Goal: Task Accomplishment & Management: Complete application form

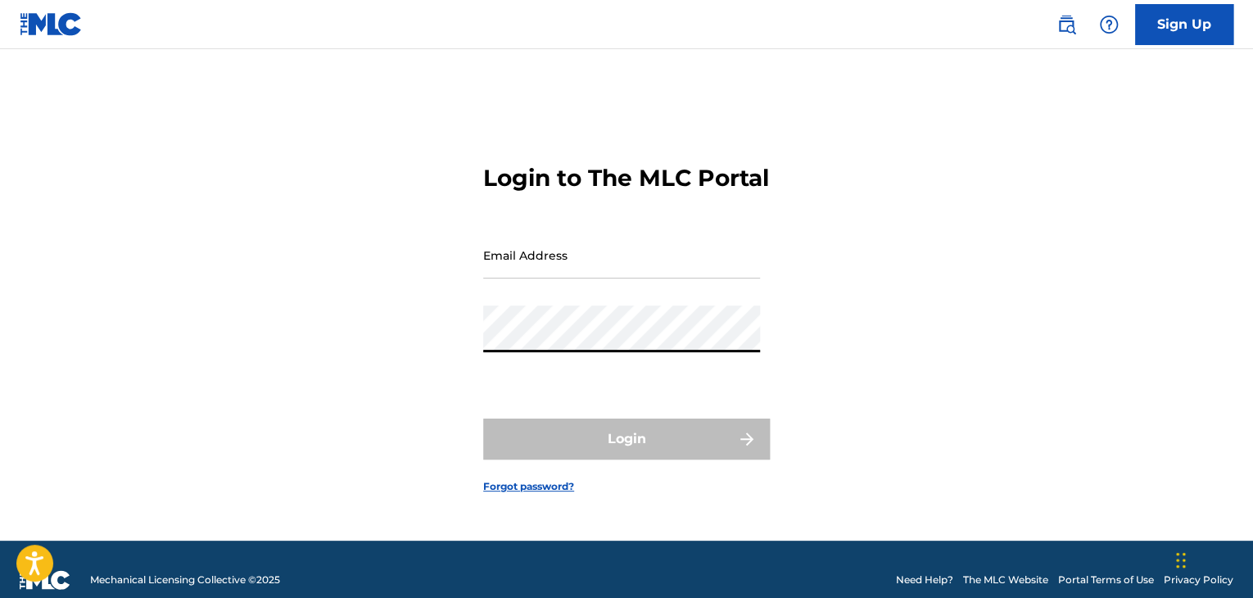
type input "[EMAIL_ADDRESS][DOMAIN_NAME]"
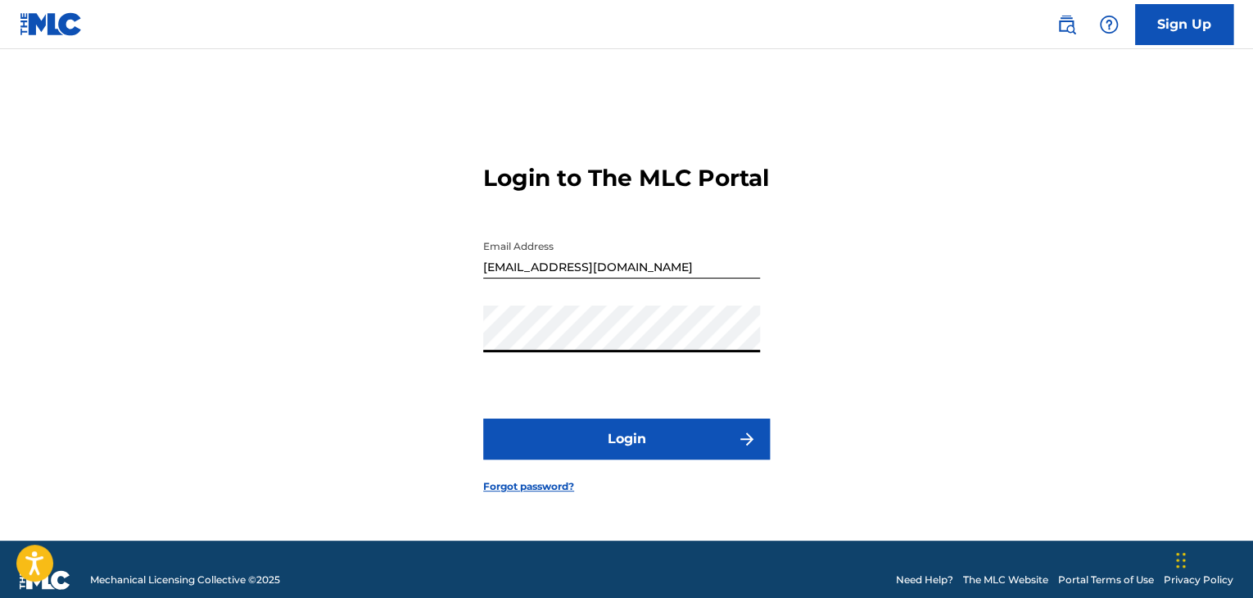
click at [632, 449] on button "Login" at bounding box center [626, 438] width 287 height 41
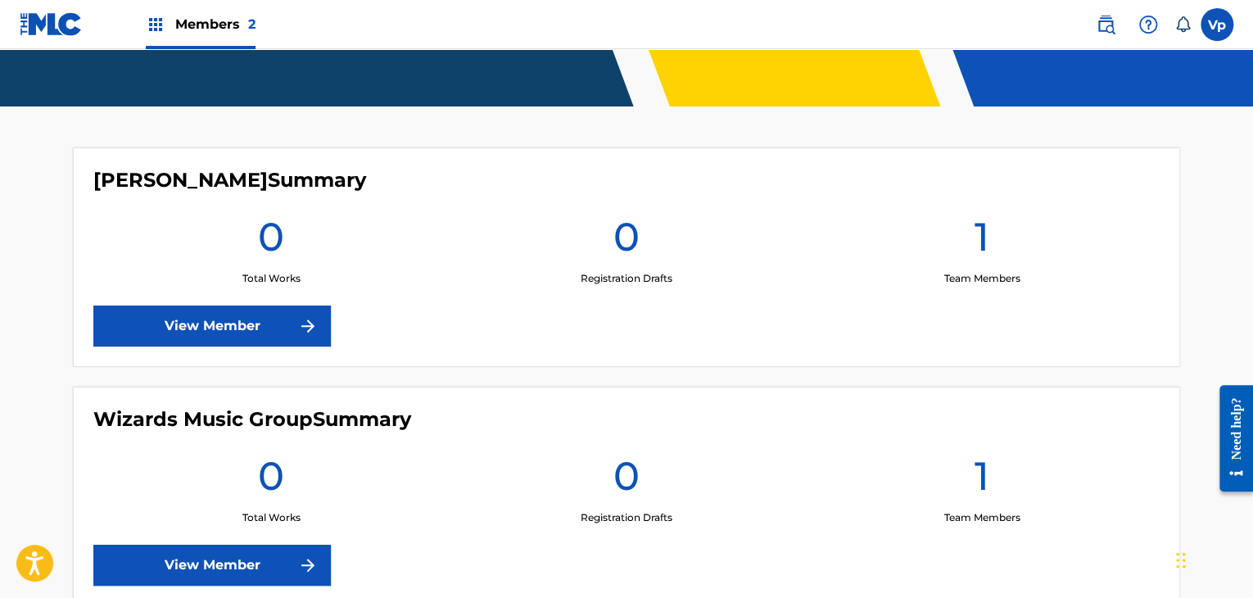
scroll to position [479, 0]
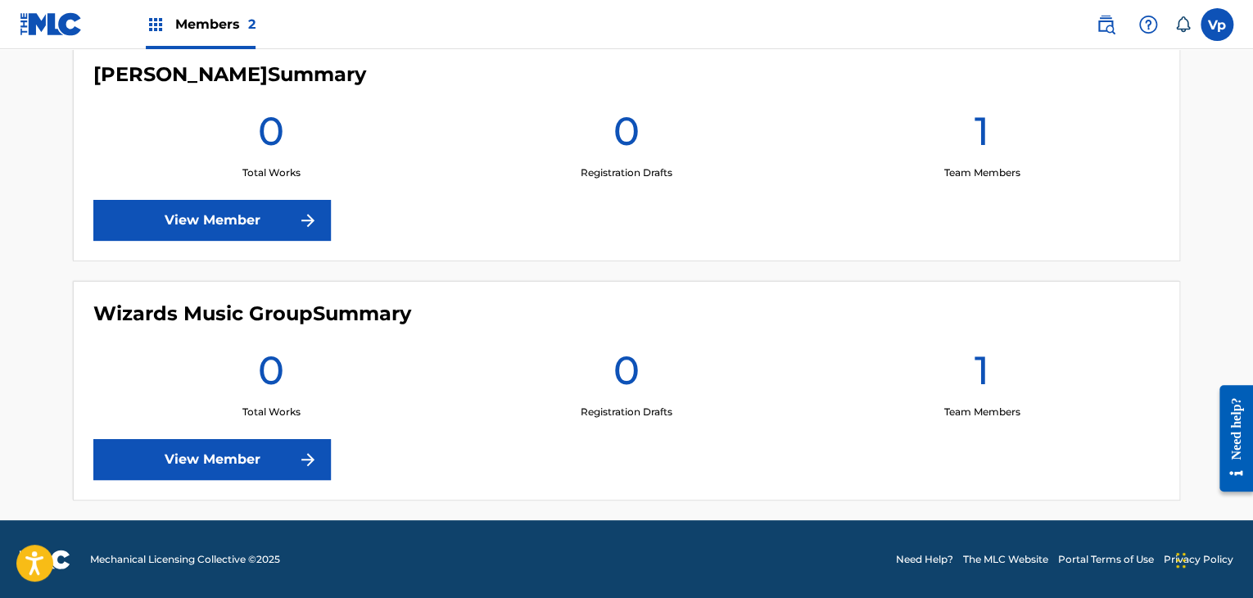
click at [269, 462] on link "View Member" at bounding box center [211, 459] width 237 height 41
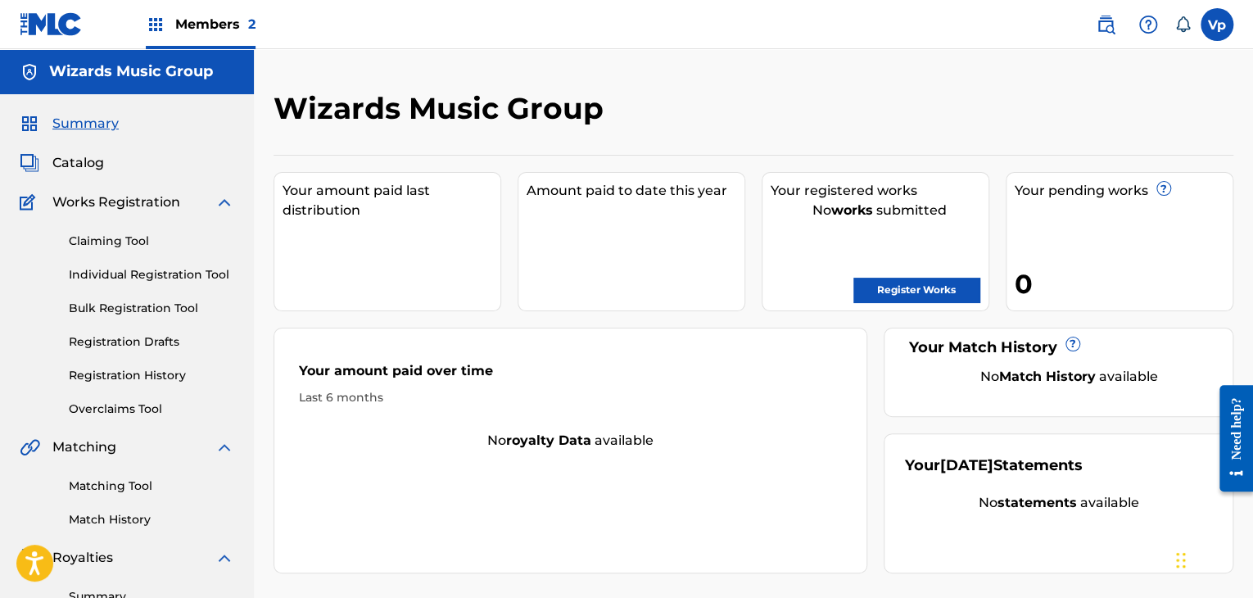
click at [156, 369] on link "Registration History" at bounding box center [151, 375] width 165 height 17
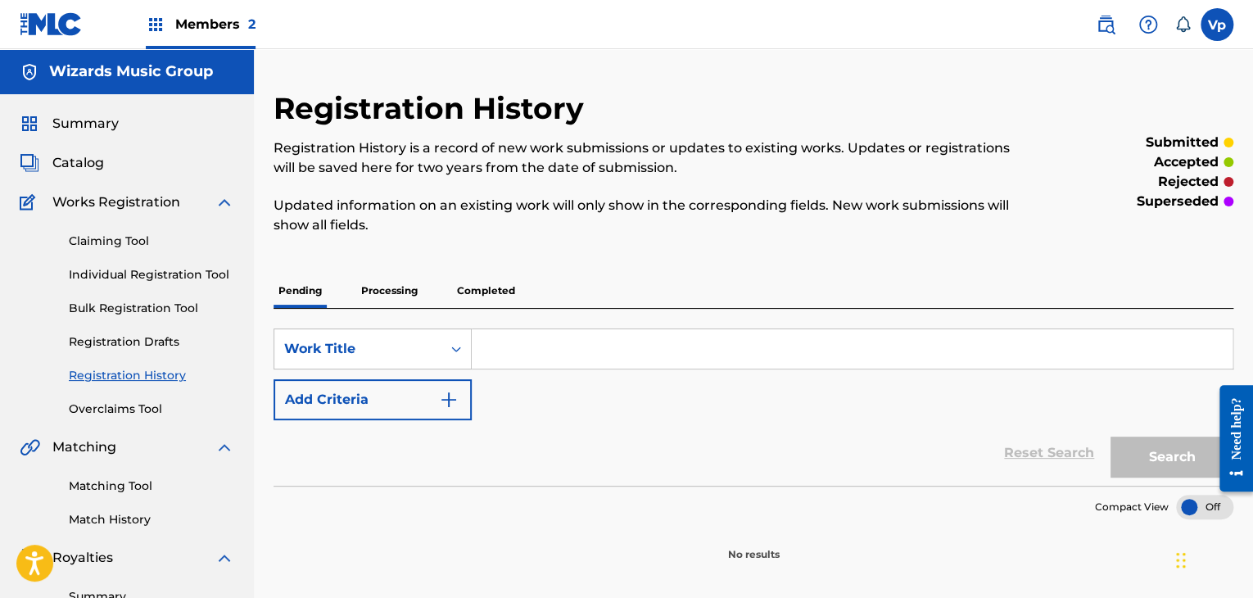
click at [125, 279] on link "Individual Registration Tool" at bounding box center [151, 274] width 165 height 17
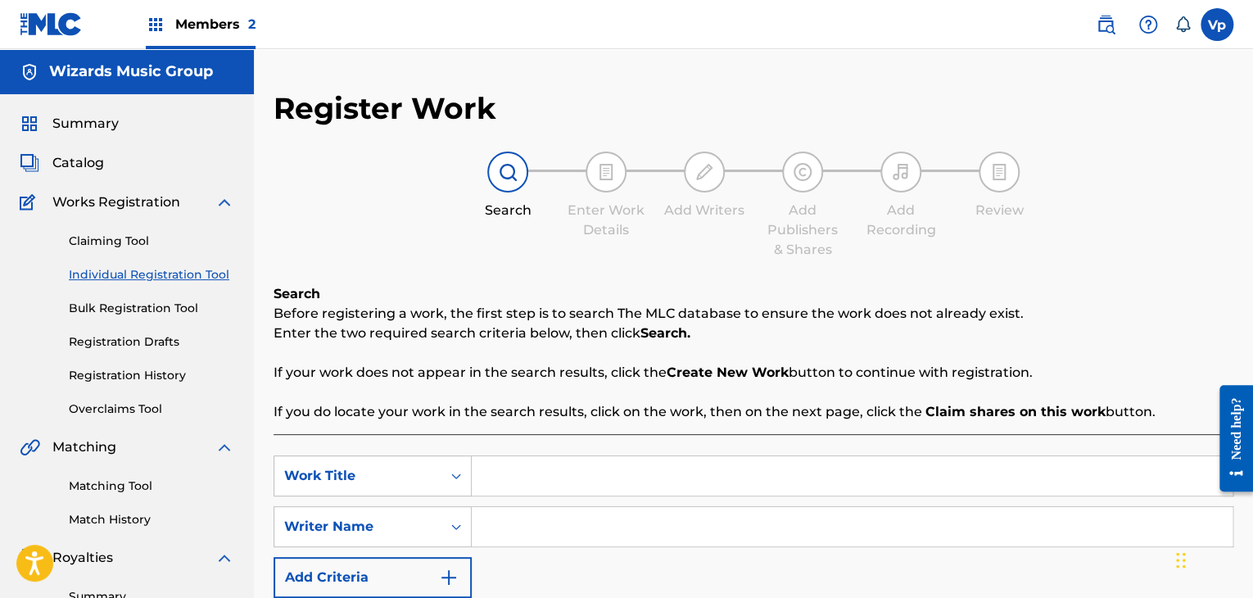
scroll to position [164, 0]
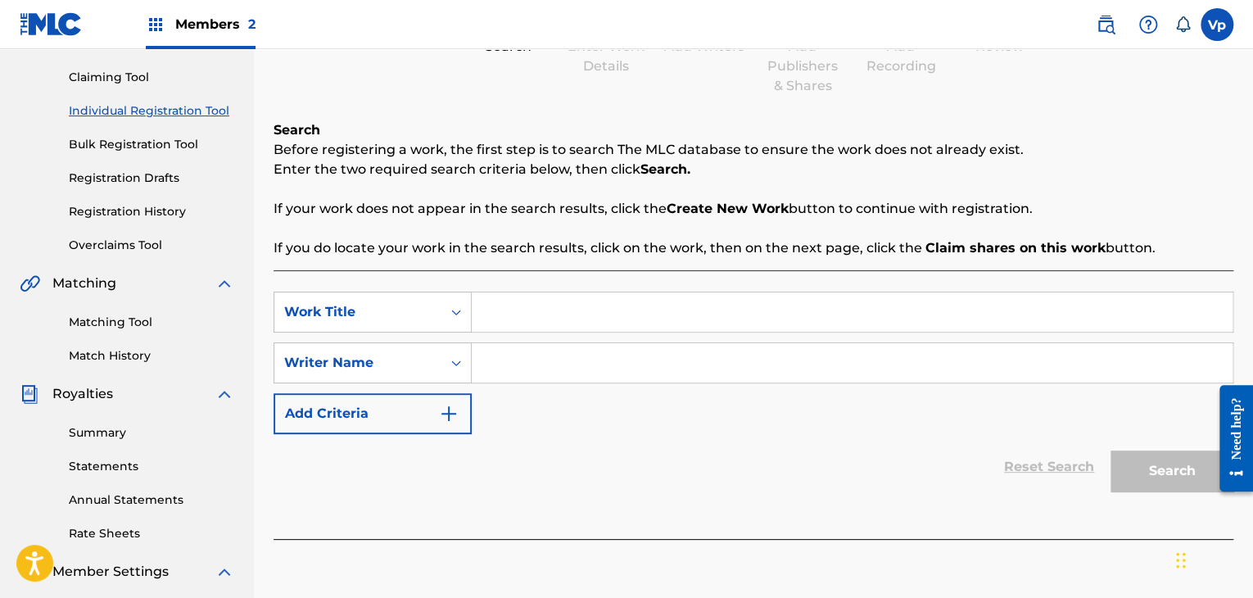
click at [607, 287] on div "SearchWithCriteriabba97abd-306b-4d6b-b37a-5e514738ed33 Work Title SearchWithCri…" at bounding box center [752, 404] width 959 height 269
click at [609, 326] on input "Search Form" at bounding box center [852, 311] width 761 height 39
type input "gucci purse"
click at [589, 364] on input "Search Form" at bounding box center [852, 362] width 761 height 39
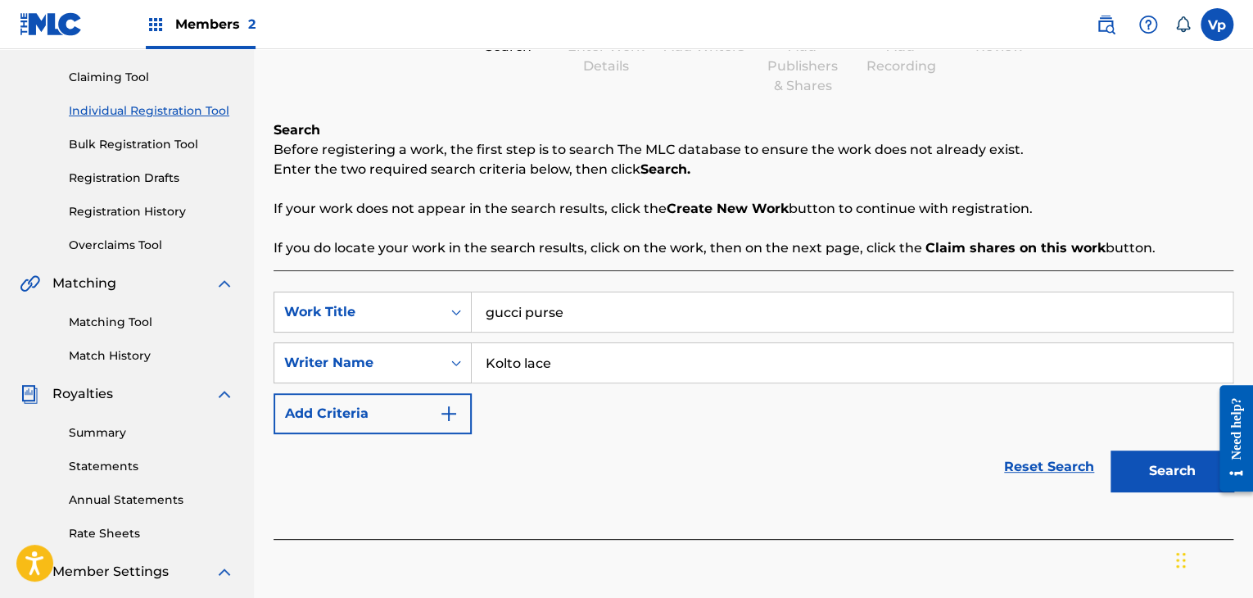
type input "Kolto lace"
click at [1110, 450] on button "Search" at bounding box center [1171, 470] width 123 height 41
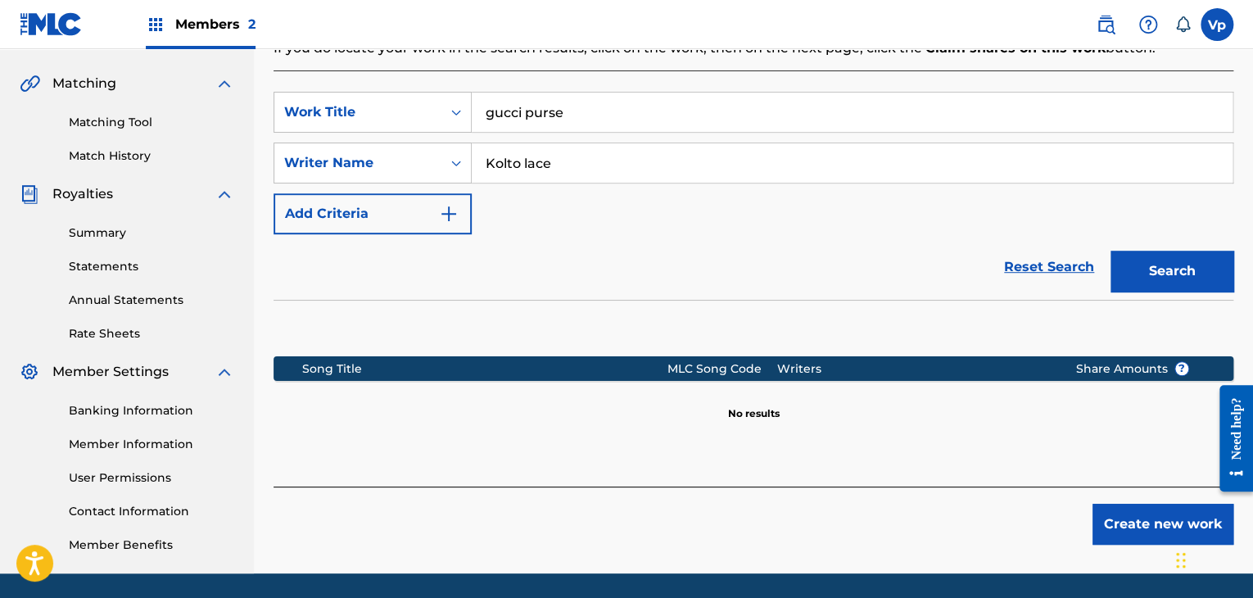
scroll to position [336, 0]
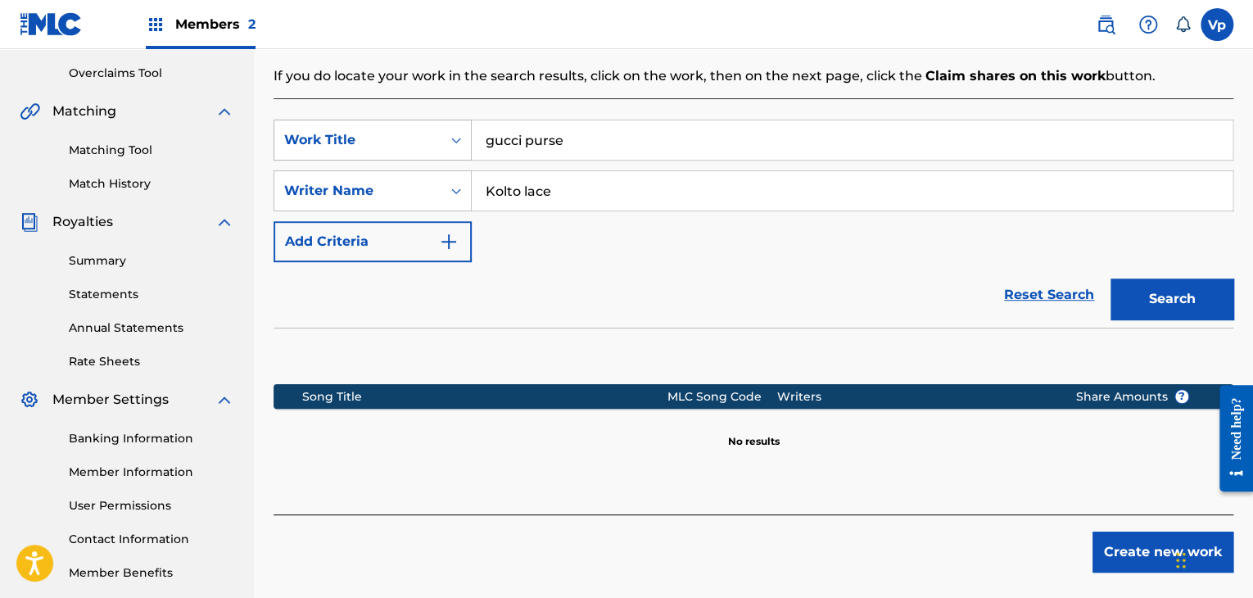
drag, startPoint x: 494, startPoint y: 143, endPoint x: 445, endPoint y: 148, distance: 50.2
click at [449, 151] on div "SearchWithCriteriabba97abd-306b-4d6b-b37a-5e514738ed33 Work Title gucci purse" at bounding box center [752, 140] width 959 height 41
click at [534, 142] on input "Gucci purse" at bounding box center [852, 139] width 761 height 39
type input "Gucci Purse"
click at [529, 197] on input "Kolto lace" at bounding box center [852, 190] width 761 height 39
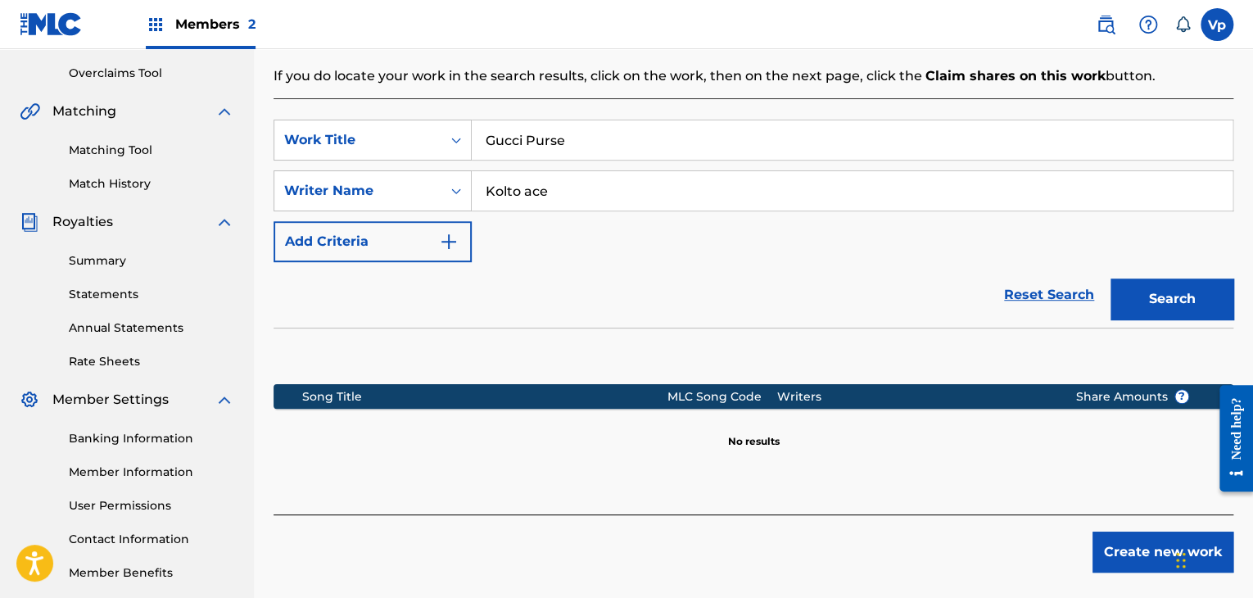
type input "Kolto Lace"
drag, startPoint x: 856, startPoint y: 186, endPoint x: 948, endPoint y: 187, distance: 91.7
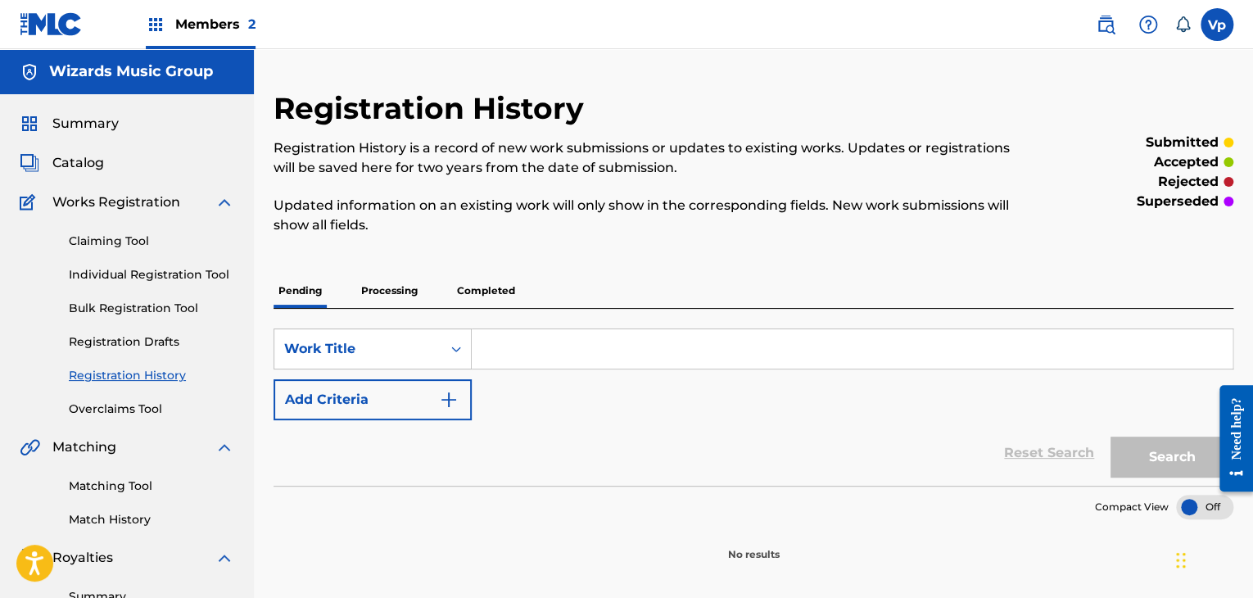
drag, startPoint x: 689, startPoint y: 282, endPoint x: 703, endPoint y: 289, distance: 15.7
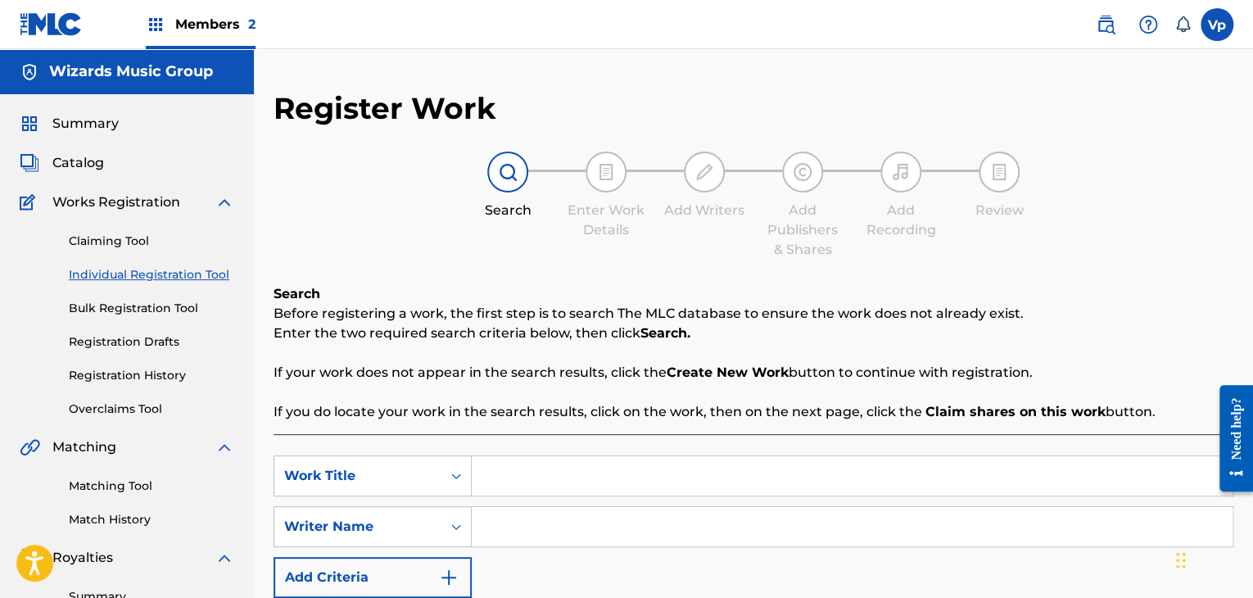
scroll to position [336, 0]
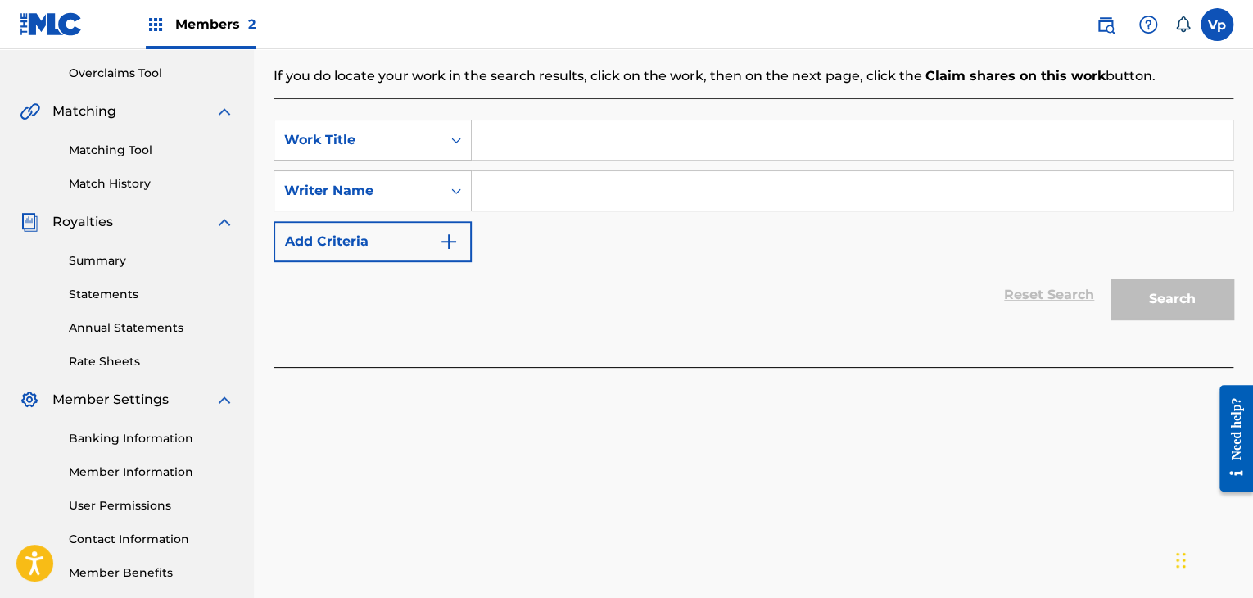
click at [533, 125] on input "Search Form" at bounding box center [852, 139] width 761 height 39
type input "Gucci Purse"
click at [567, 195] on input "Search Form" at bounding box center [852, 190] width 761 height 39
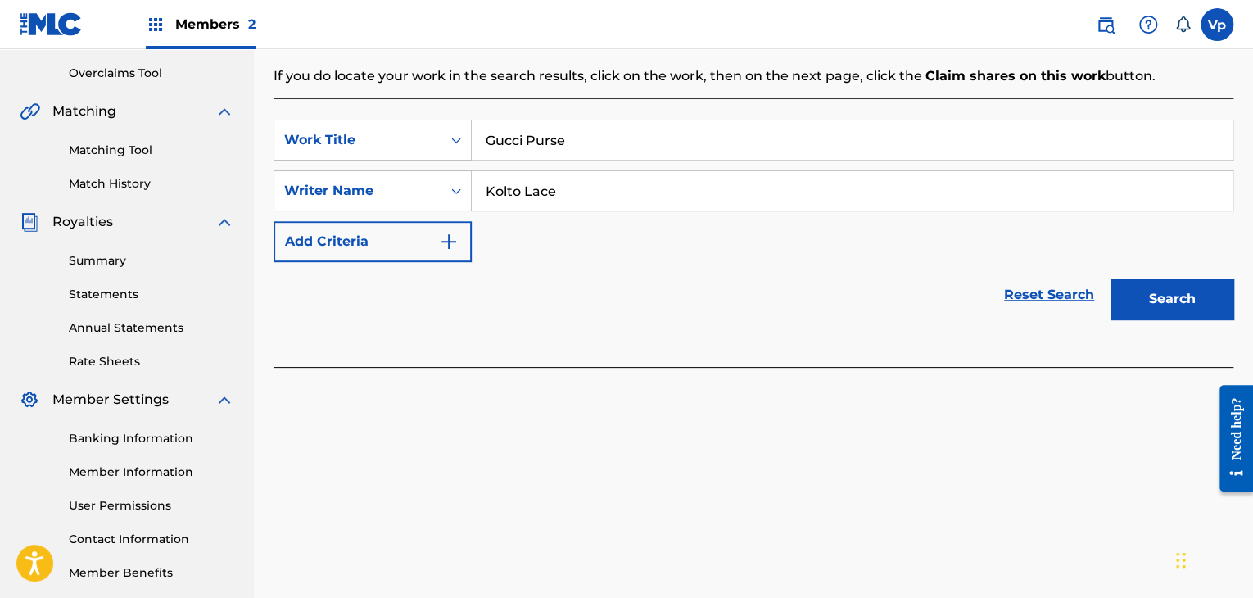
type input "Kolto Lace"
click at [1170, 291] on button "Search" at bounding box center [1171, 298] width 123 height 41
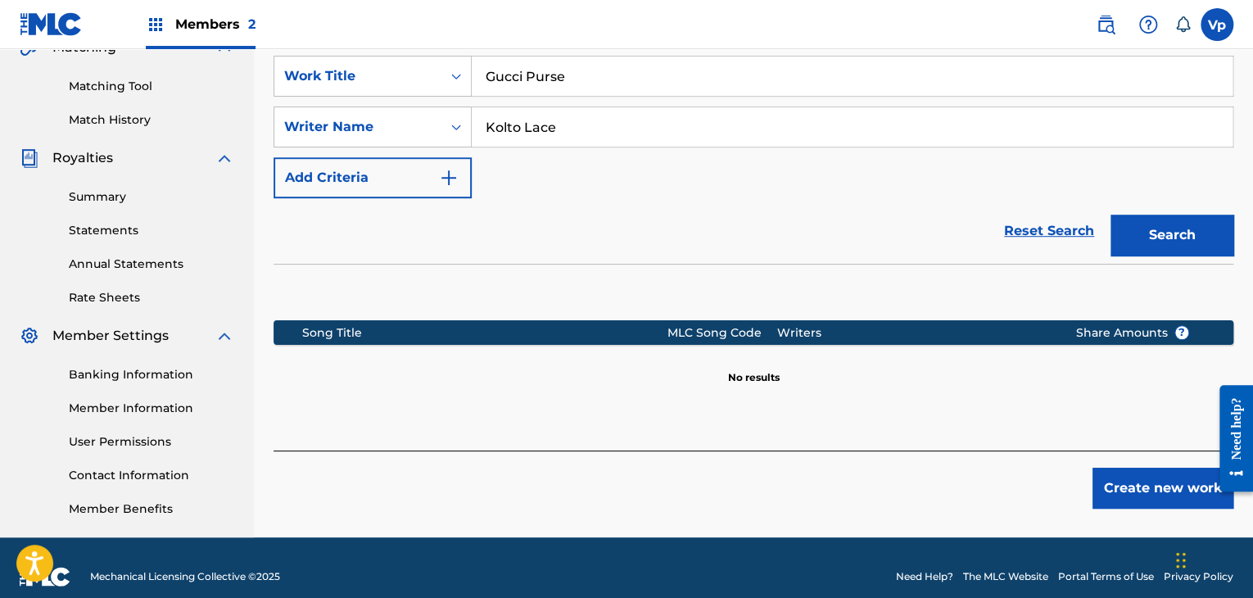
scroll to position [418, 0]
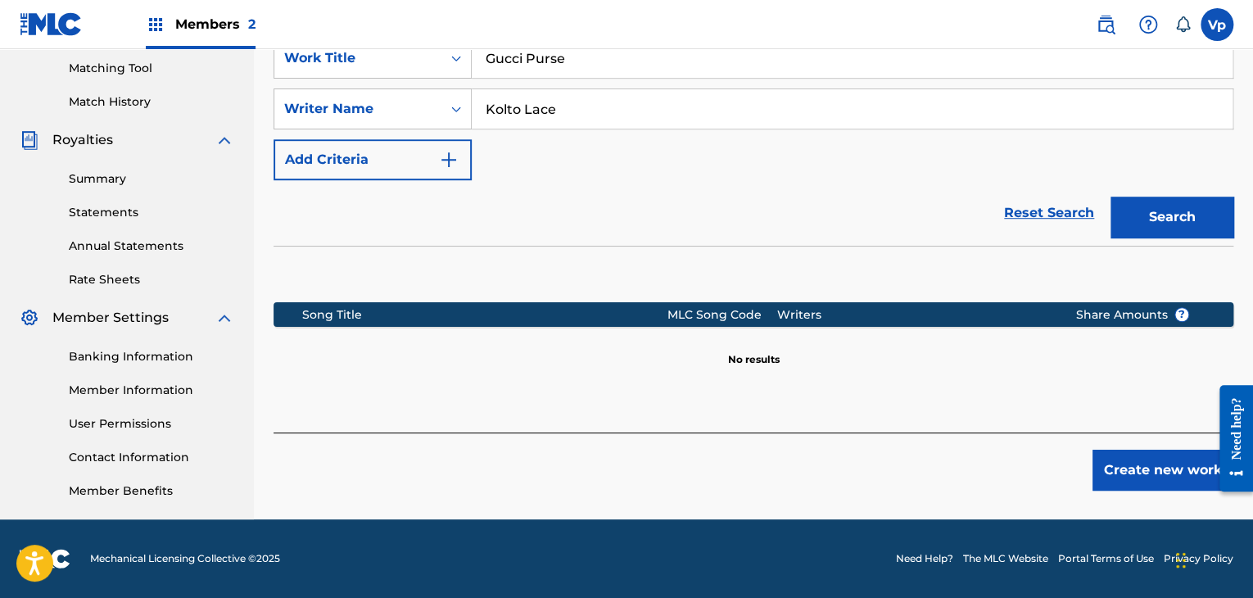
click at [1107, 463] on button "Create new work" at bounding box center [1162, 469] width 141 height 41
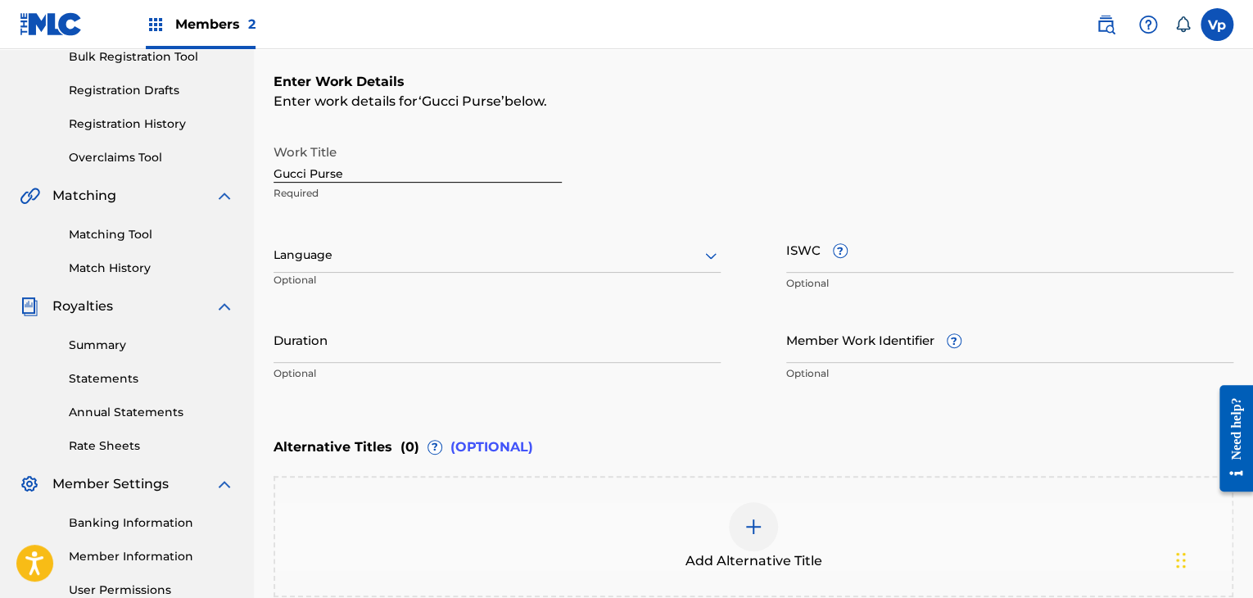
scroll to position [254, 0]
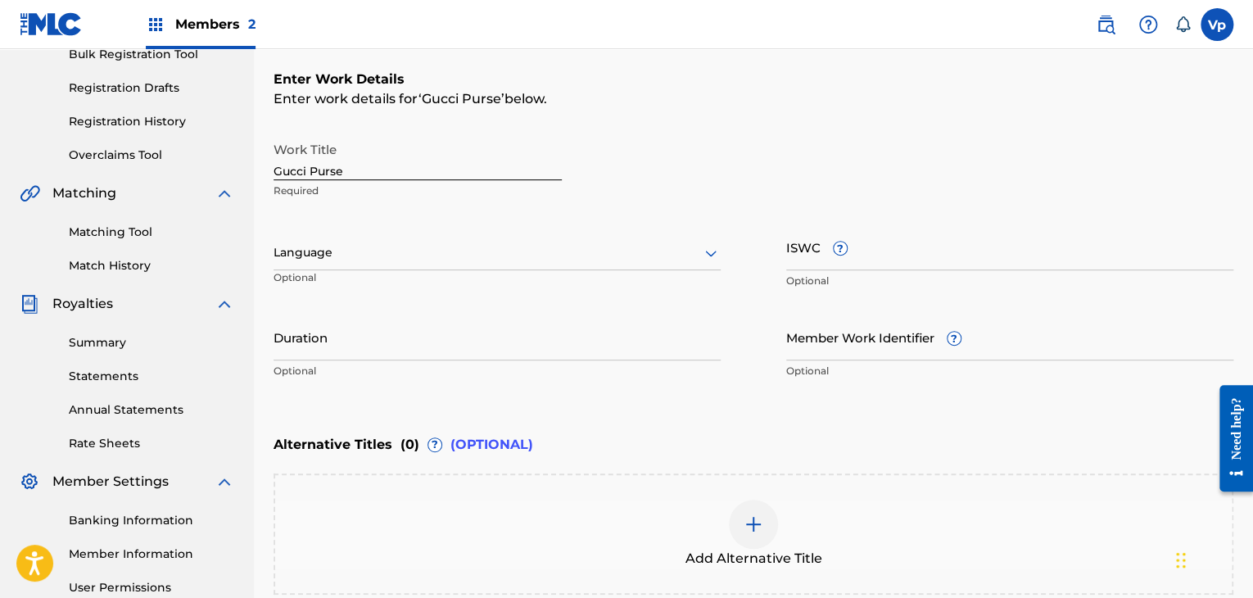
click at [539, 253] on div at bounding box center [496, 252] width 447 height 20
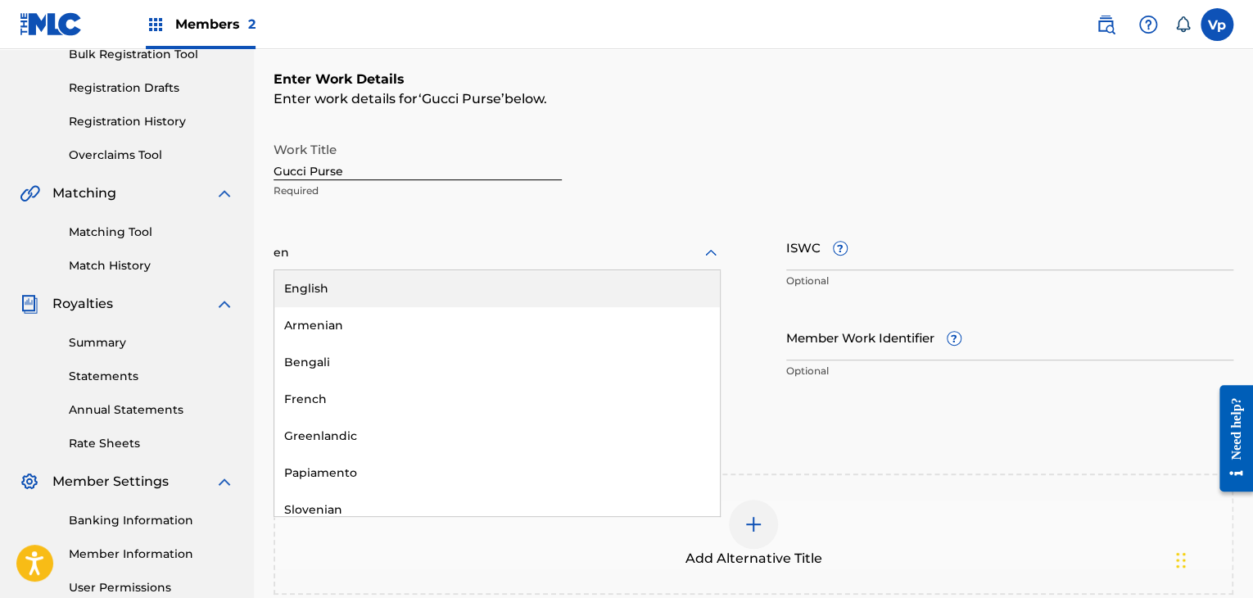
type input "eng"
click at [531, 299] on div "English" at bounding box center [496, 288] width 445 height 37
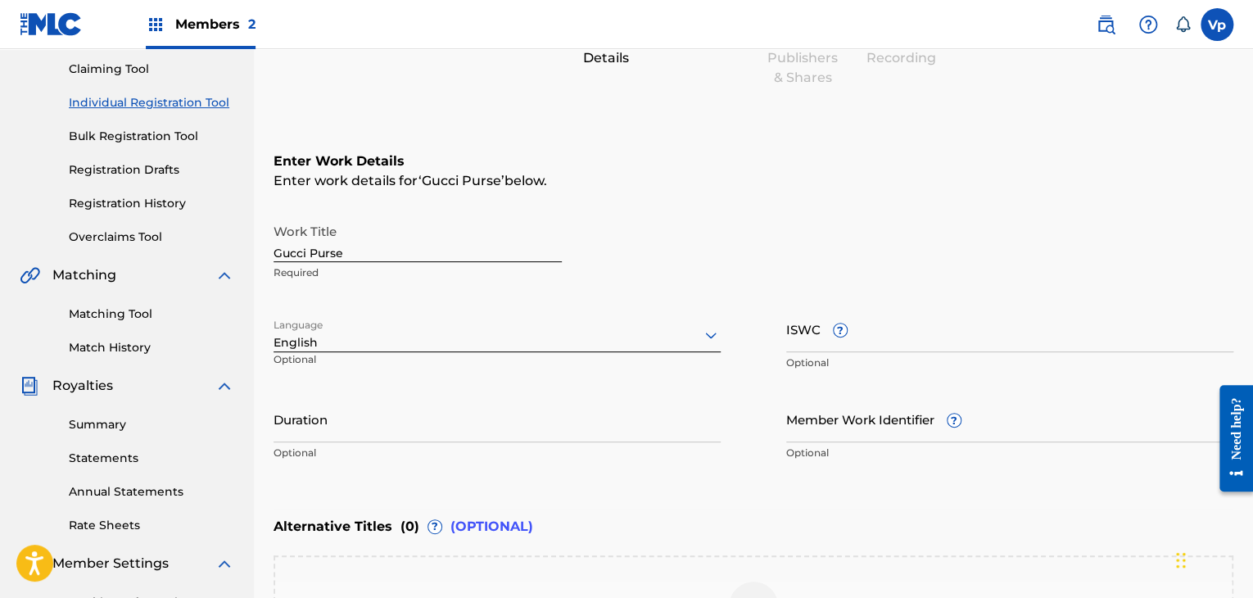
scroll to position [427, 0]
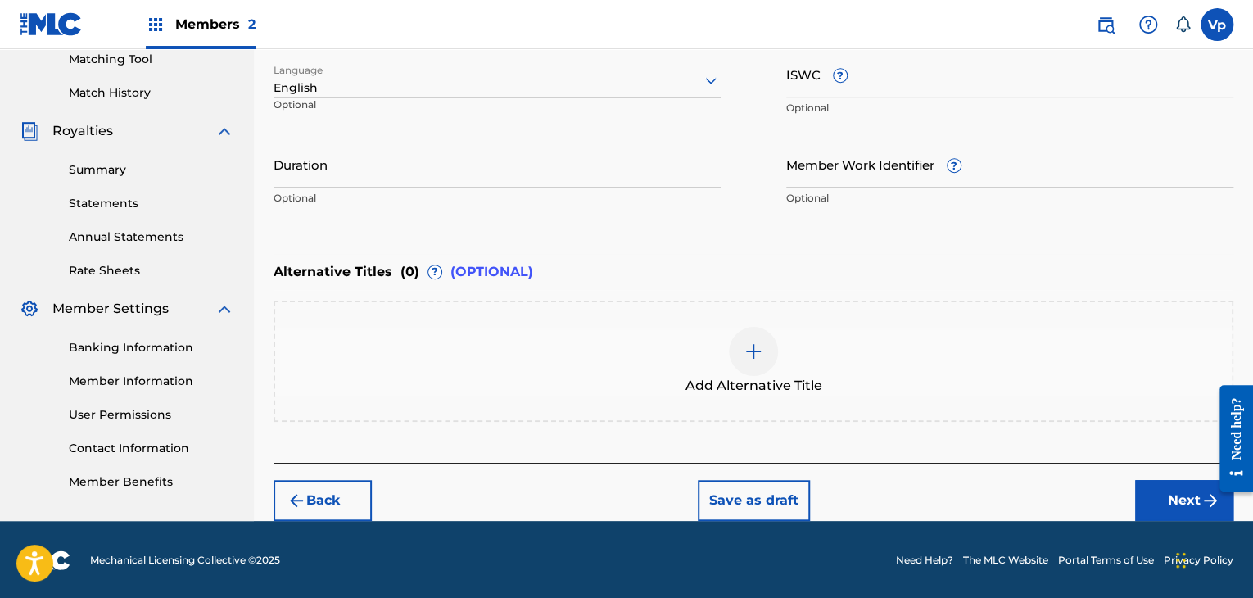
click at [1164, 485] on button "Next" at bounding box center [1184, 500] width 98 height 41
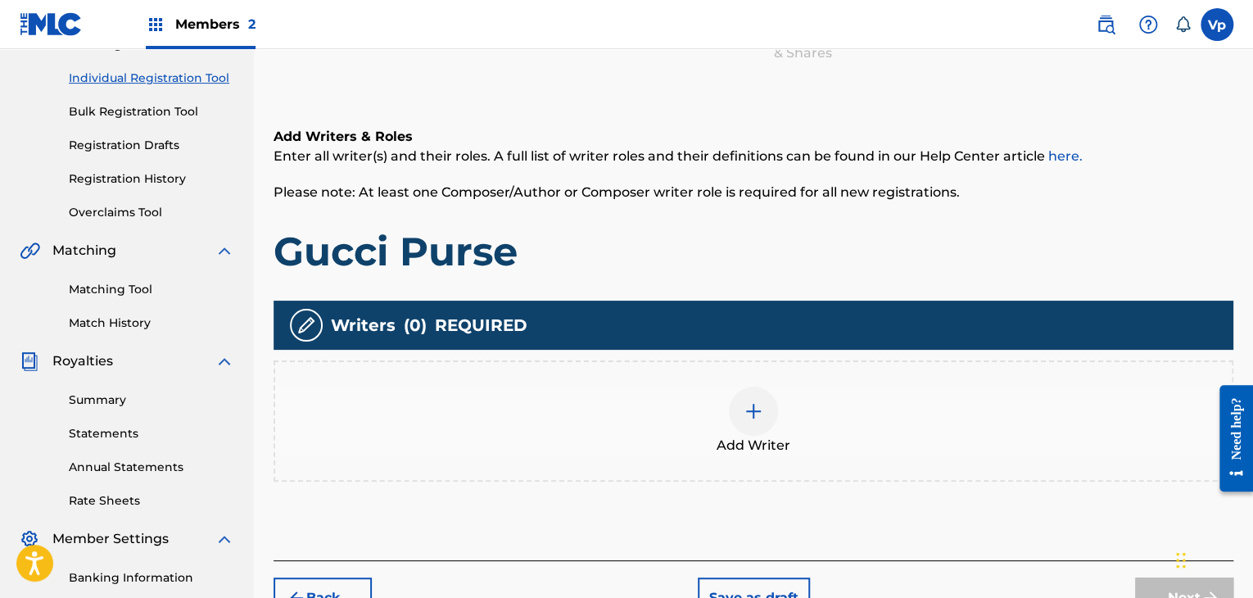
scroll to position [319, 0]
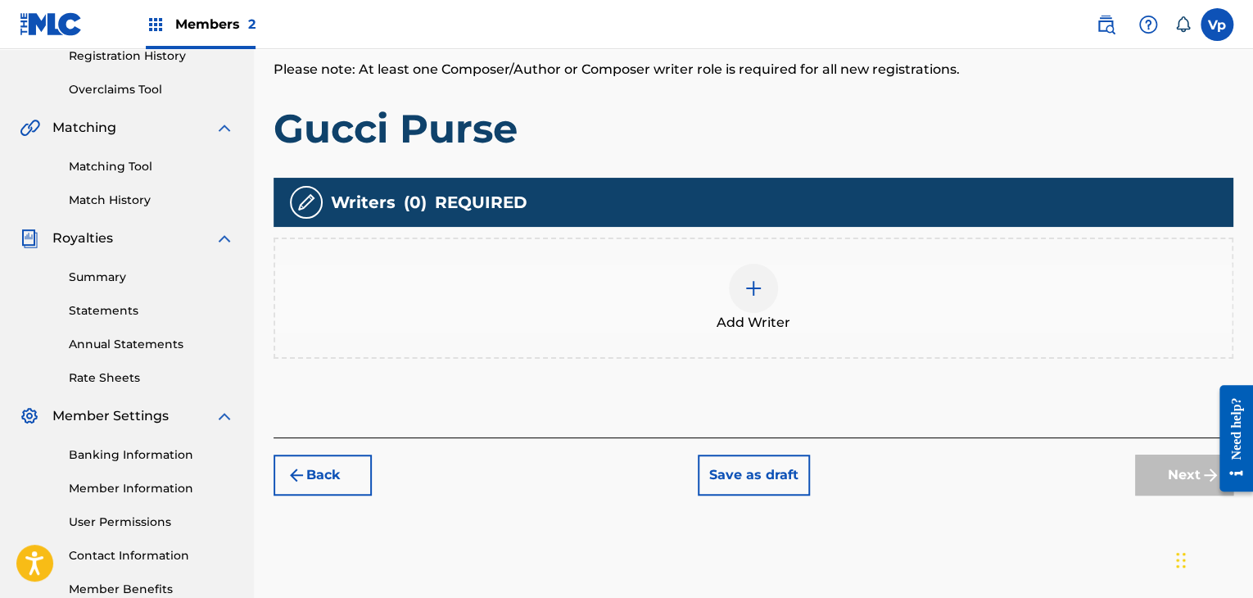
click at [698, 351] on div "Add Writer" at bounding box center [752, 297] width 959 height 121
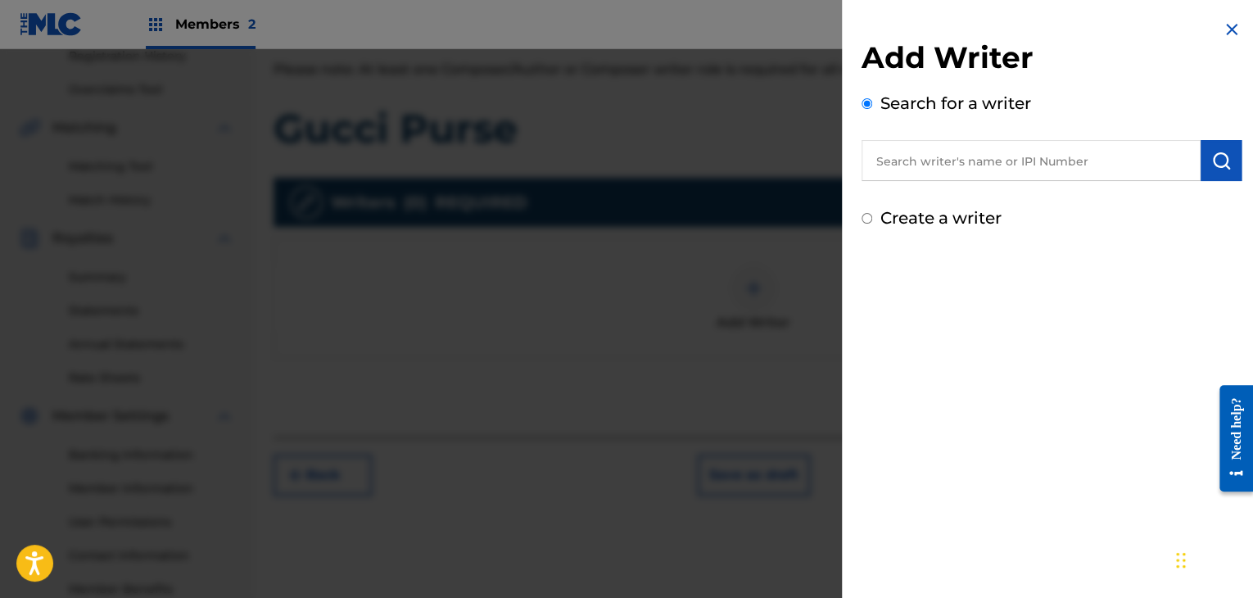
click at [917, 165] on input "text" at bounding box center [1030, 160] width 339 height 41
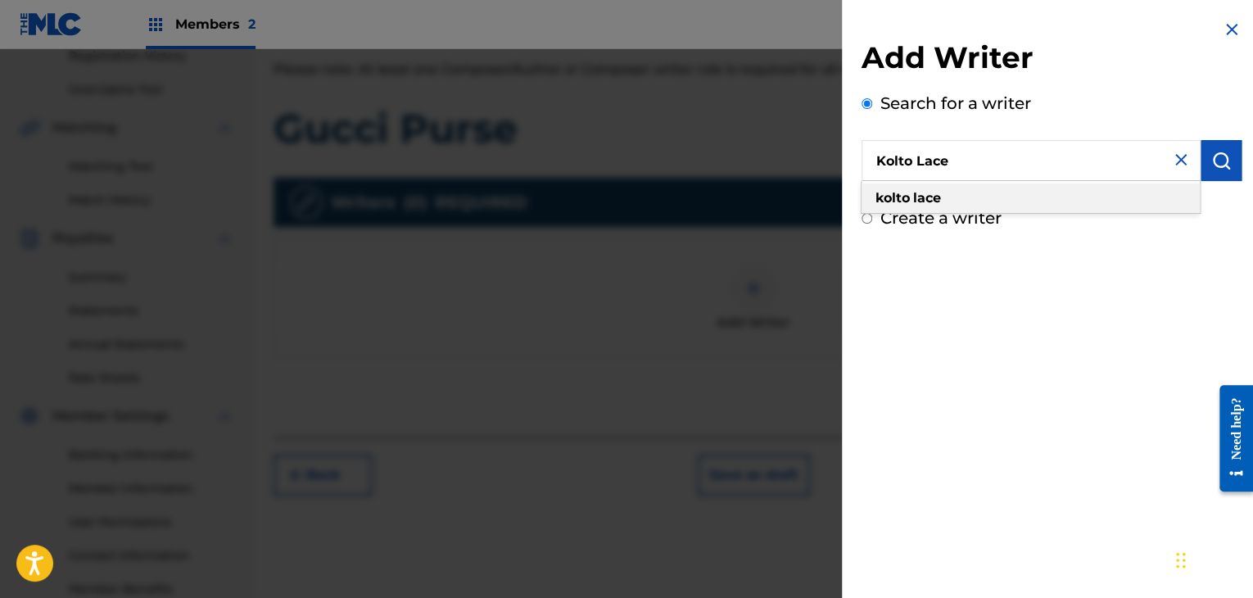
click at [907, 195] on strong "kolto" at bounding box center [892, 198] width 34 height 16
type input "kolto lace"
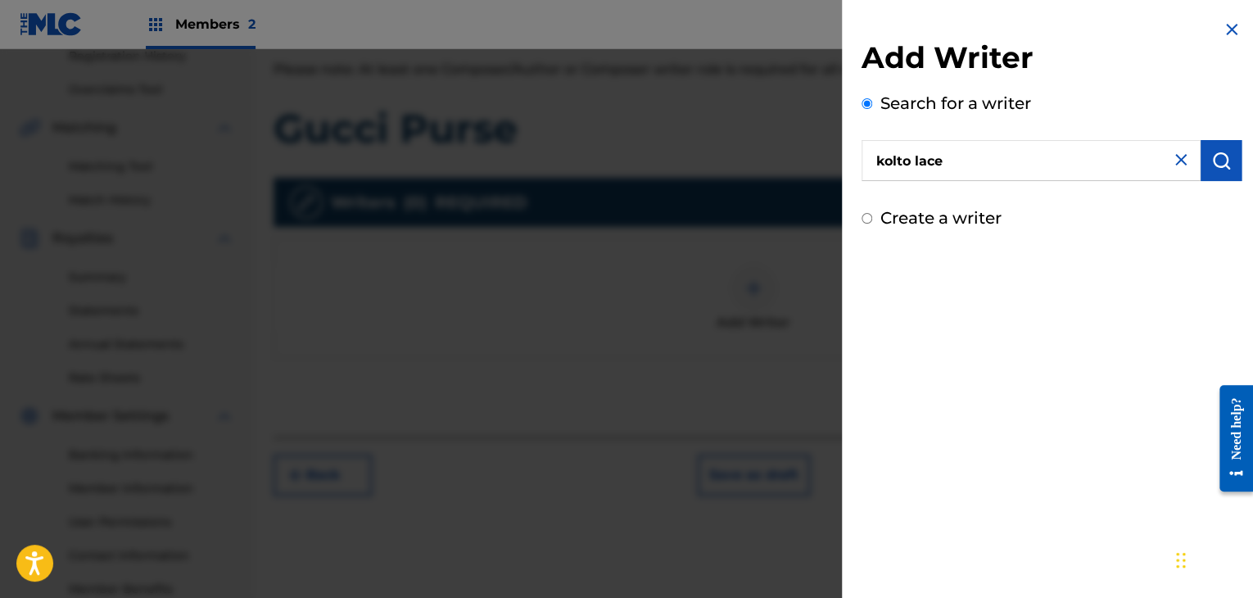
click at [982, 170] on input "kolto lace" at bounding box center [1030, 160] width 339 height 41
click at [1224, 169] on img "submit" at bounding box center [1221, 161] width 20 height 20
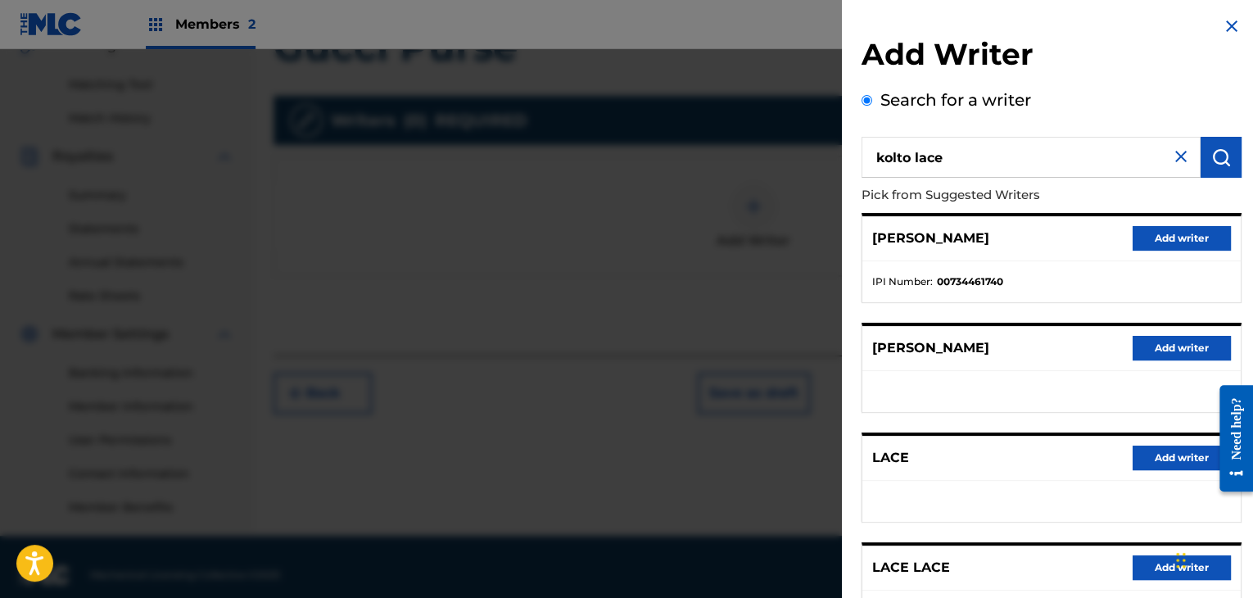
scroll to position [249, 0]
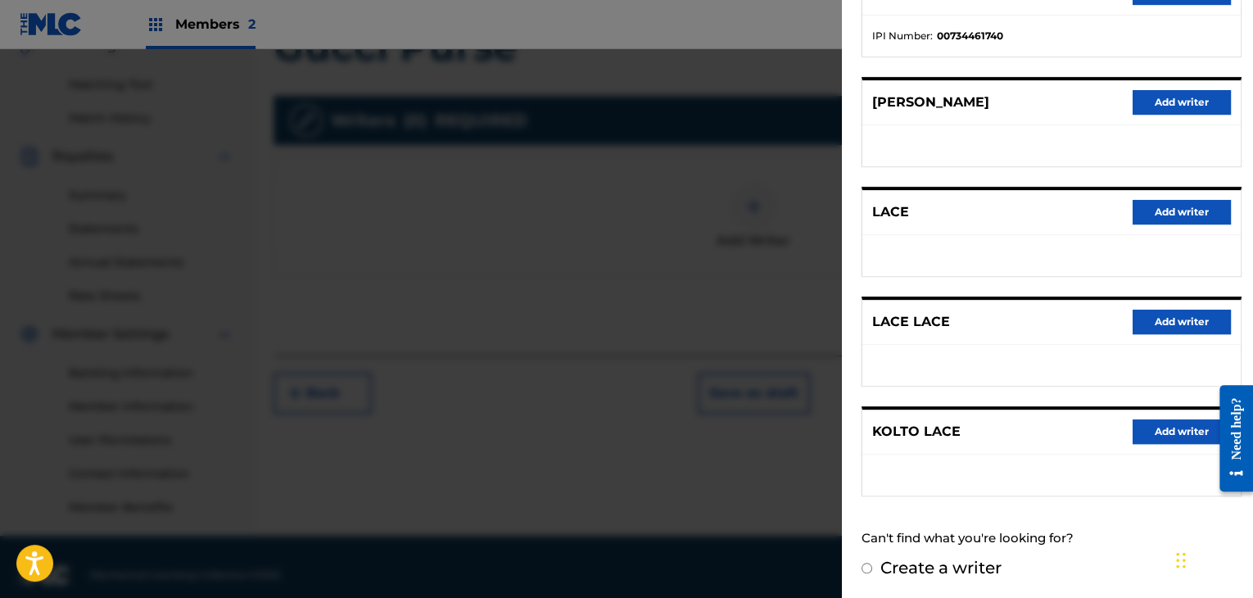
click at [1149, 427] on button "Add writer" at bounding box center [1181, 431] width 98 height 25
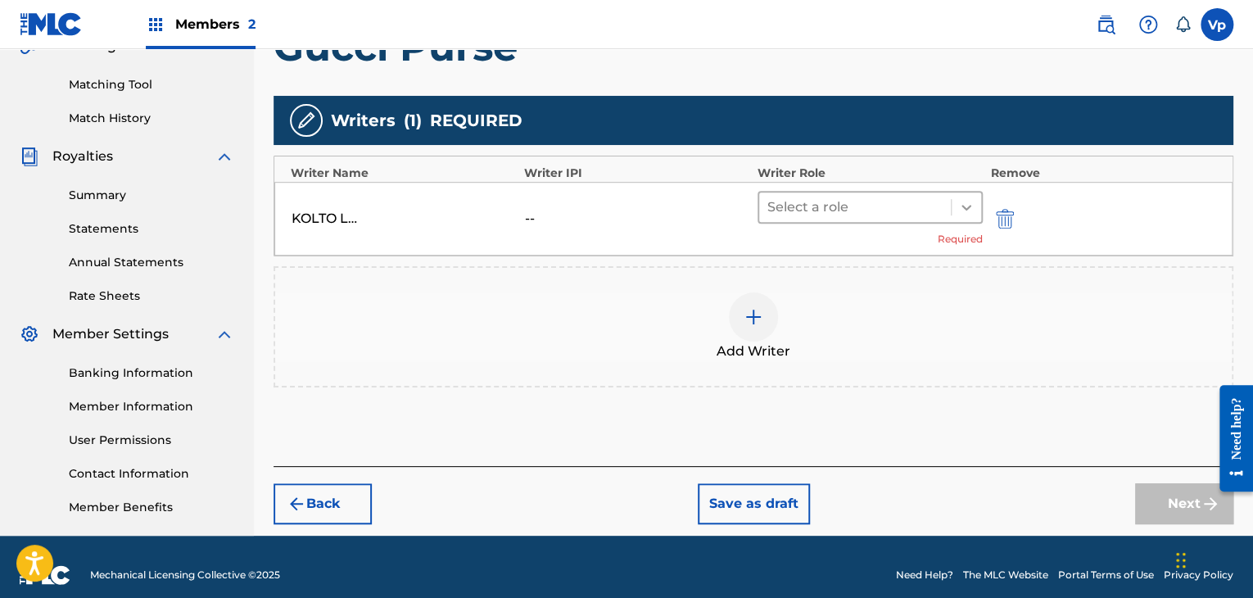
click at [952, 202] on div at bounding box center [965, 206] width 29 height 29
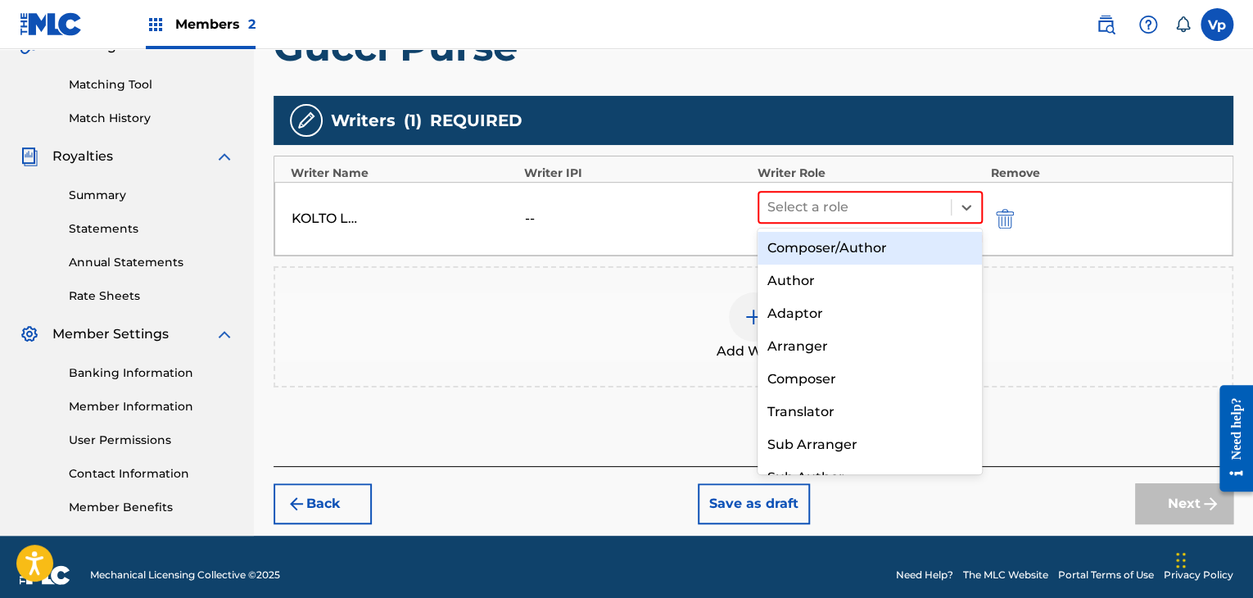
click at [894, 243] on div "Composer/Author" at bounding box center [869, 248] width 225 height 33
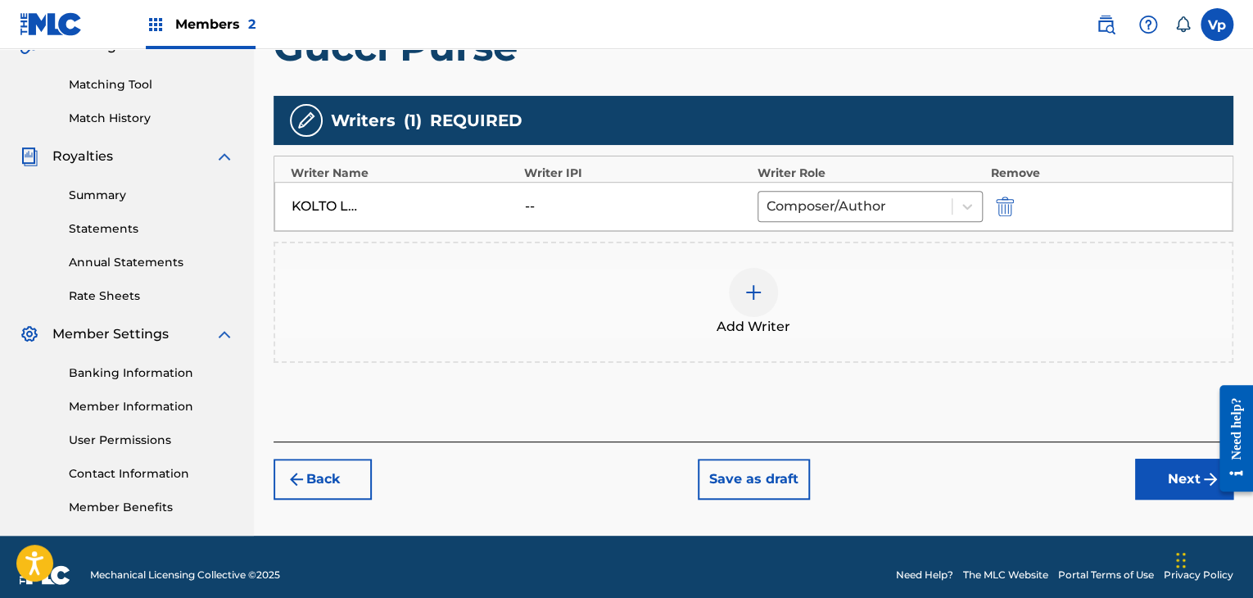
click at [1191, 479] on button "Next" at bounding box center [1184, 478] width 98 height 41
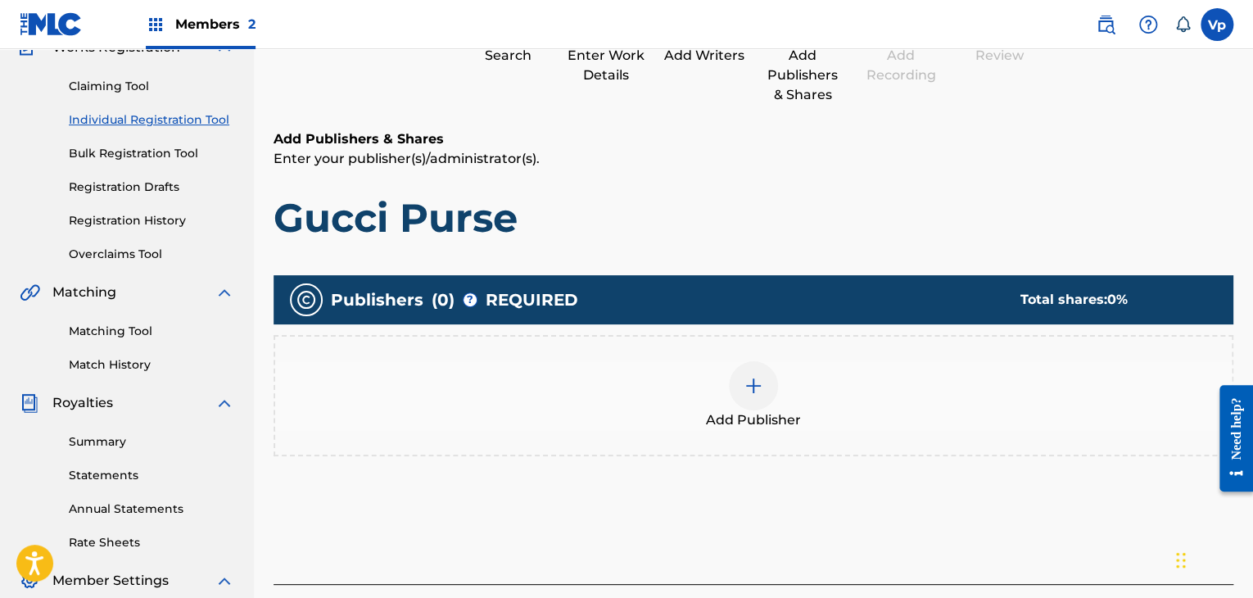
scroll to position [156, 0]
click at [743, 383] on img at bounding box center [753, 385] width 20 height 20
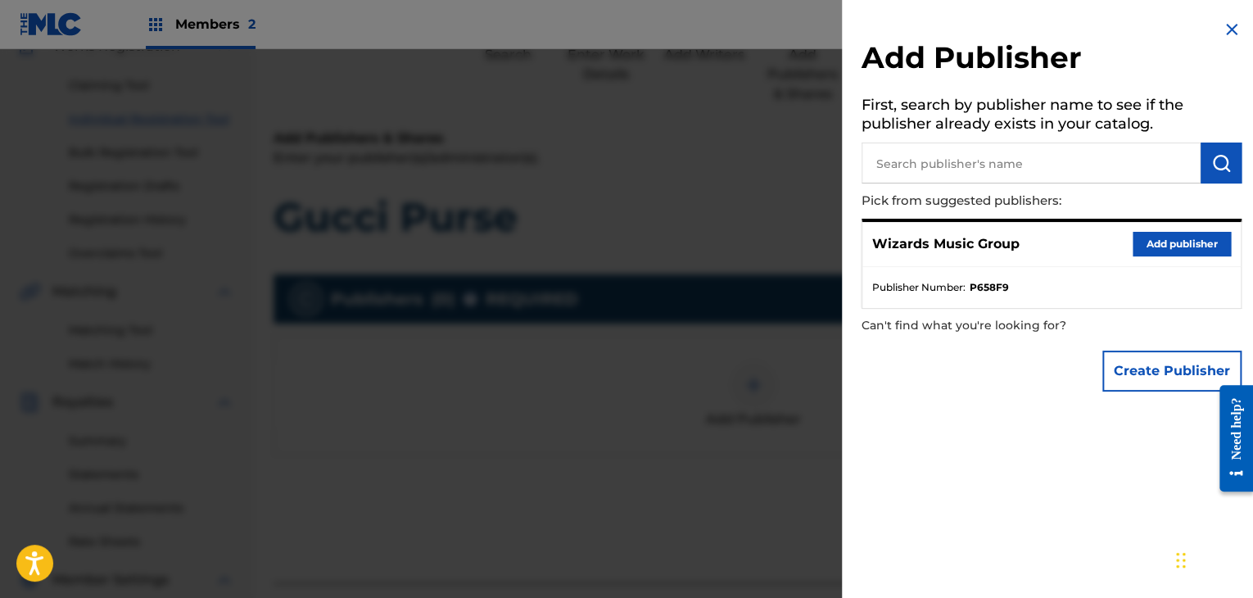
click at [1159, 249] on button "Add publisher" at bounding box center [1181, 244] width 98 height 25
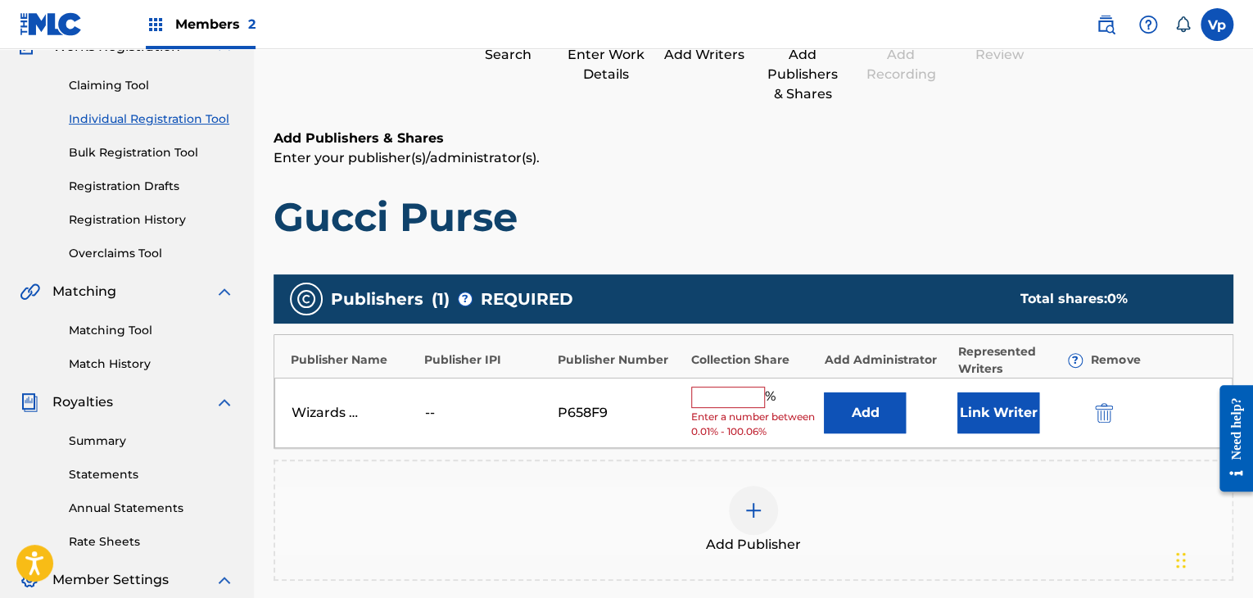
click at [721, 387] on input "text" at bounding box center [728, 396] width 74 height 21
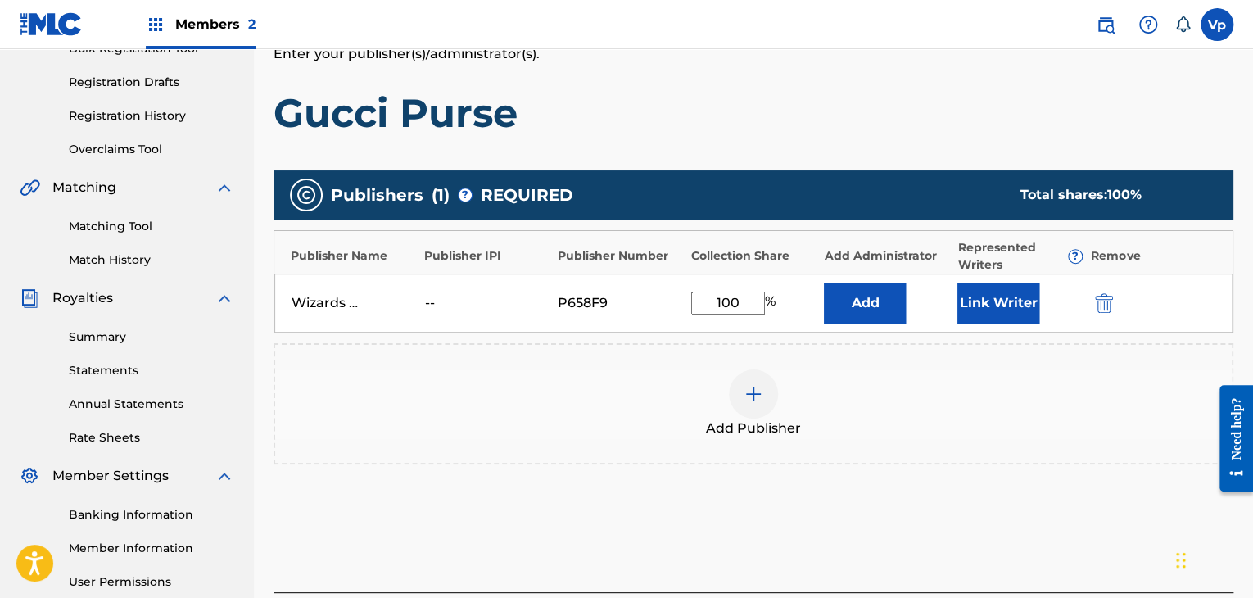
scroll to position [418, 0]
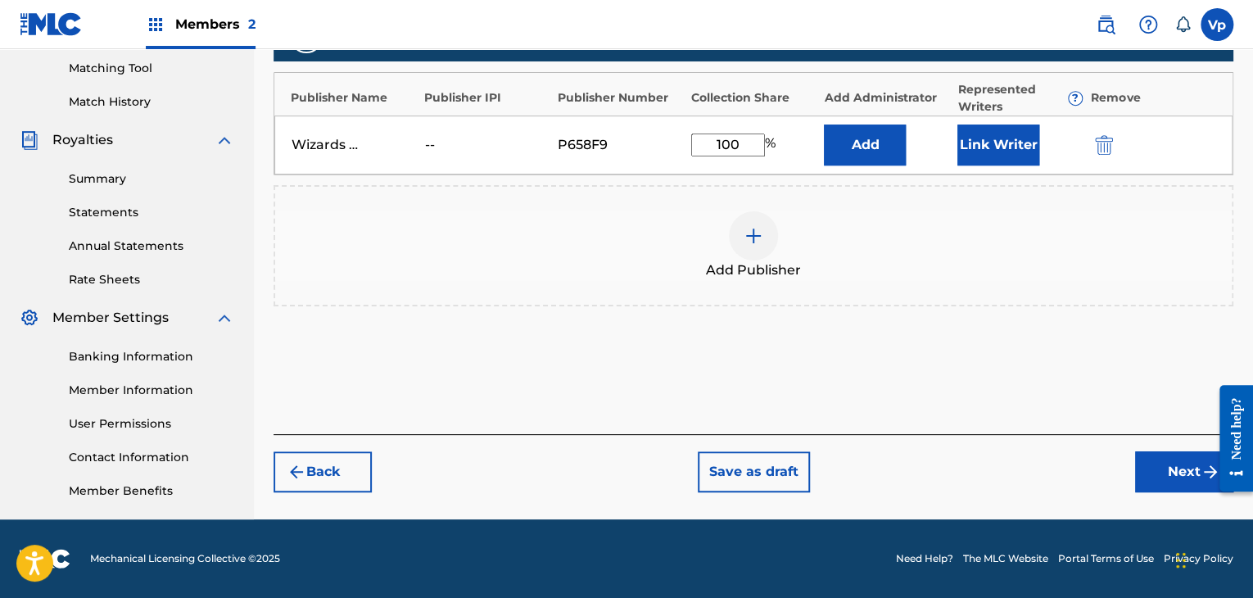
type input "100"
click at [1185, 457] on button "Next" at bounding box center [1184, 471] width 98 height 41
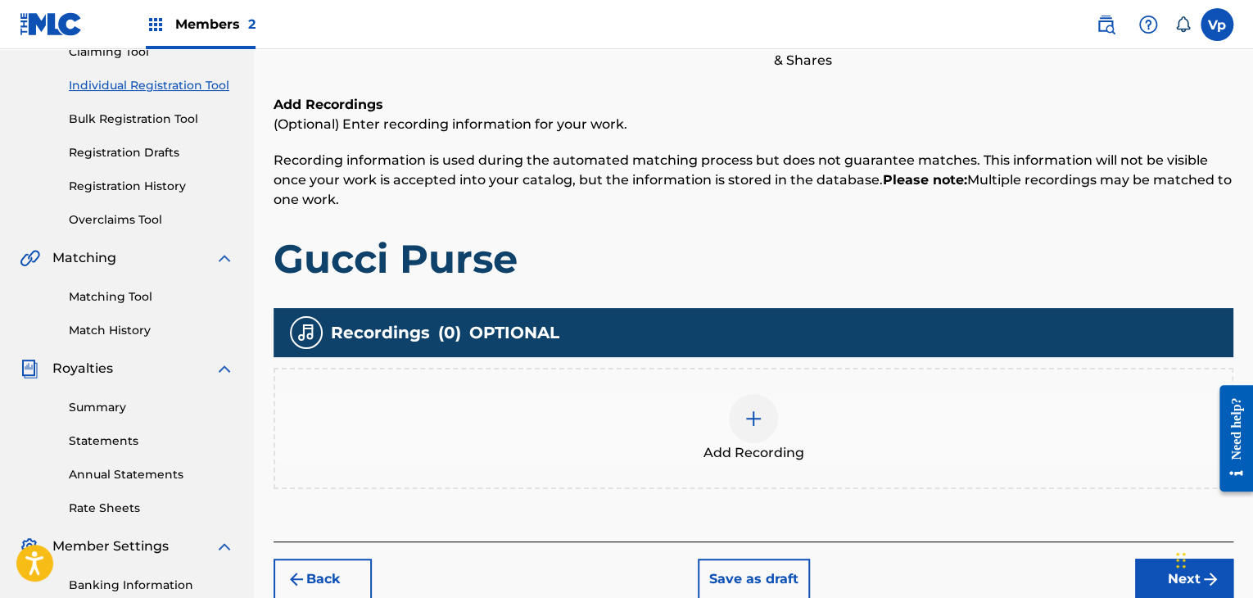
scroll to position [237, 0]
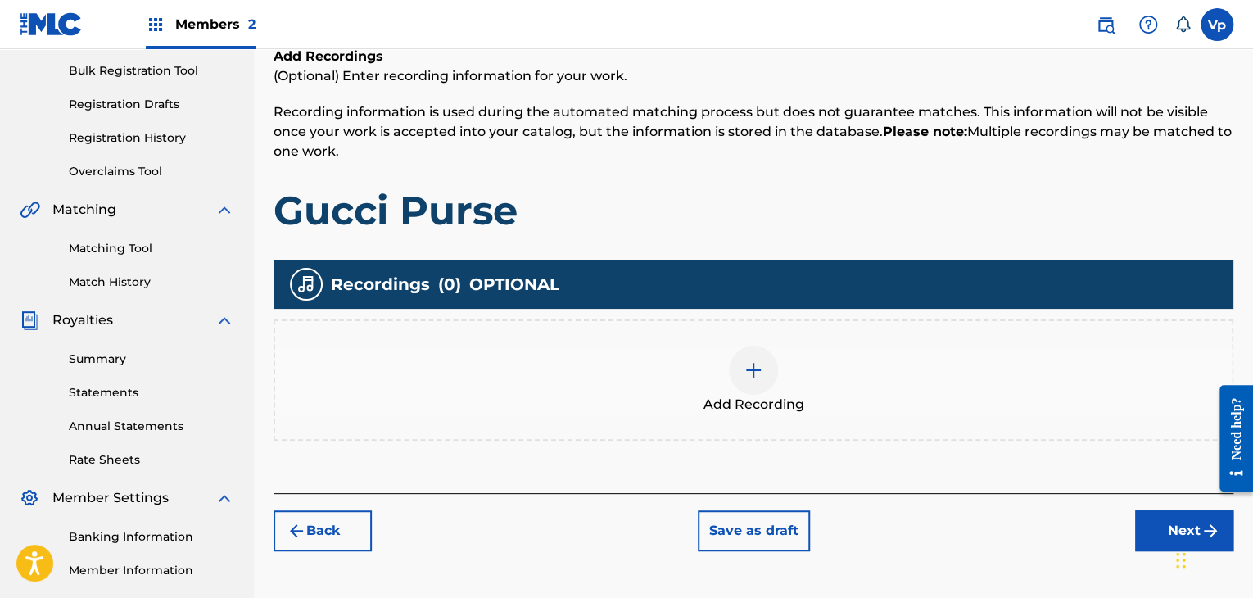
click at [812, 351] on div "Add Recording" at bounding box center [753, 379] width 956 height 69
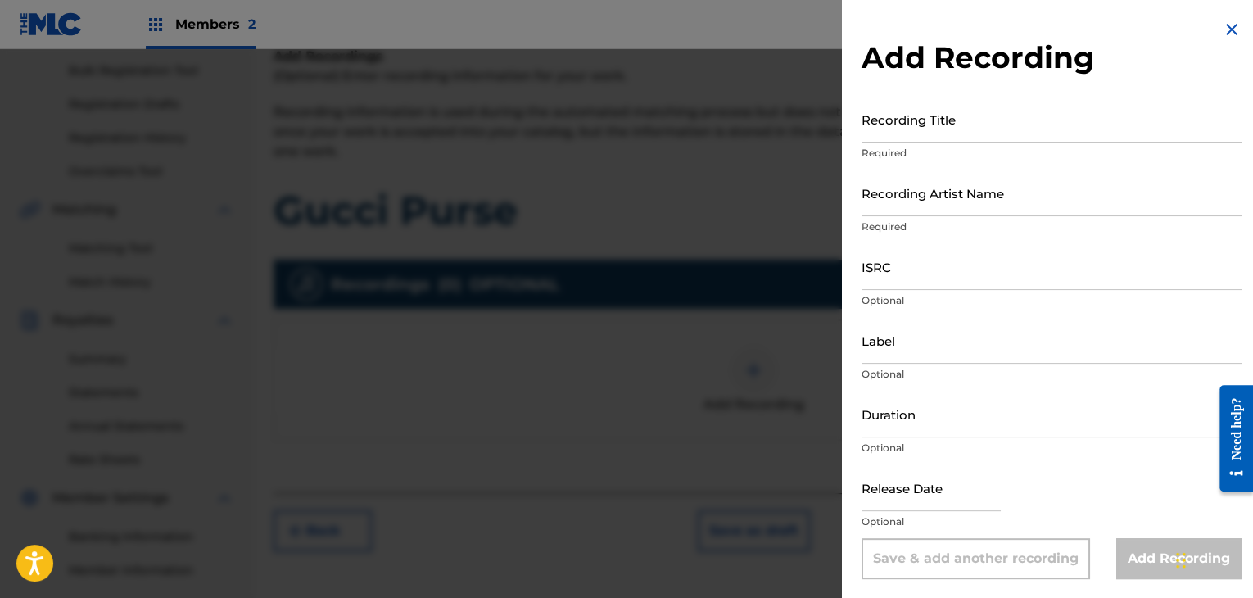
click at [892, 126] on input "Recording Title" at bounding box center [1051, 119] width 380 height 47
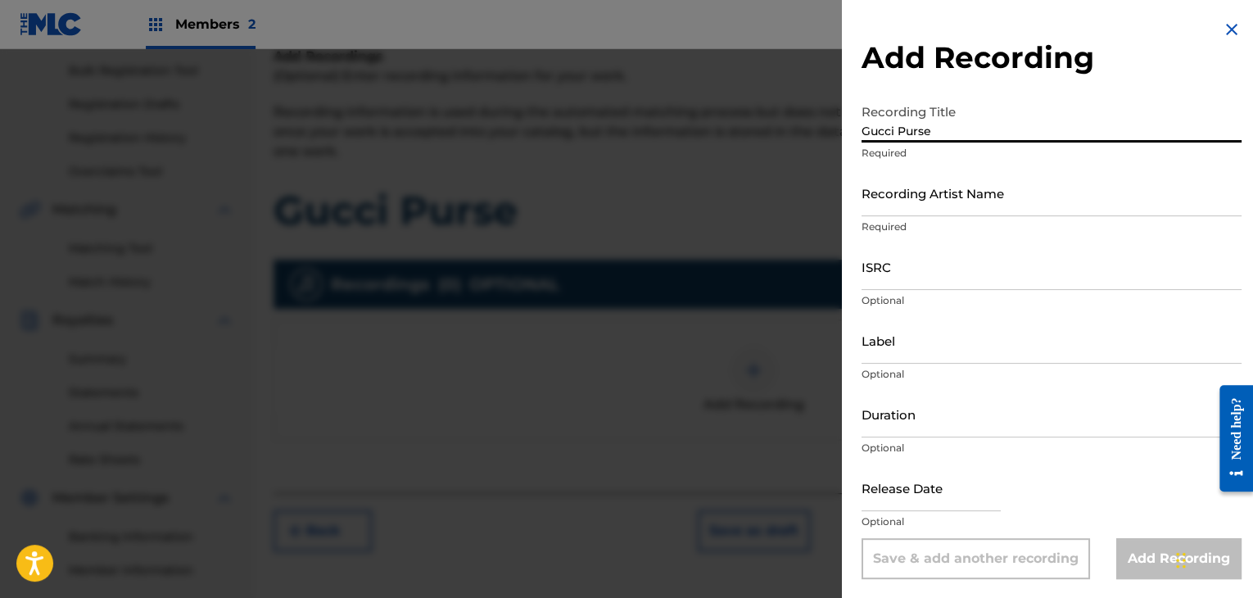
type input "Gucci Purse"
click at [921, 197] on input "Recording Artist Name" at bounding box center [1051, 192] width 380 height 47
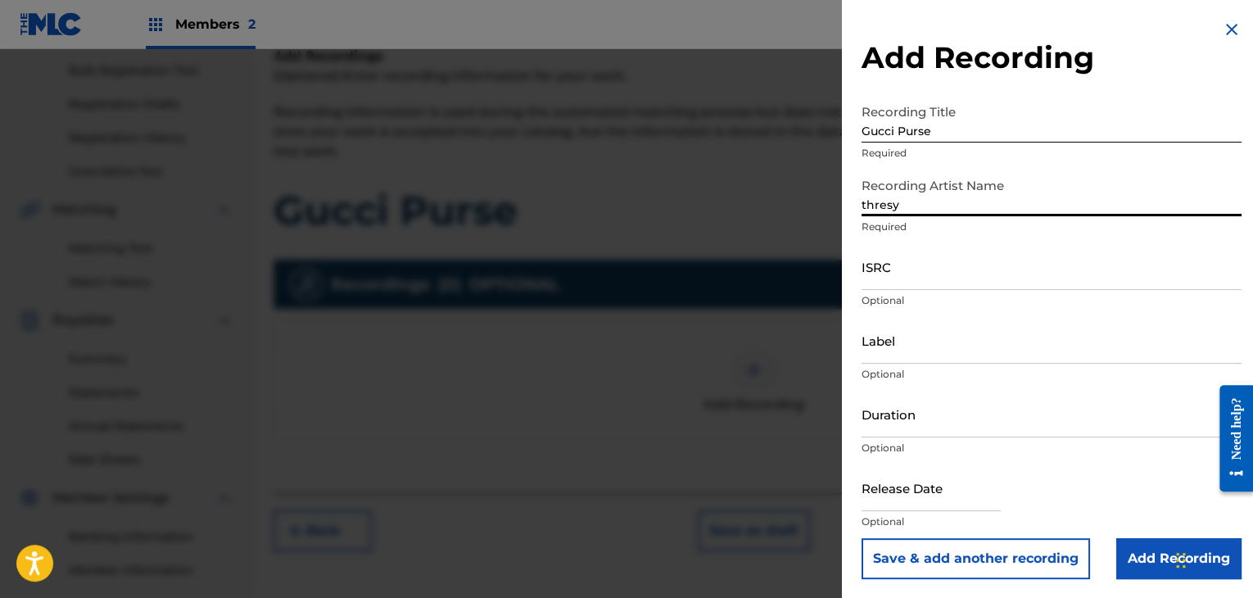
type input "thresy"
click at [922, 269] on input "ISRC" at bounding box center [1051, 266] width 380 height 47
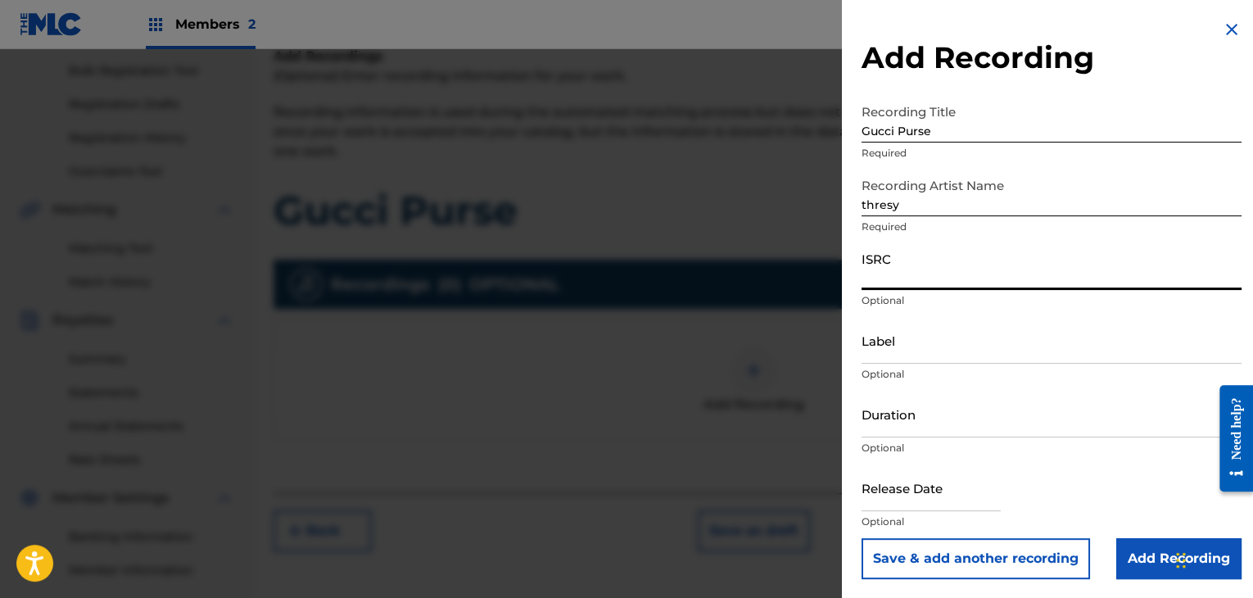
paste input "QZTAU2200621"
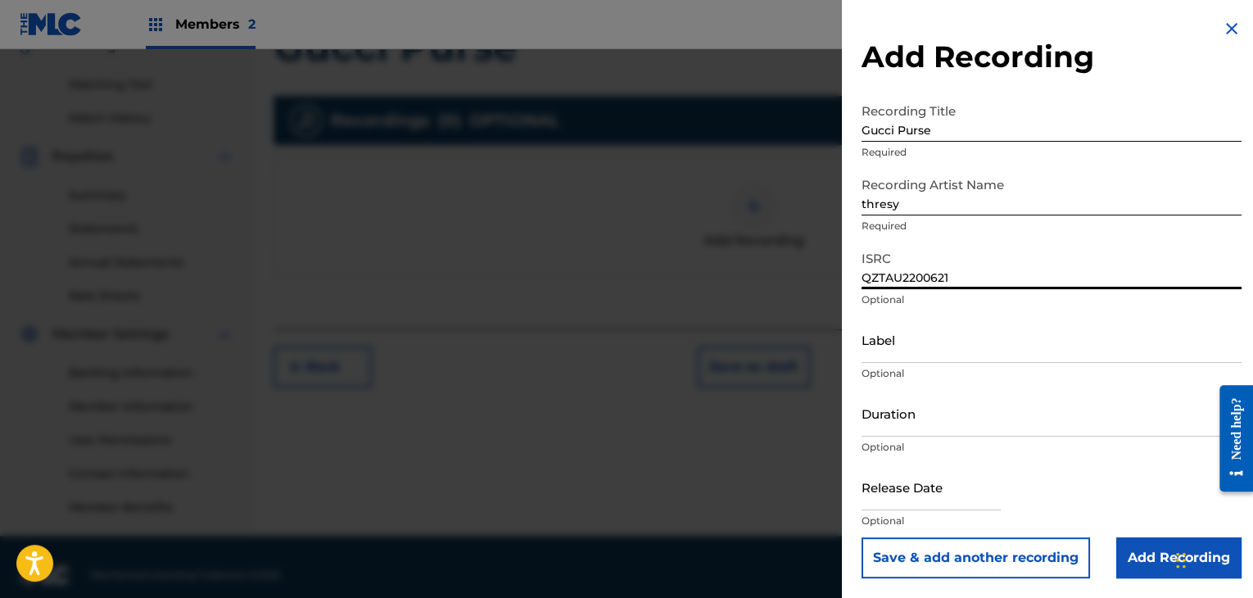
scroll to position [418, 0]
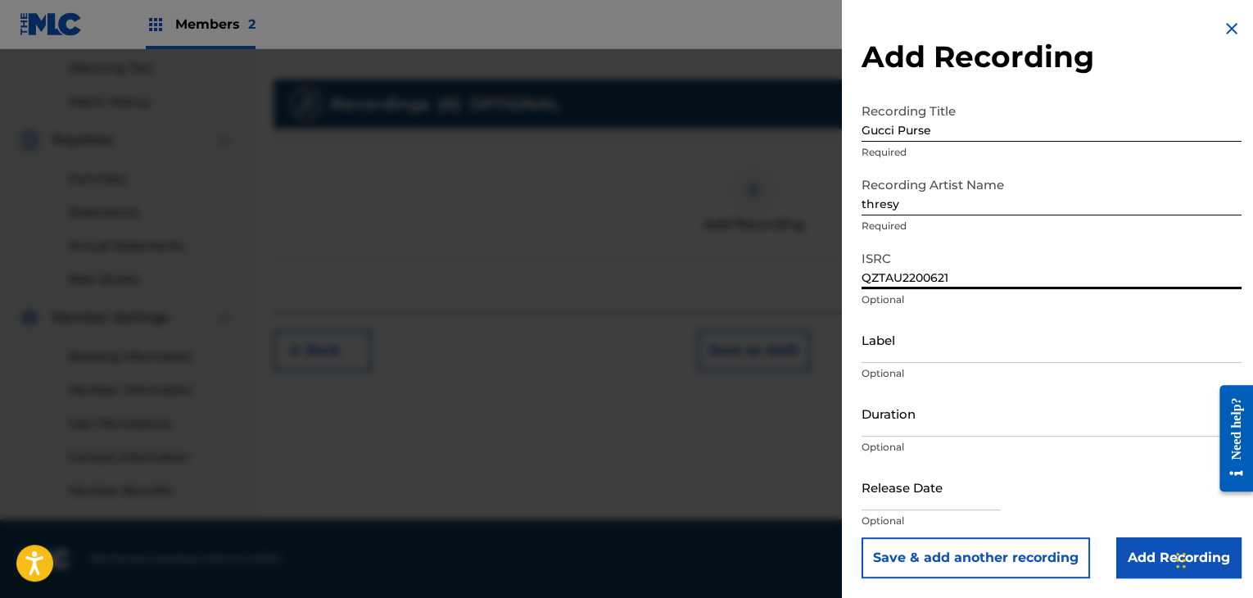
type input "QZTAU2200621"
click at [942, 418] on input "Duration" at bounding box center [1051, 413] width 380 height 47
type input "02:18"
click at [919, 485] on input "text" at bounding box center [930, 486] width 139 height 47
select select "7"
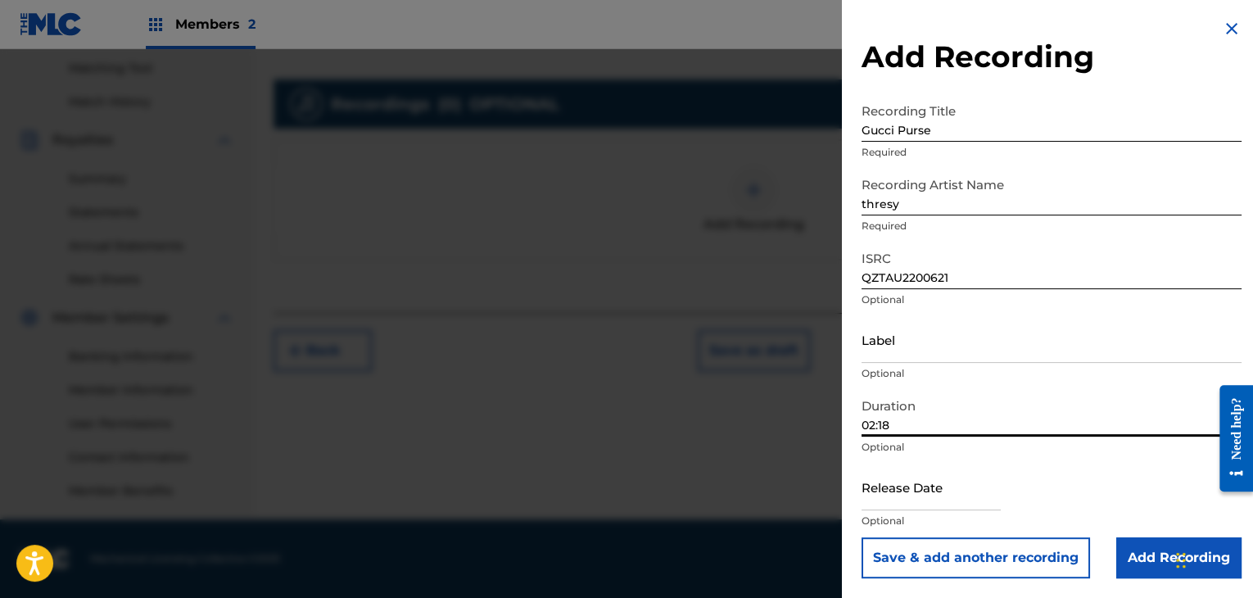
select select "2025"
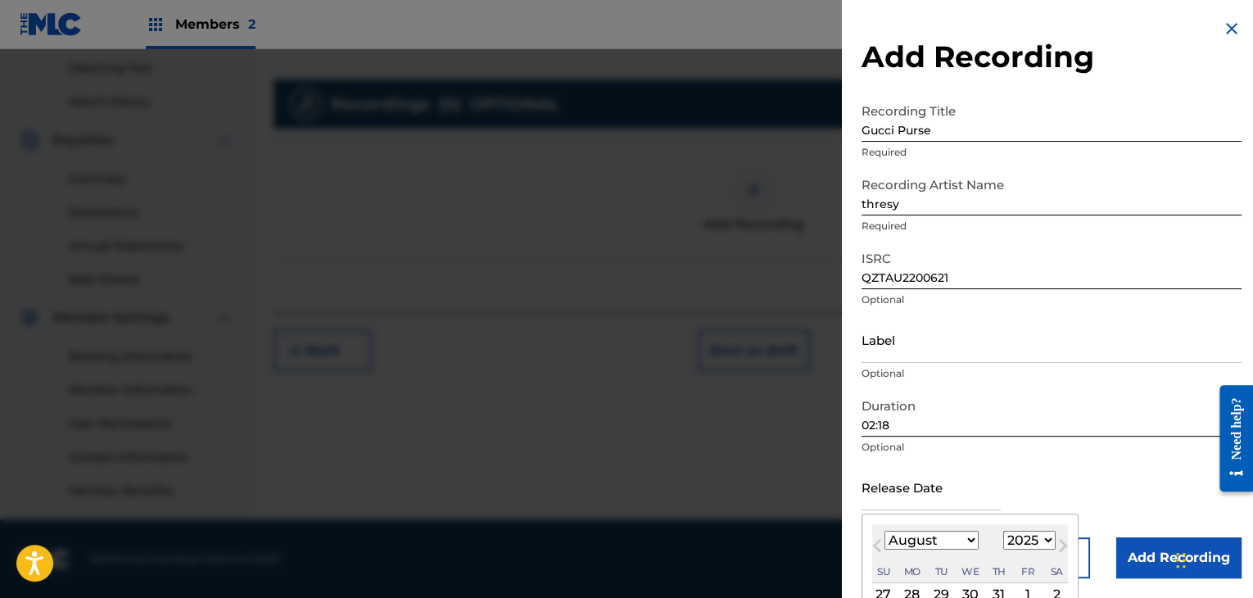
click at [959, 536] on select "January February March April May June July August September October November De…" at bounding box center [931, 539] width 94 height 19
select select "5"
click at [884, 530] on select "January February March April May June July August September October November De…" at bounding box center [931, 539] width 94 height 19
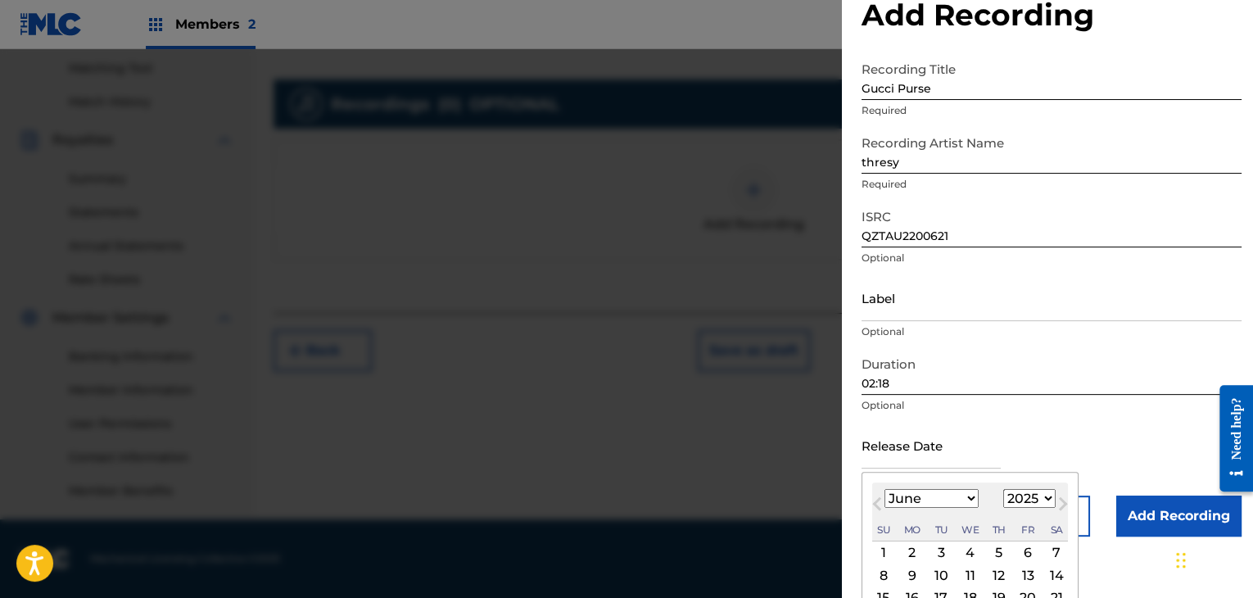
scroll to position [83, 0]
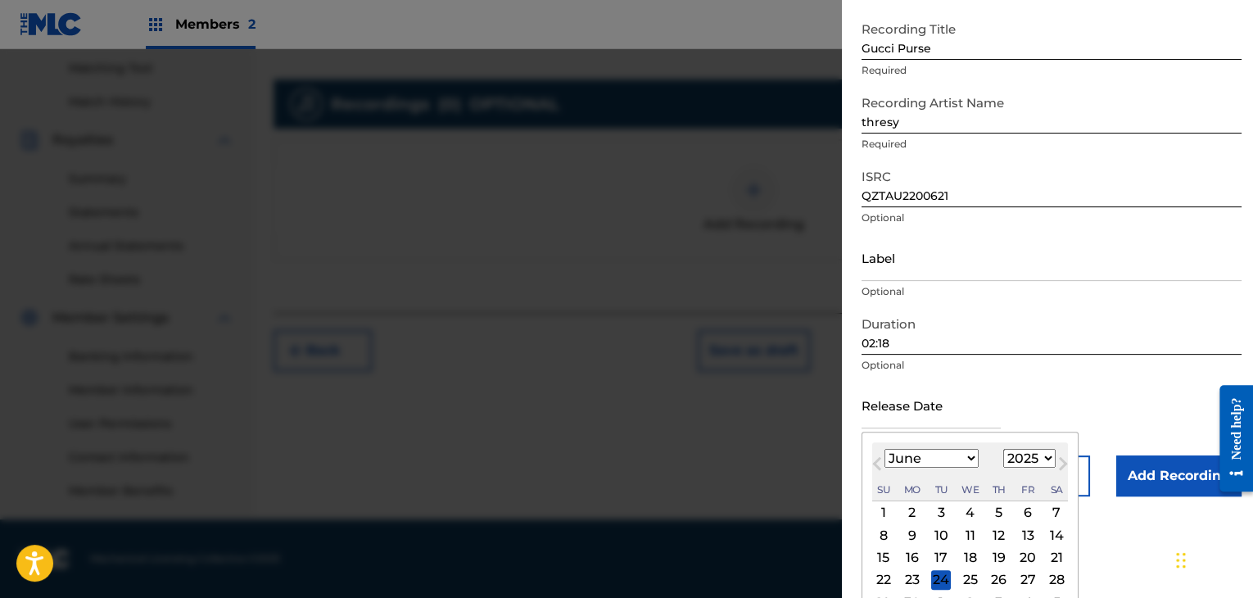
click at [1052, 553] on div "21" at bounding box center [1056, 558] width 20 height 20
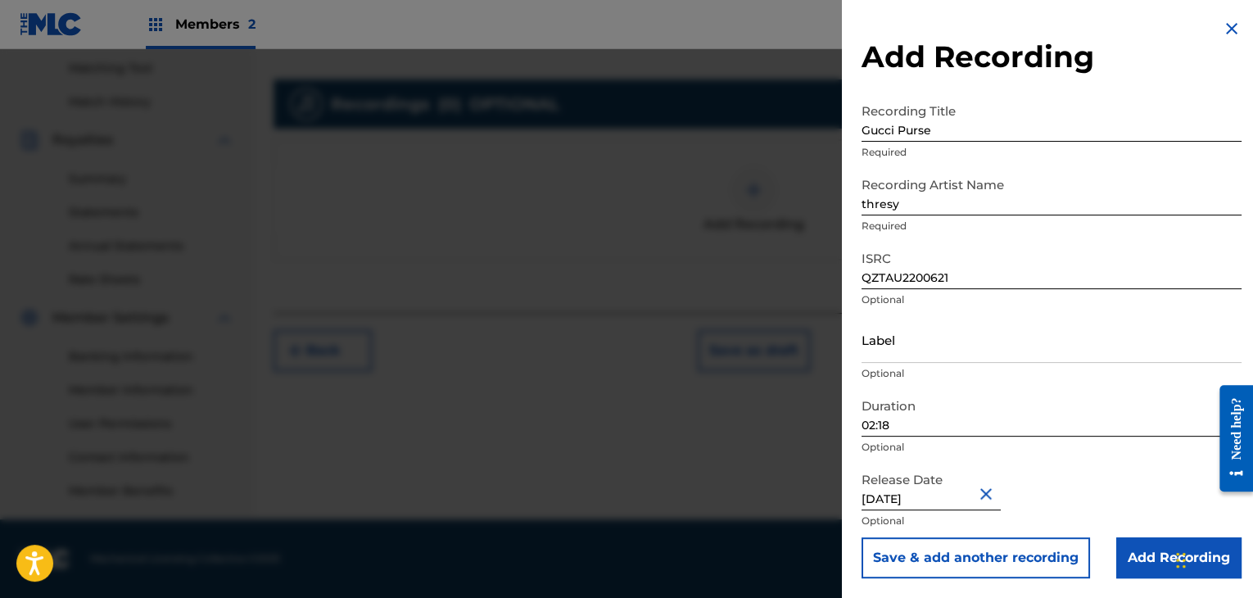
scroll to position [1, 0]
type input "[DATE]"
click at [913, 327] on input "Label" at bounding box center [1051, 339] width 380 height 47
click at [1161, 570] on input "Add Recording" at bounding box center [1178, 557] width 125 height 41
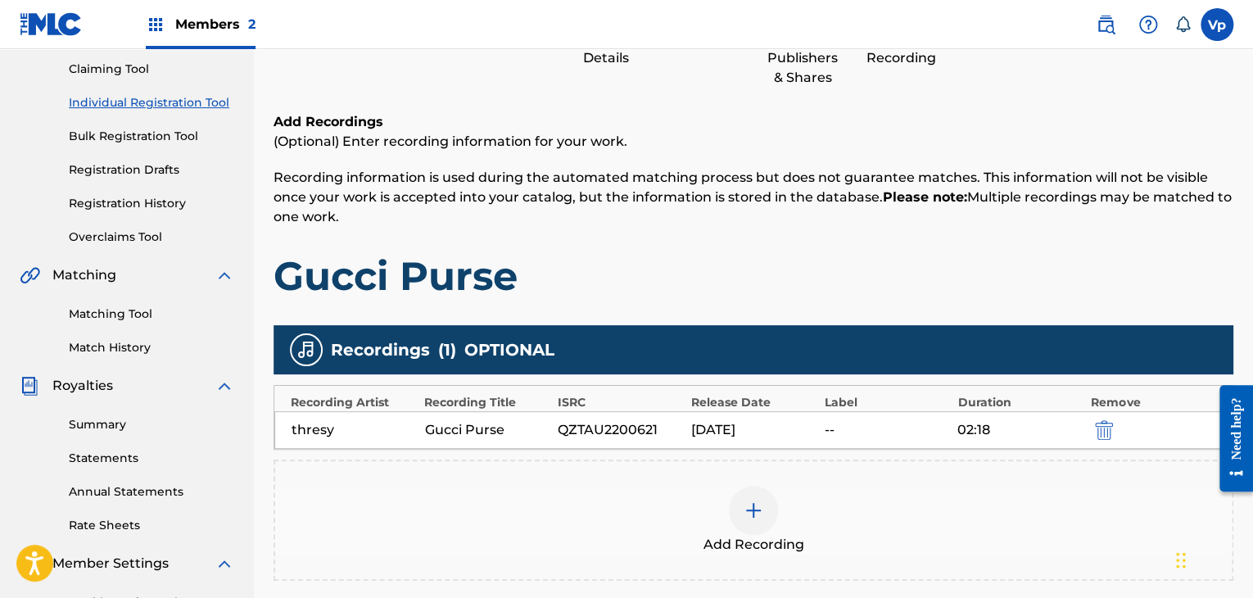
scroll to position [0, 0]
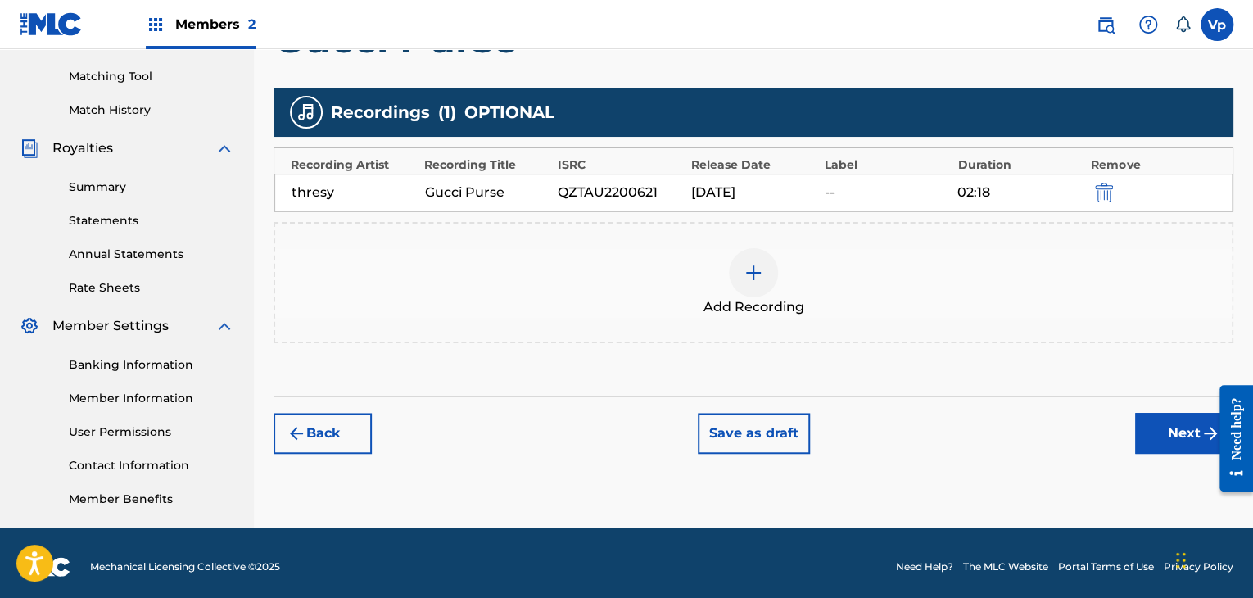
click at [1159, 446] on button "Next" at bounding box center [1184, 433] width 98 height 41
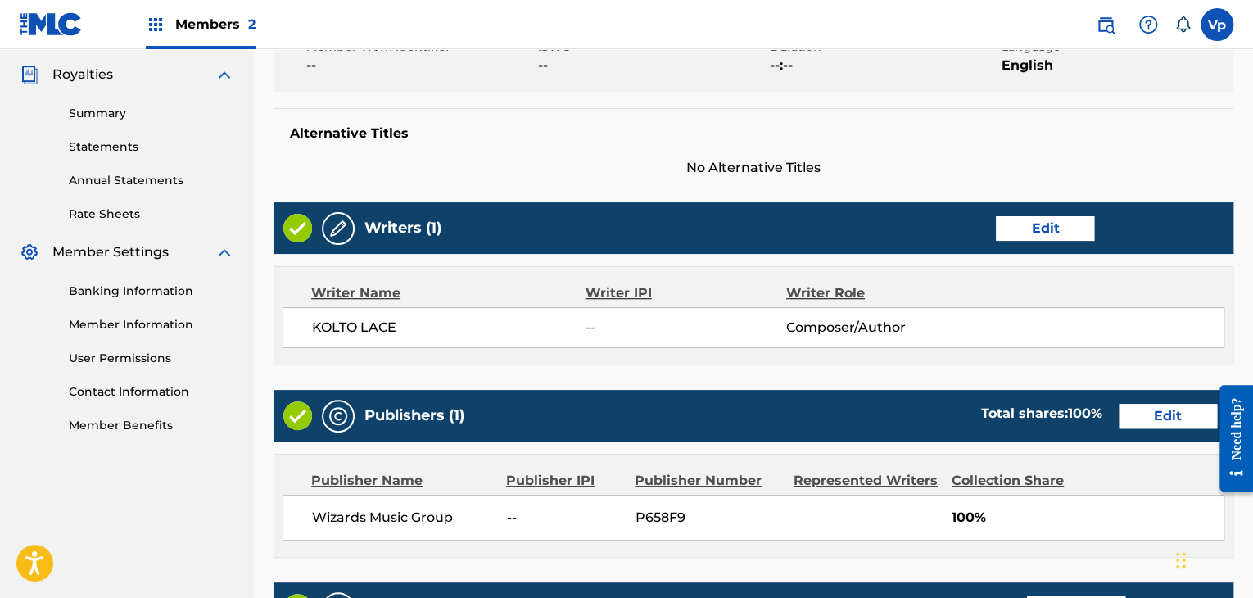
scroll to position [785, 0]
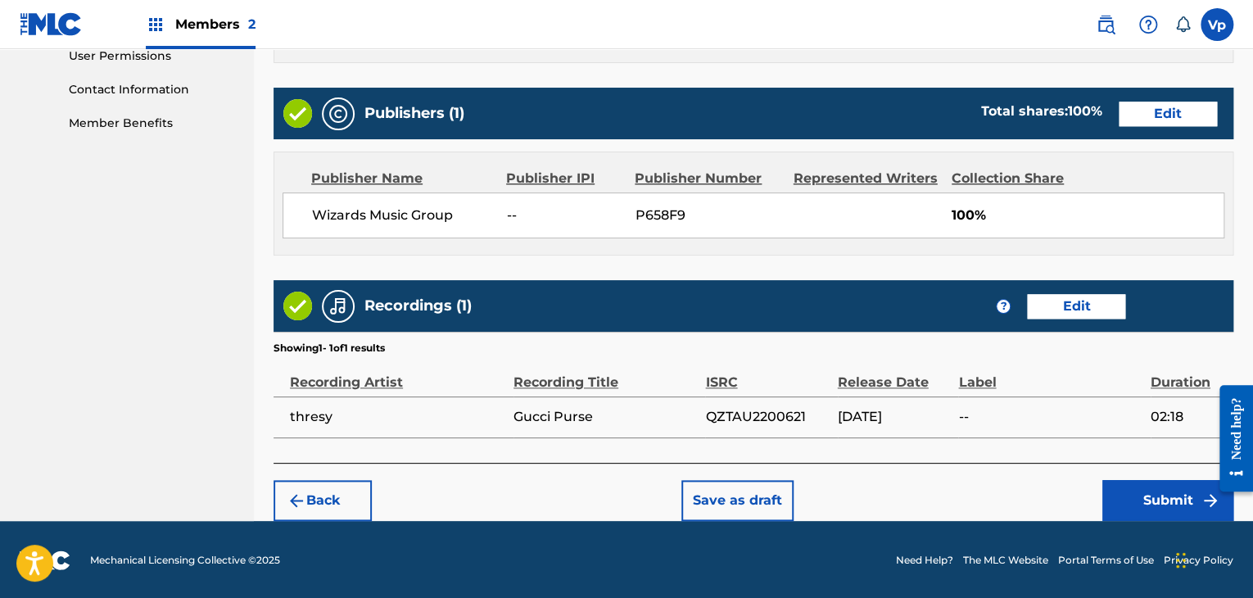
click at [1144, 484] on button "Submit" at bounding box center [1167, 500] width 131 height 41
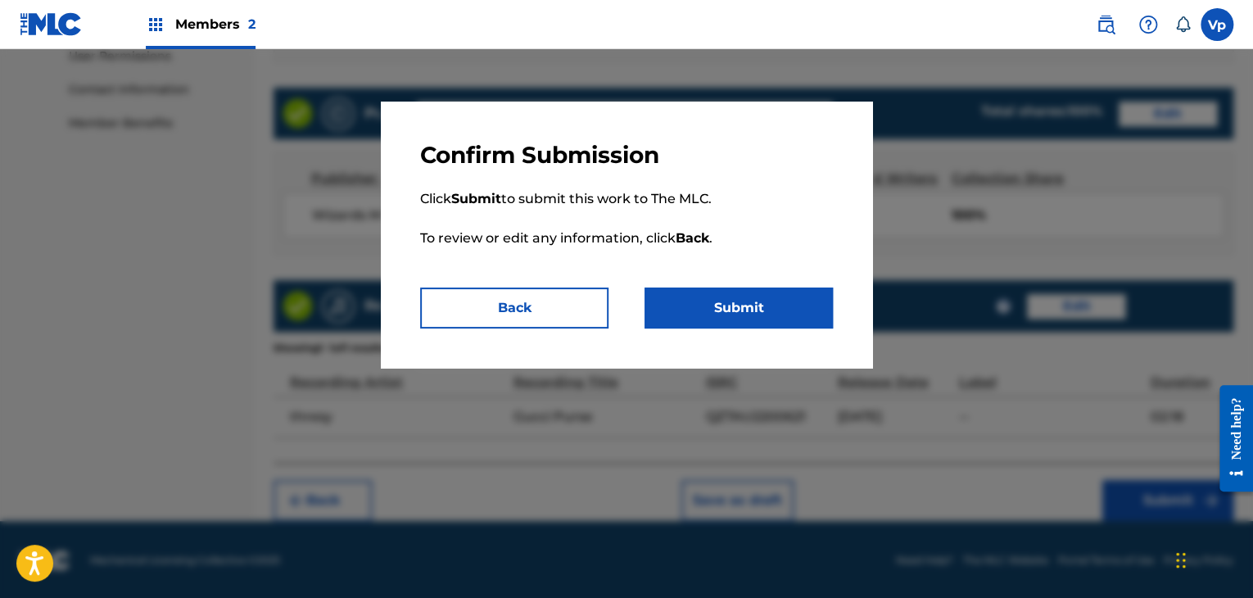
click at [714, 309] on button "Submit" at bounding box center [738, 307] width 188 height 41
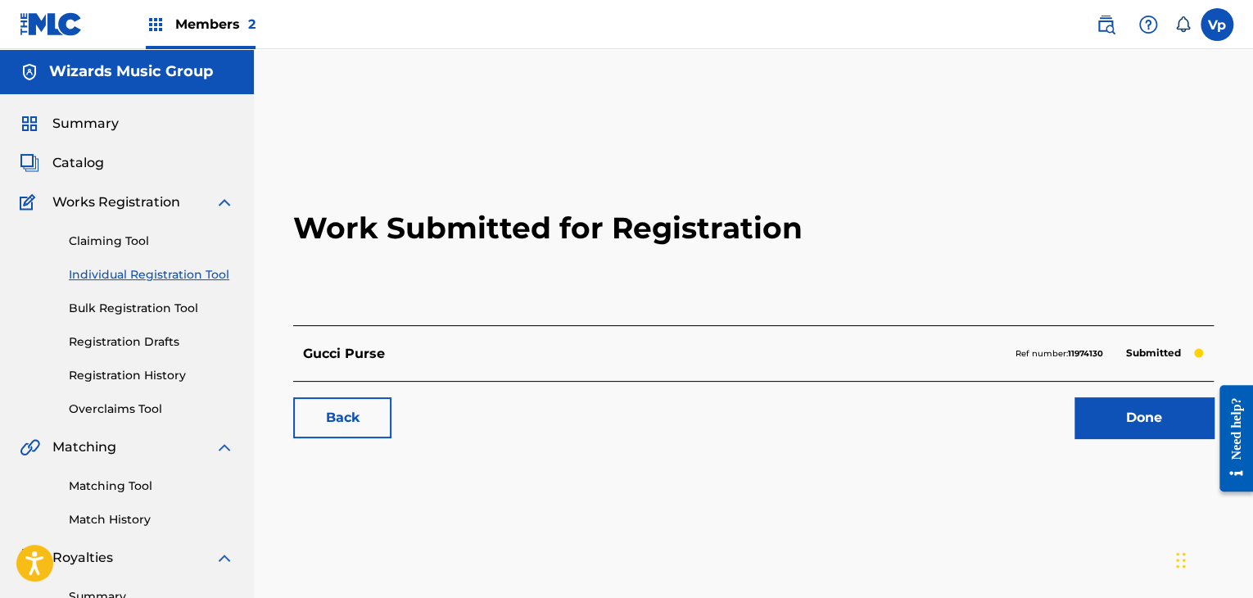
click at [1113, 421] on link "Done" at bounding box center [1143, 417] width 139 height 41
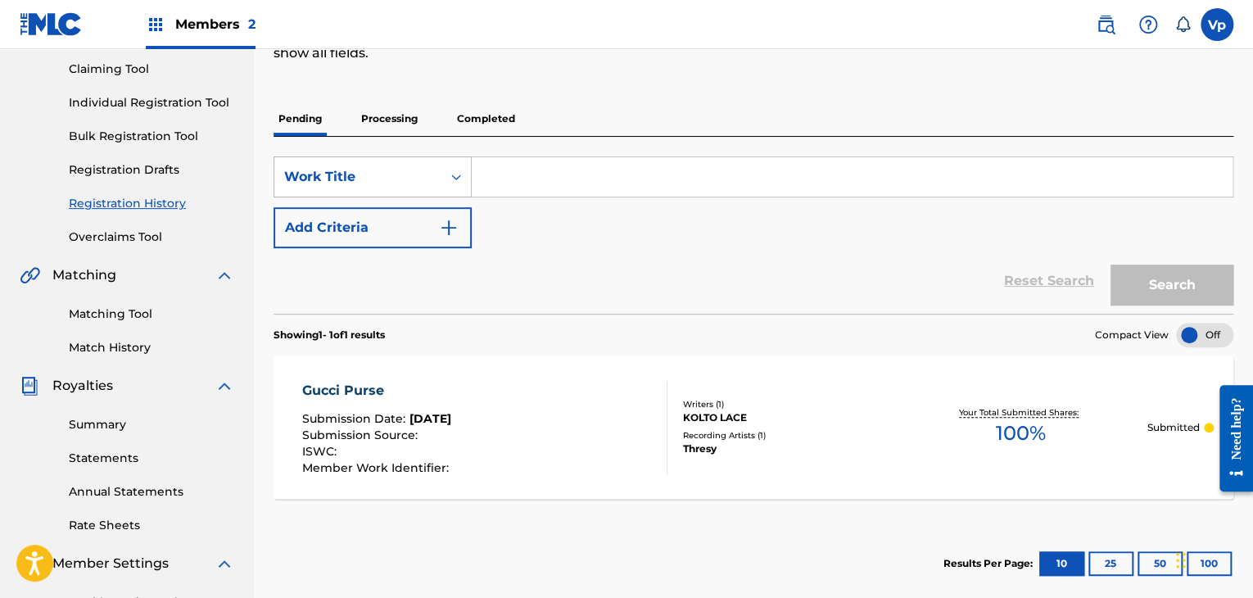
scroll to position [90, 0]
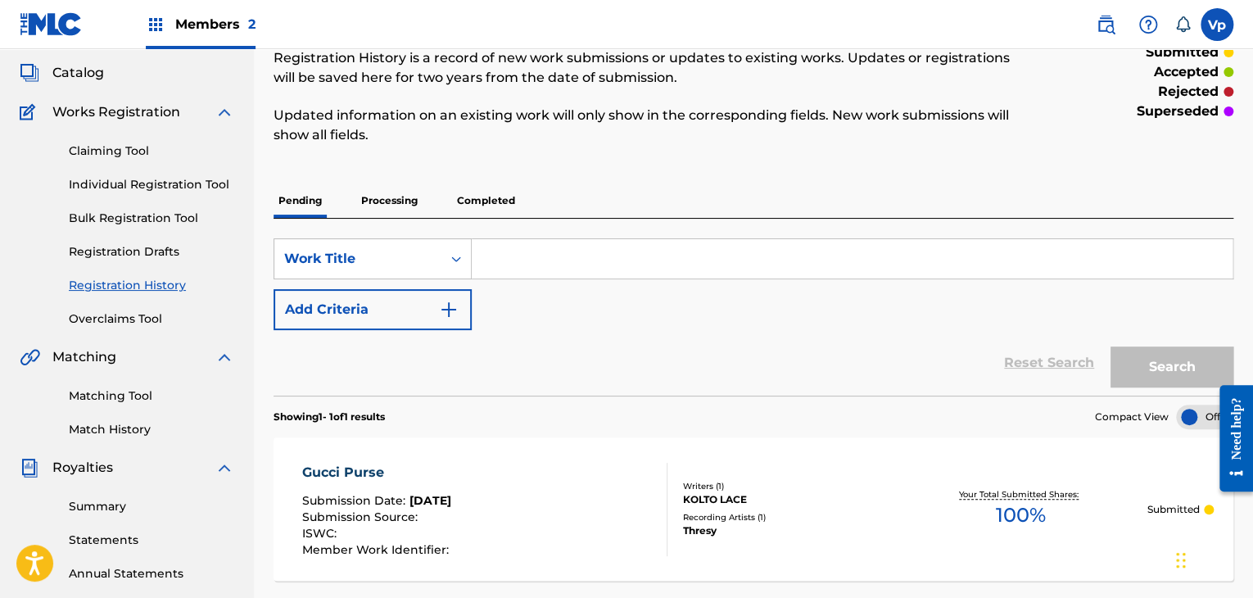
click at [157, 178] on link "Individual Registration Tool" at bounding box center [151, 184] width 165 height 17
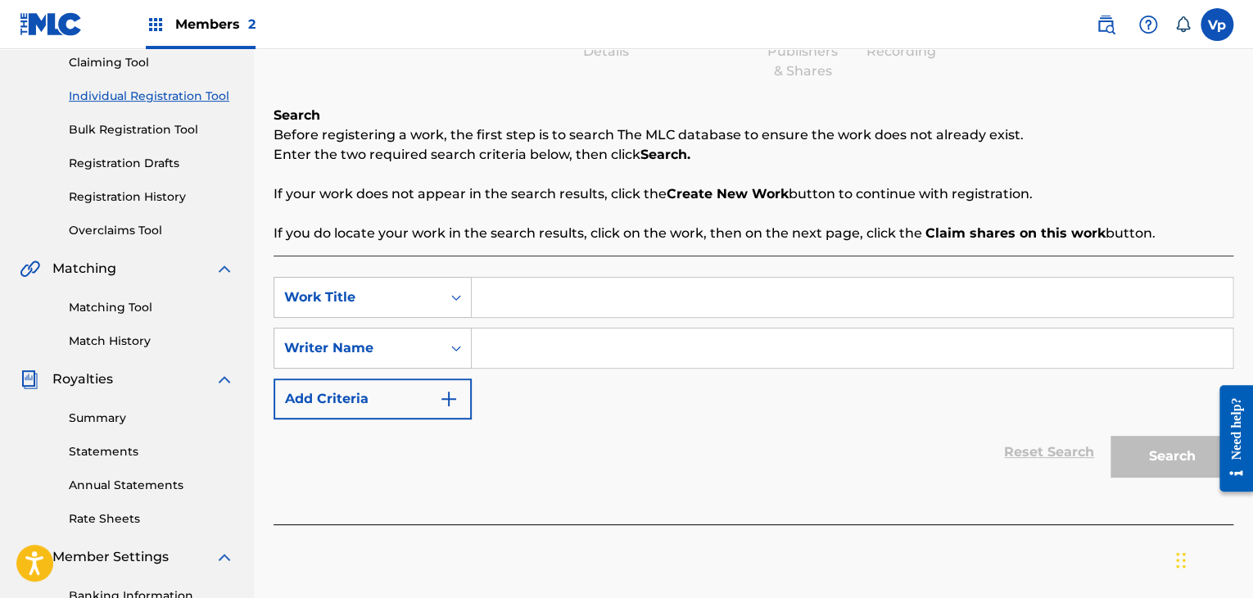
scroll to position [327, 0]
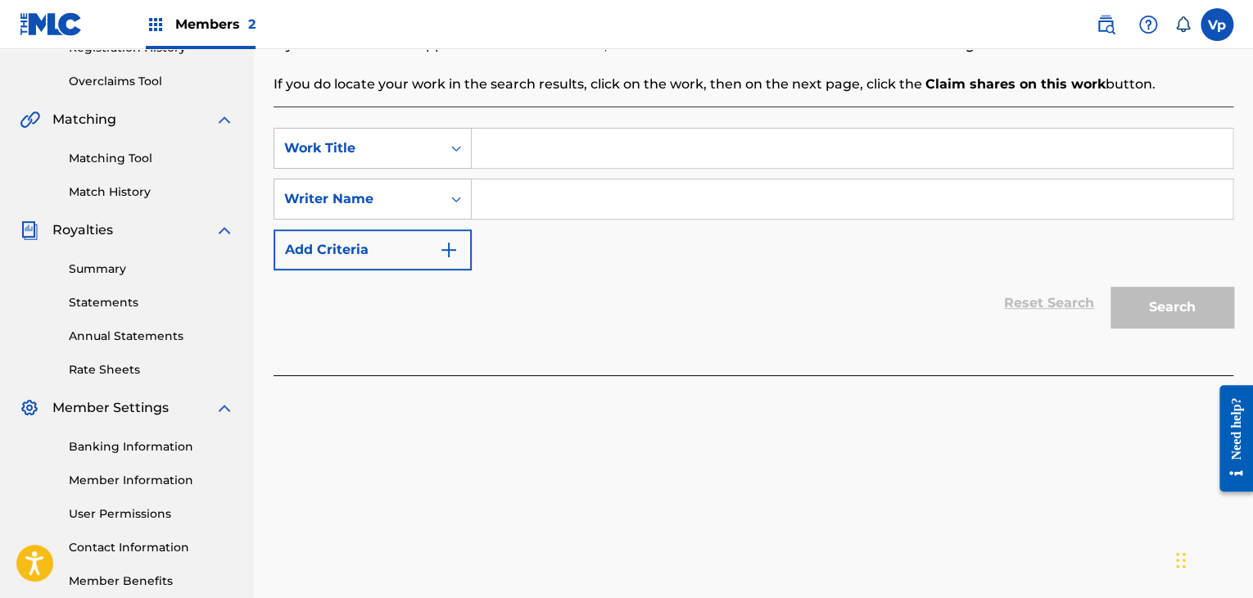
click at [594, 134] on input "Search Form" at bounding box center [852, 148] width 761 height 39
type input "[MEDICAL_DATA] Casket"
click at [585, 191] on input "Search Form" at bounding box center [852, 198] width 761 height 39
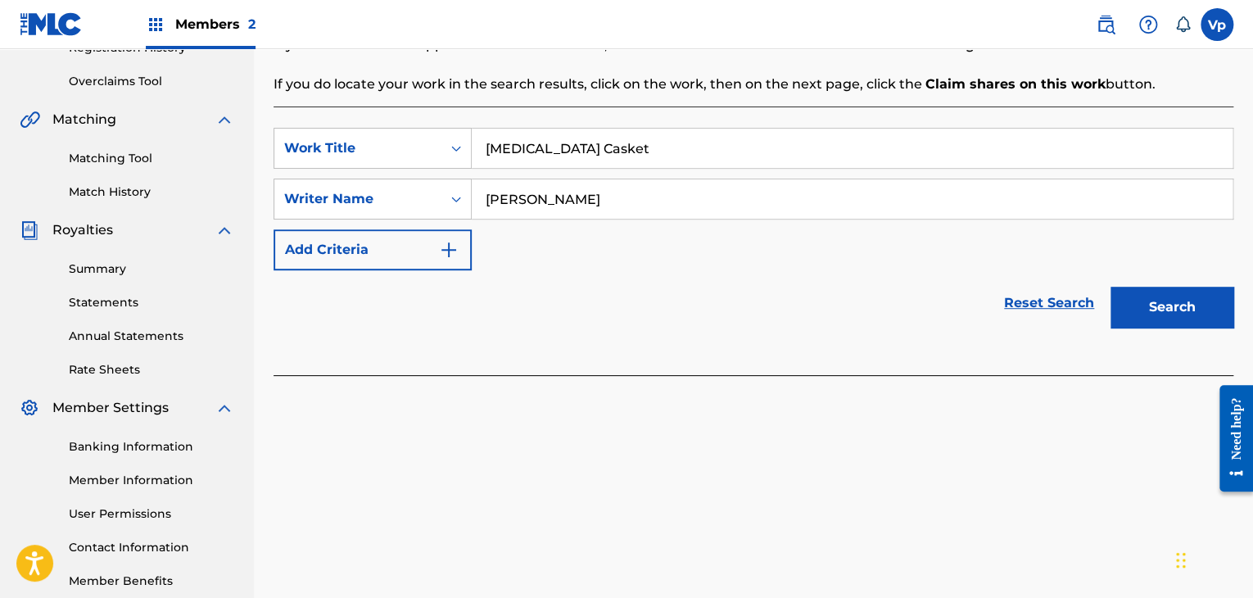
type input "[PERSON_NAME]"
click at [1168, 318] on button "Search" at bounding box center [1171, 307] width 123 height 41
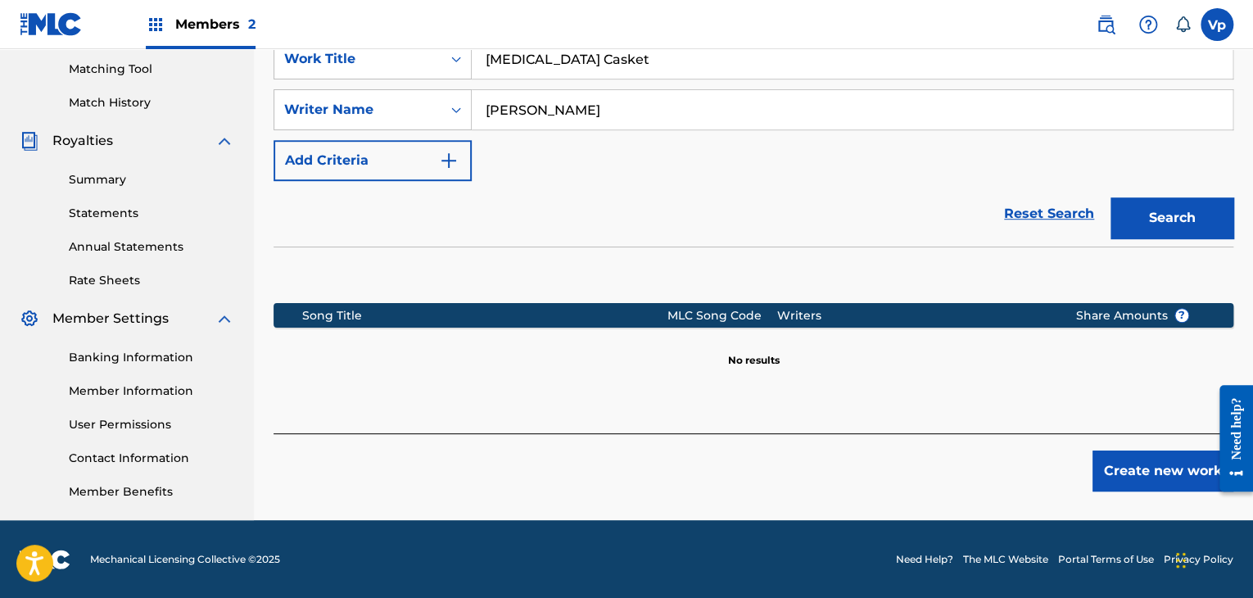
scroll to position [418, 0]
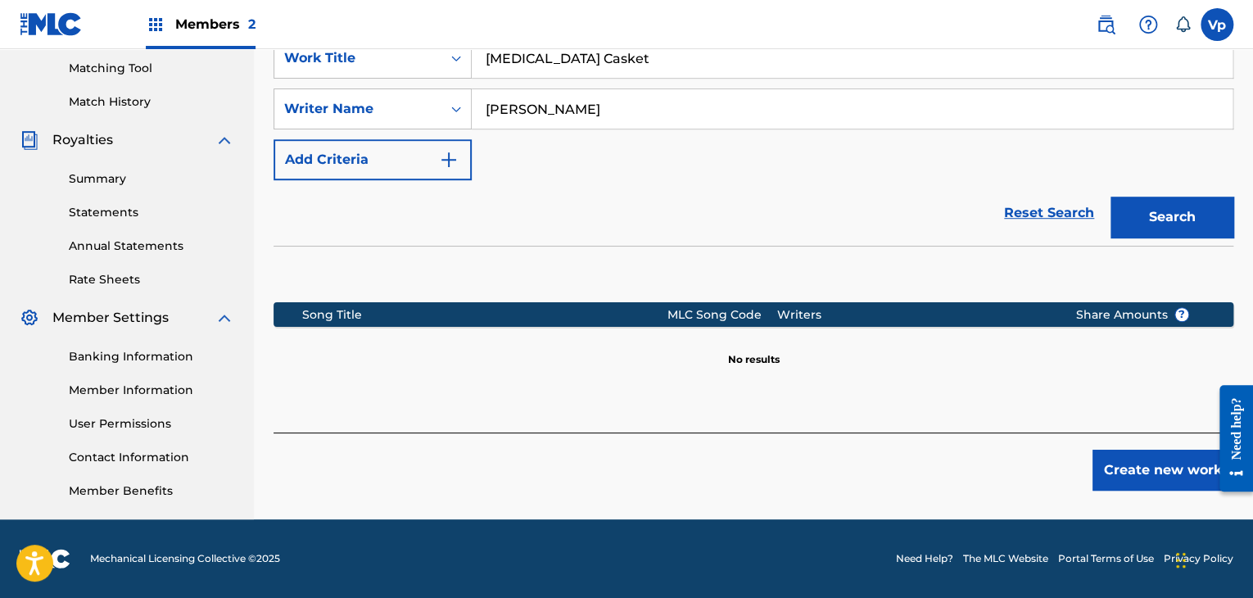
click at [1114, 463] on button "Create new work" at bounding box center [1162, 469] width 141 height 41
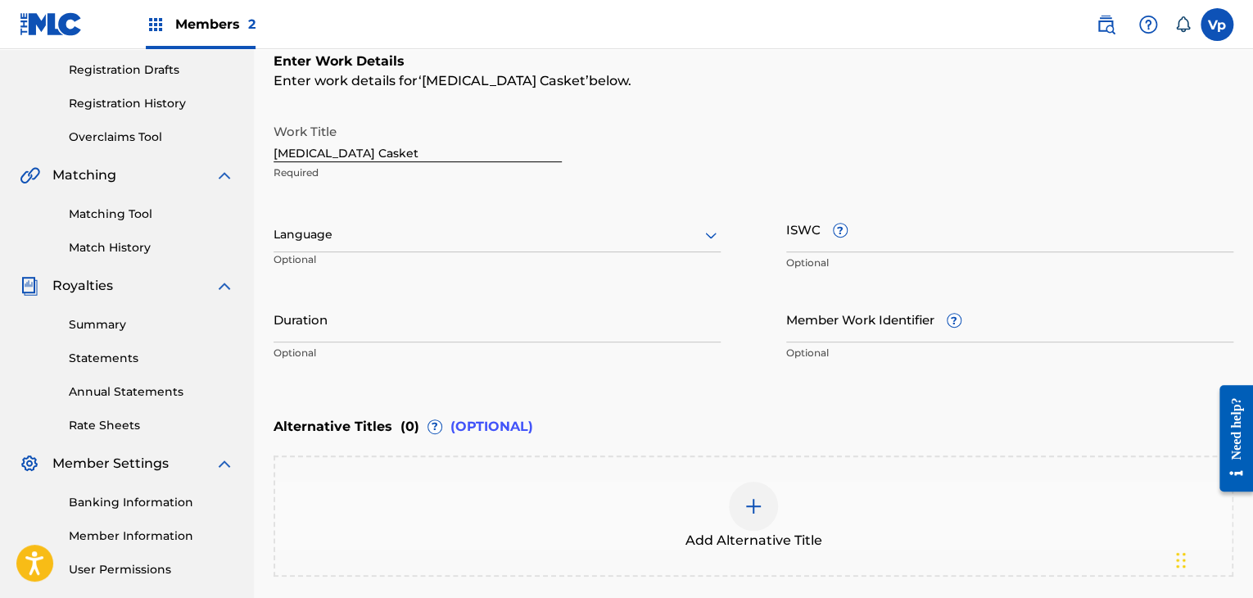
scroll to position [172, 0]
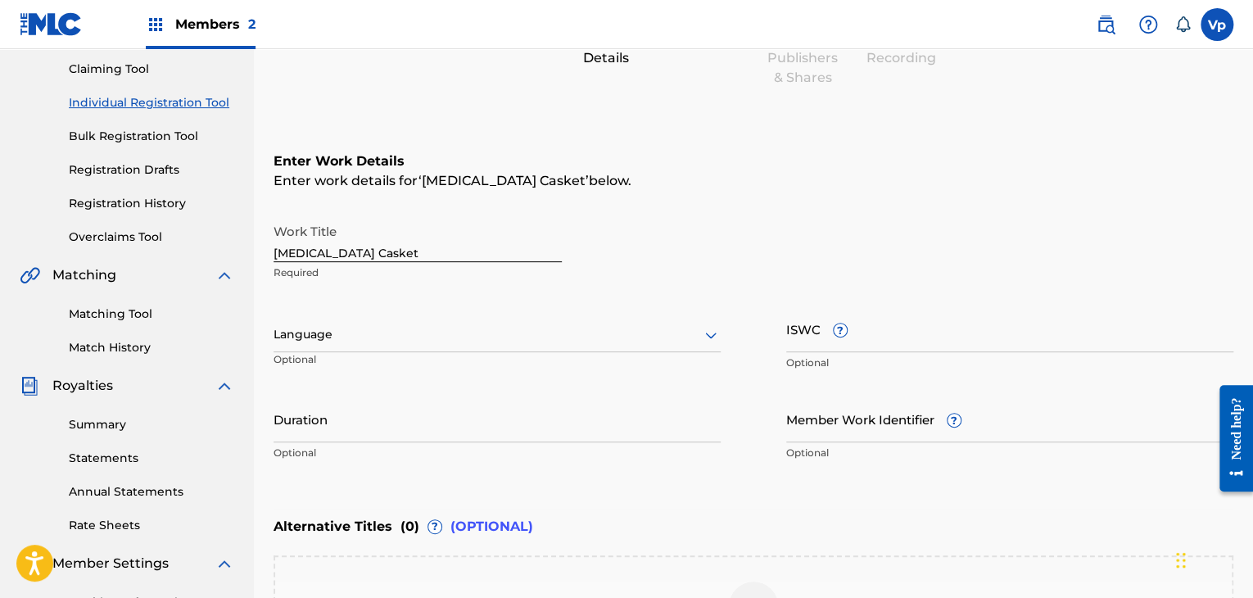
click at [433, 343] on div at bounding box center [496, 334] width 447 height 20
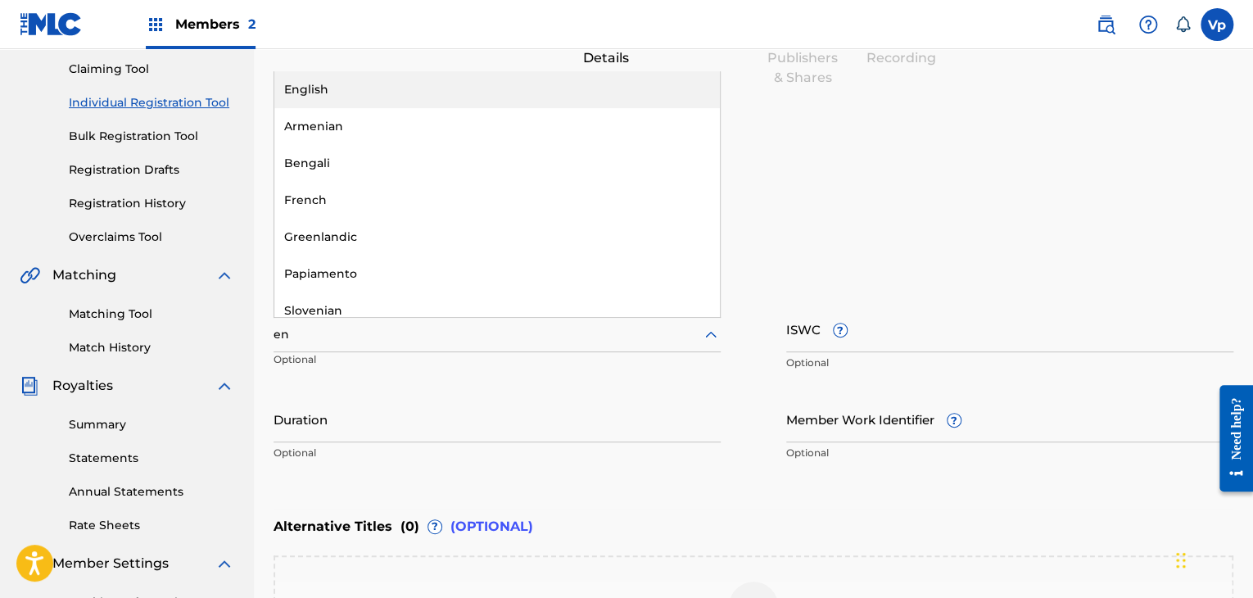
type input "eng"
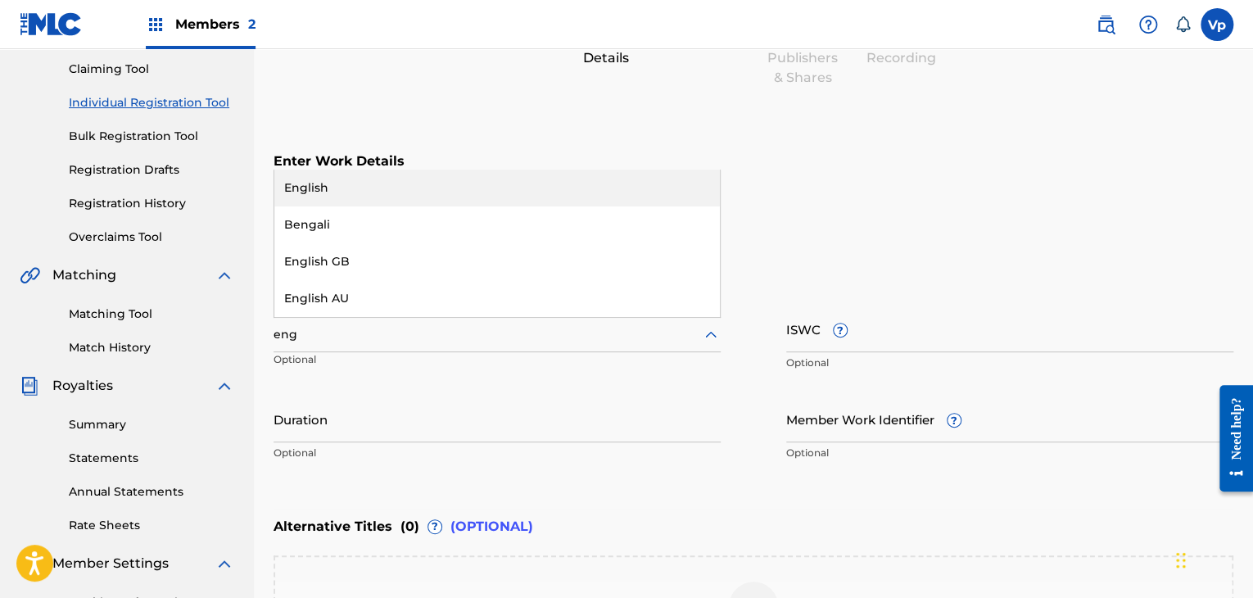
click at [389, 188] on div "English" at bounding box center [496, 187] width 445 height 37
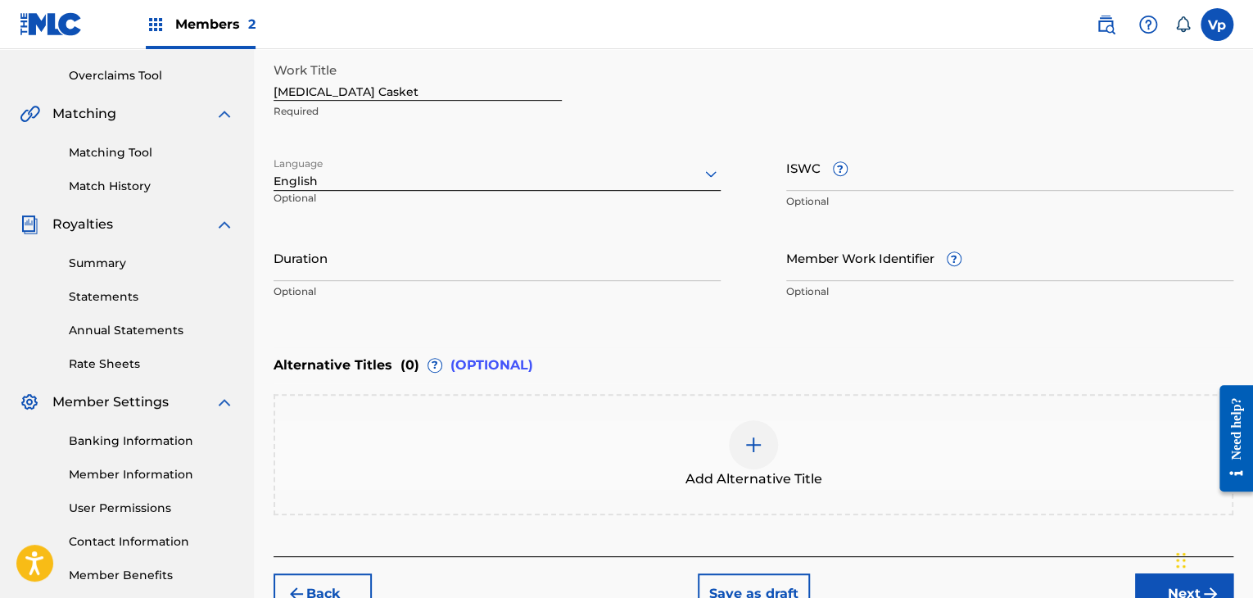
scroll to position [336, 0]
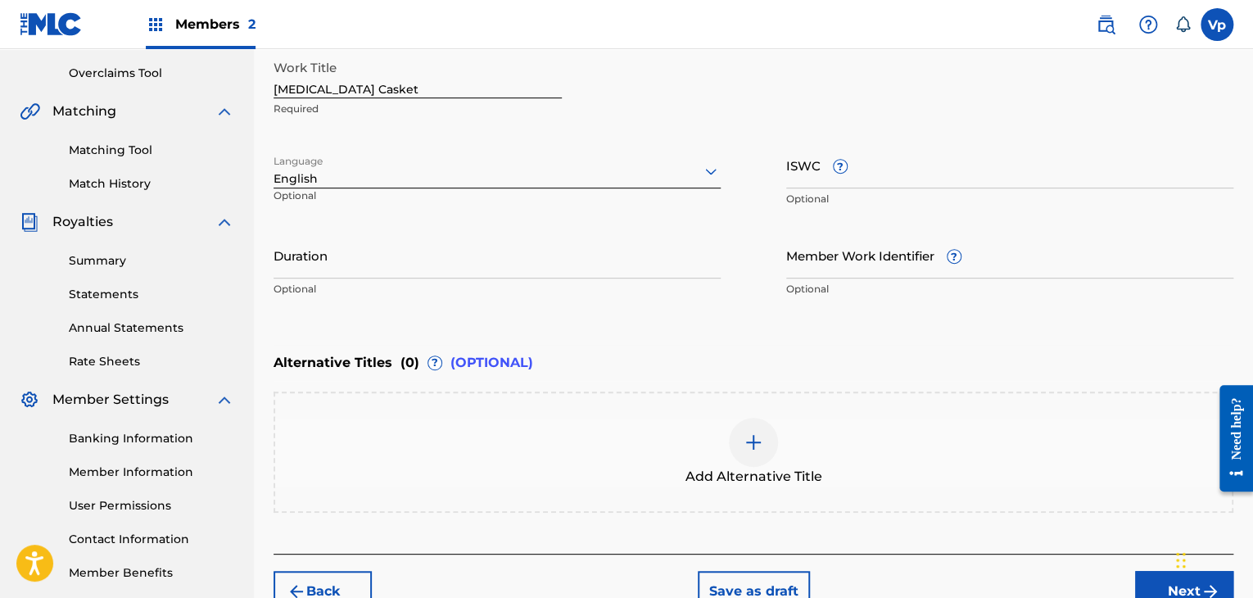
click at [442, 258] on input "Duration" at bounding box center [496, 255] width 447 height 47
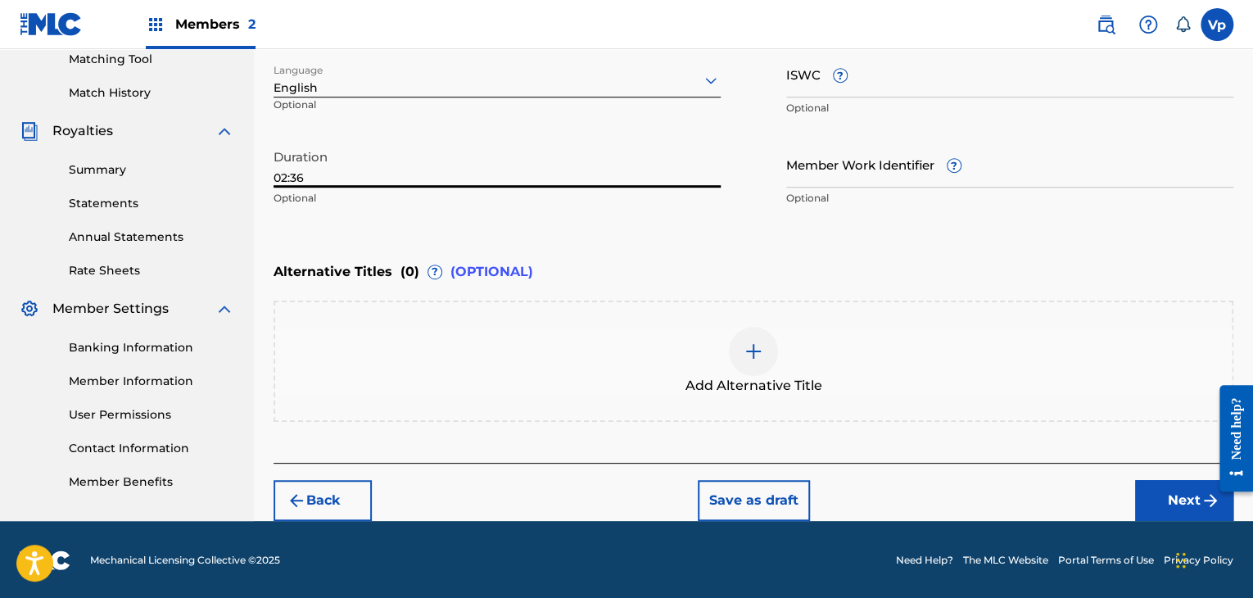
type input "02:36"
click at [1156, 489] on button "Next" at bounding box center [1184, 500] width 98 height 41
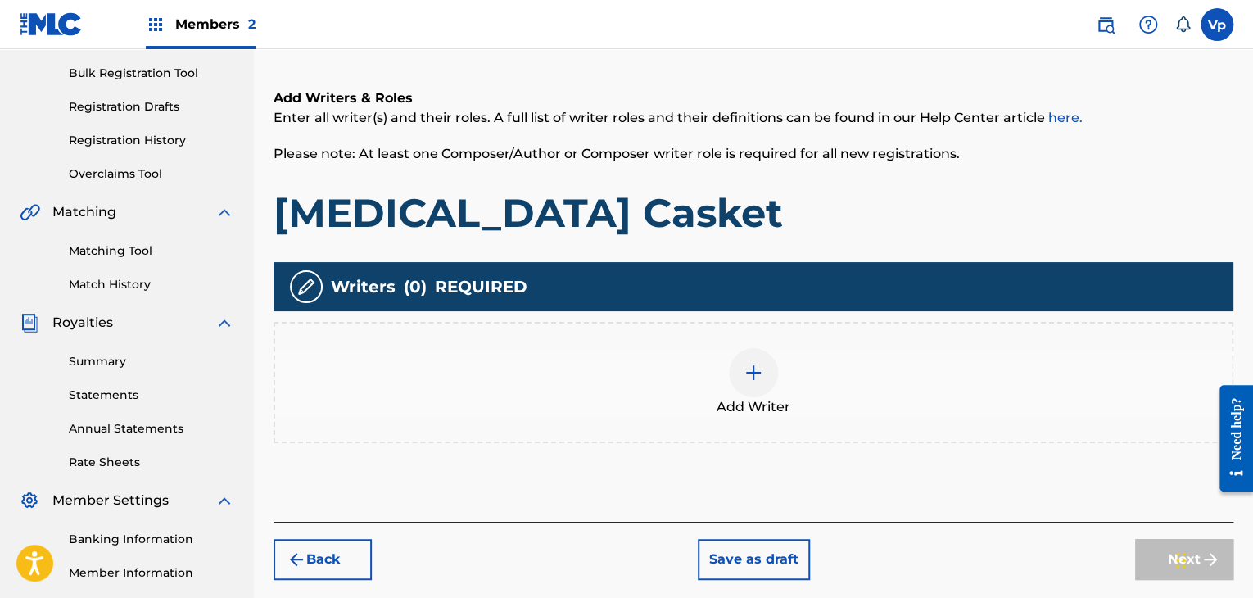
scroll to position [237, 0]
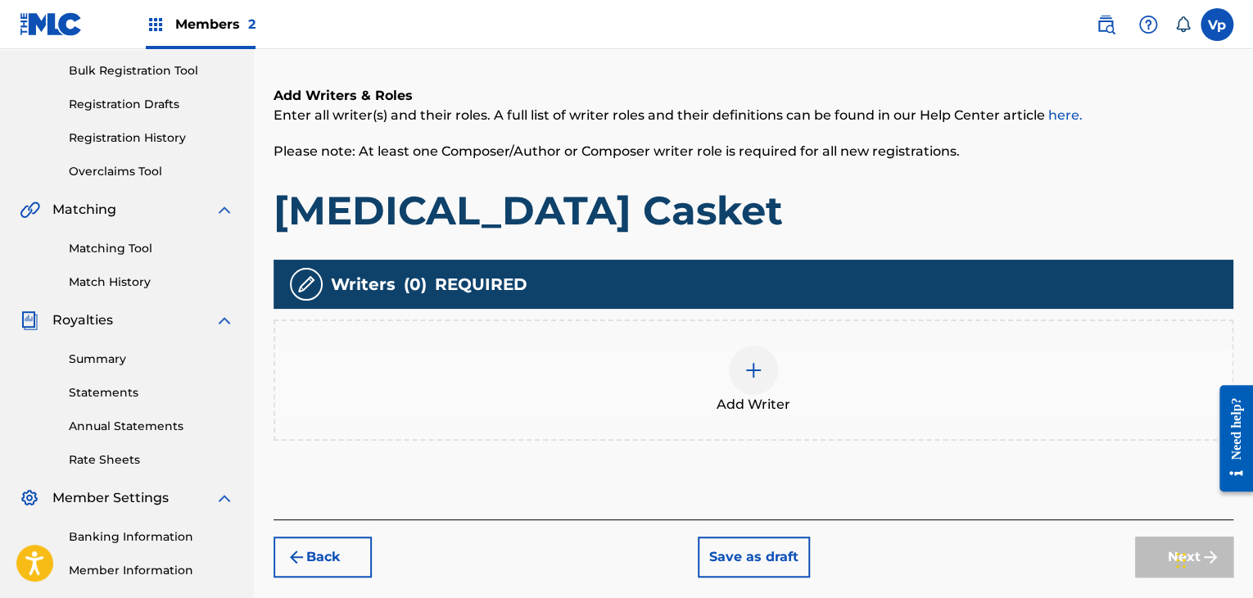
click at [674, 404] on div "Add Writer" at bounding box center [753, 379] width 956 height 69
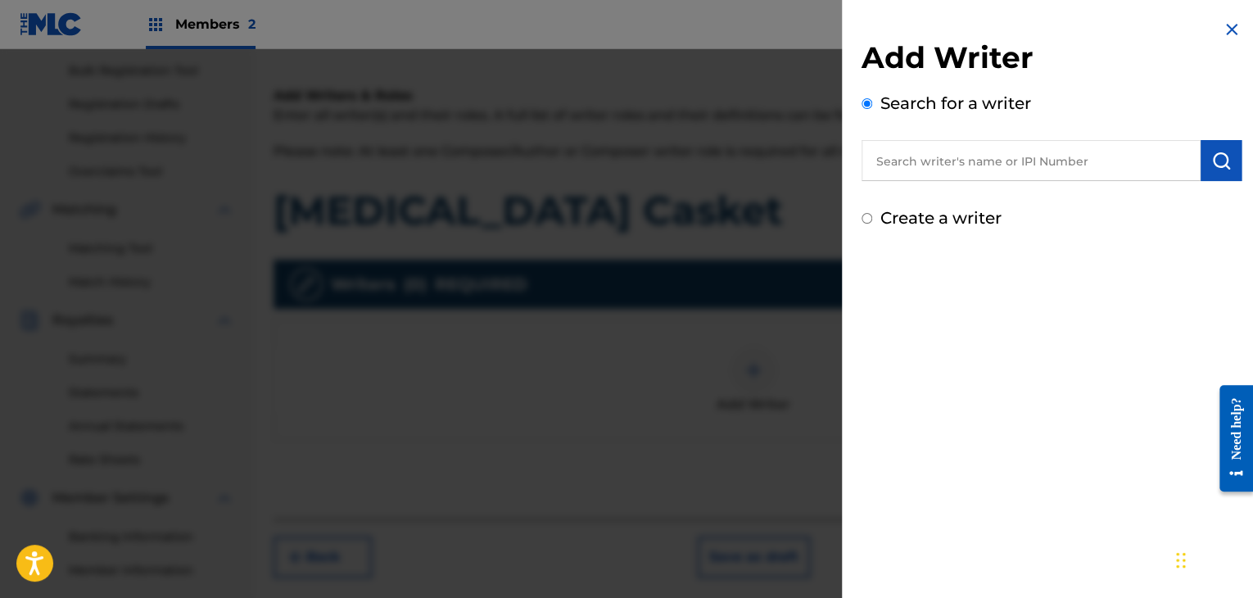
click at [979, 159] on input "text" at bounding box center [1030, 160] width 339 height 41
click at [593, 233] on div at bounding box center [626, 348] width 1253 height 598
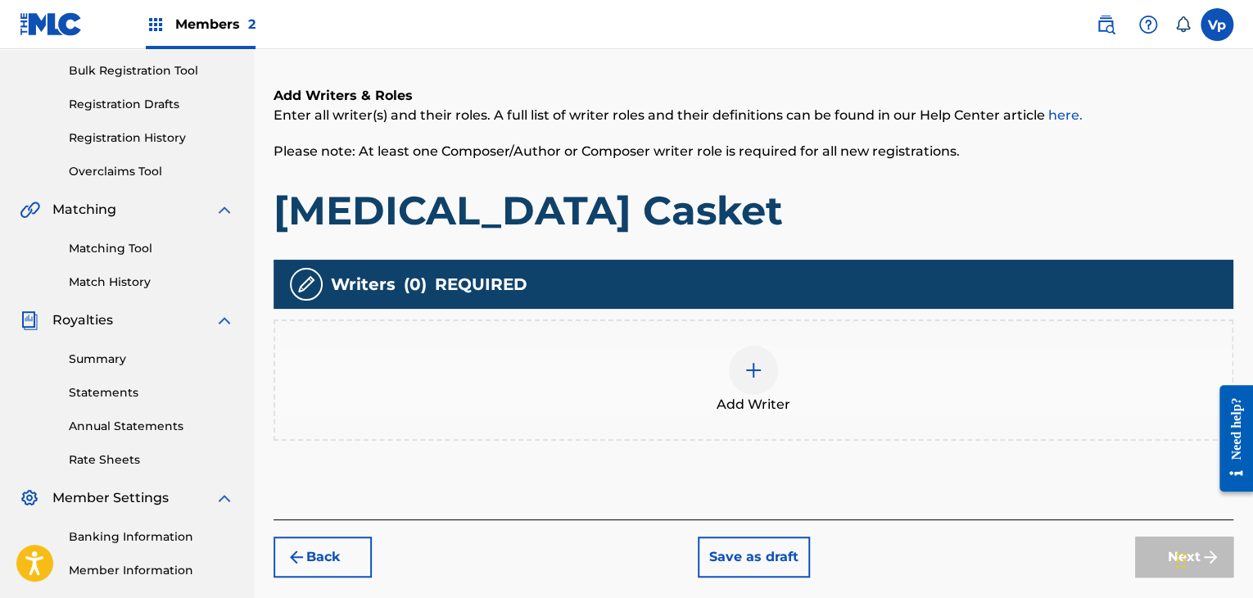
click at [878, 364] on div "Add Writer" at bounding box center [753, 379] width 956 height 69
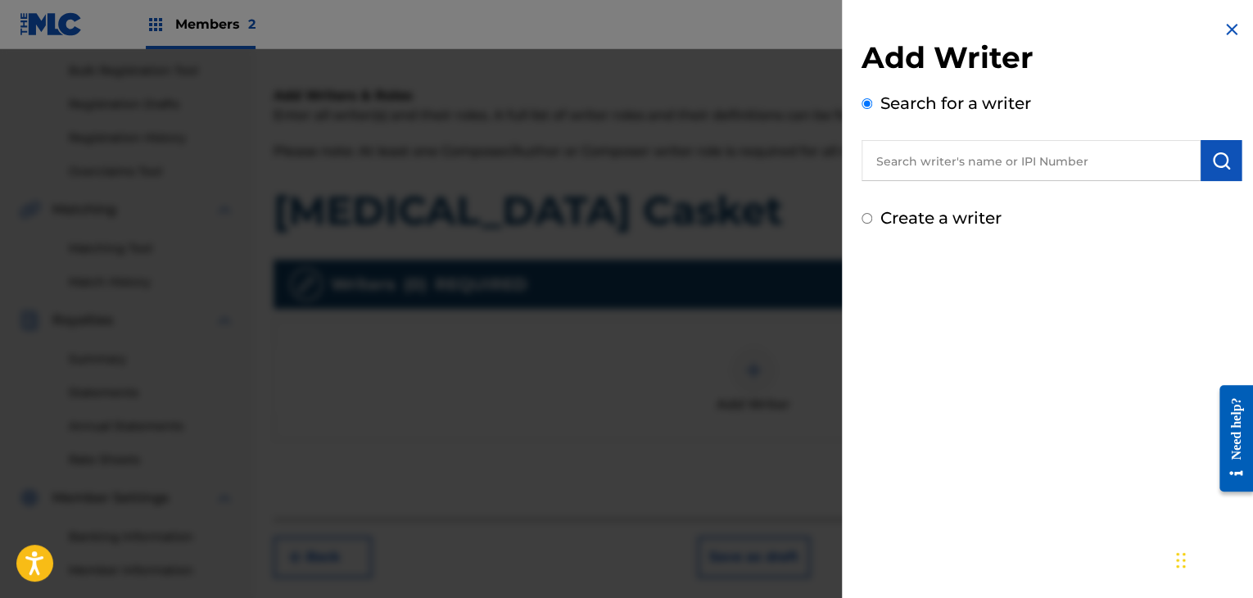
click at [1030, 168] on input "text" at bounding box center [1030, 160] width 339 height 41
paste input "QZTAU2200621"
paste input "N"
type input "[PERSON_NAME]"
click at [989, 166] on input "[PERSON_NAME]" at bounding box center [1030, 160] width 339 height 41
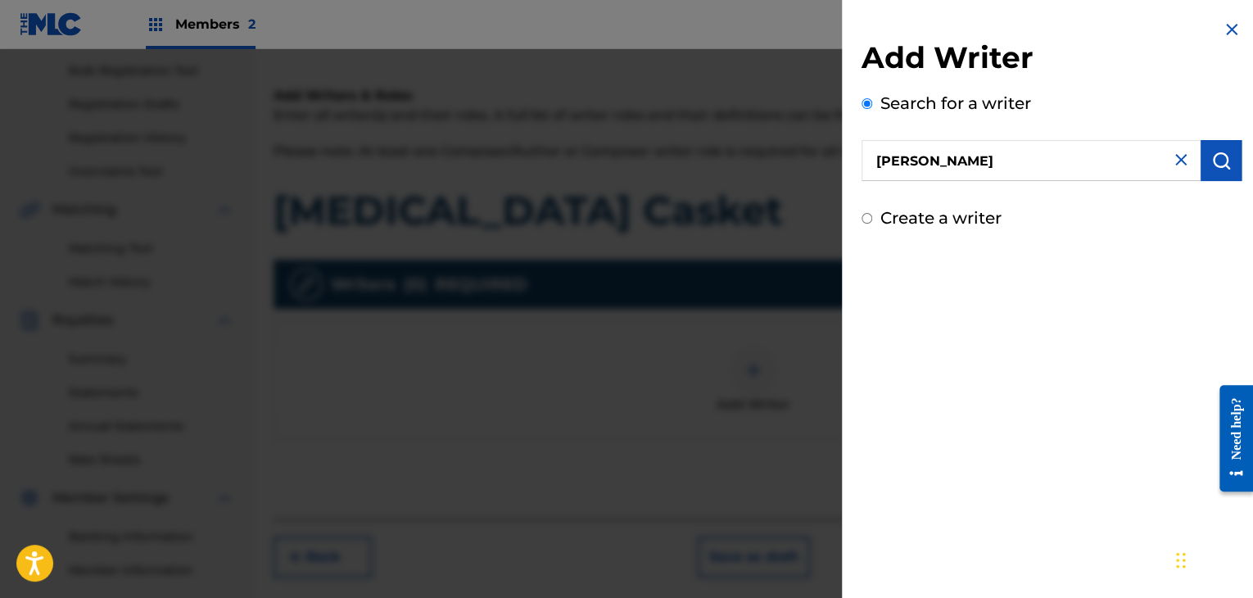
click at [989, 166] on input "[PERSON_NAME]" at bounding box center [1030, 160] width 339 height 41
click at [1219, 161] on img "submit" at bounding box center [1221, 161] width 20 height 20
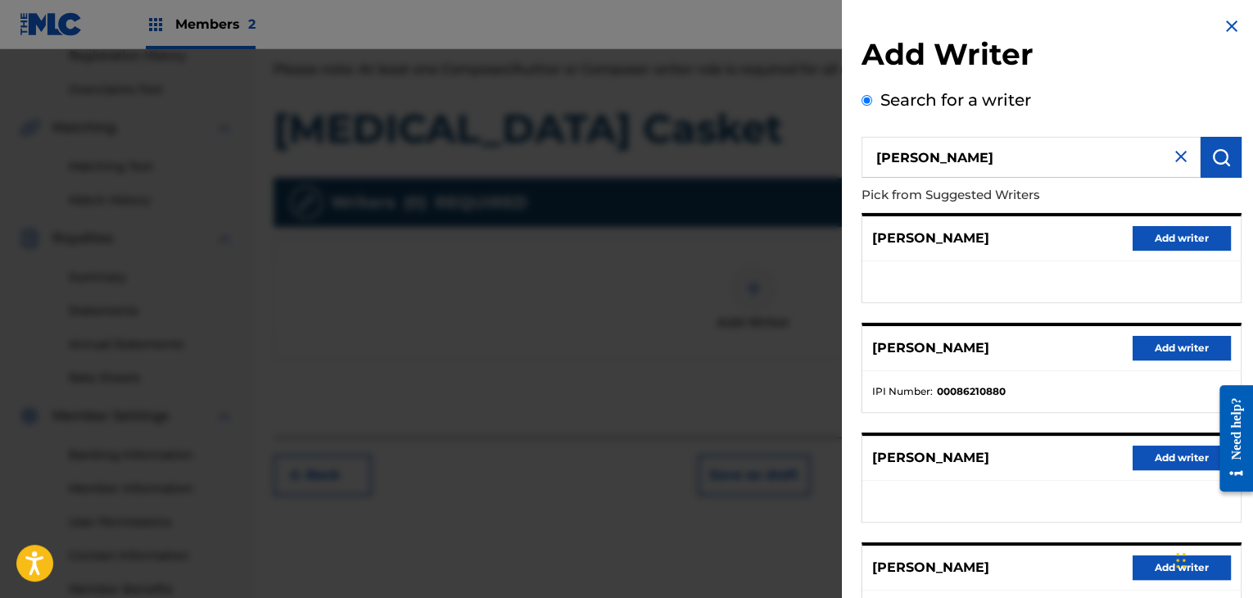
scroll to position [249, 0]
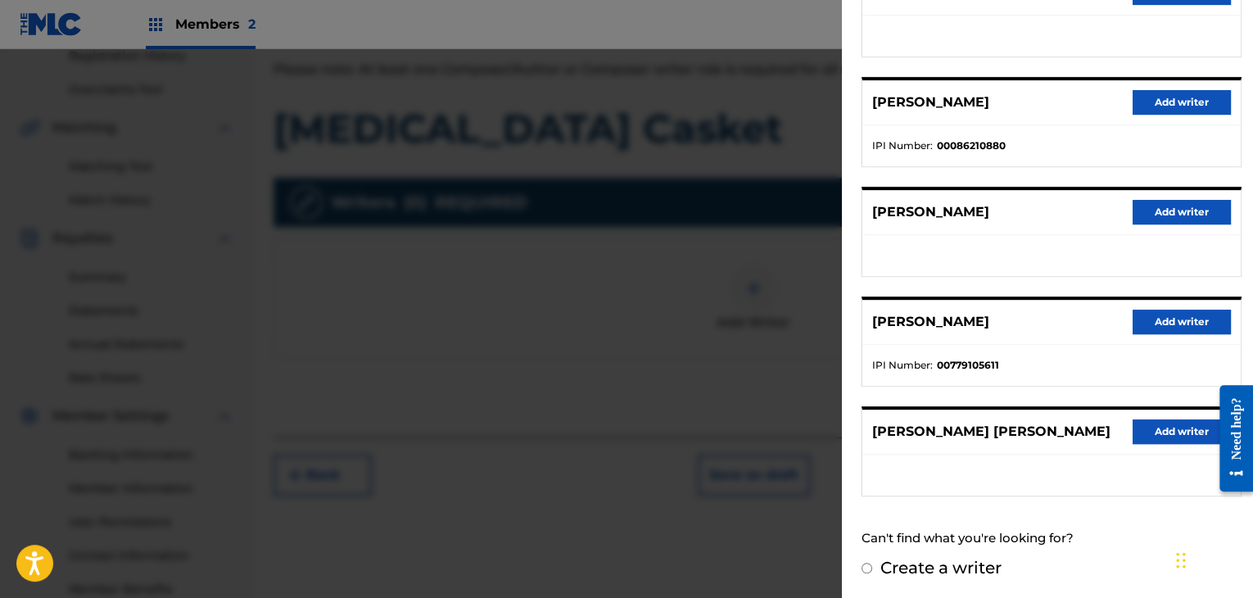
click at [939, 565] on label "Create a writer" at bounding box center [940, 568] width 121 height 20
radio input "true"
click at [872, 565] on input "Create a writer" at bounding box center [866, 567] width 11 height 11
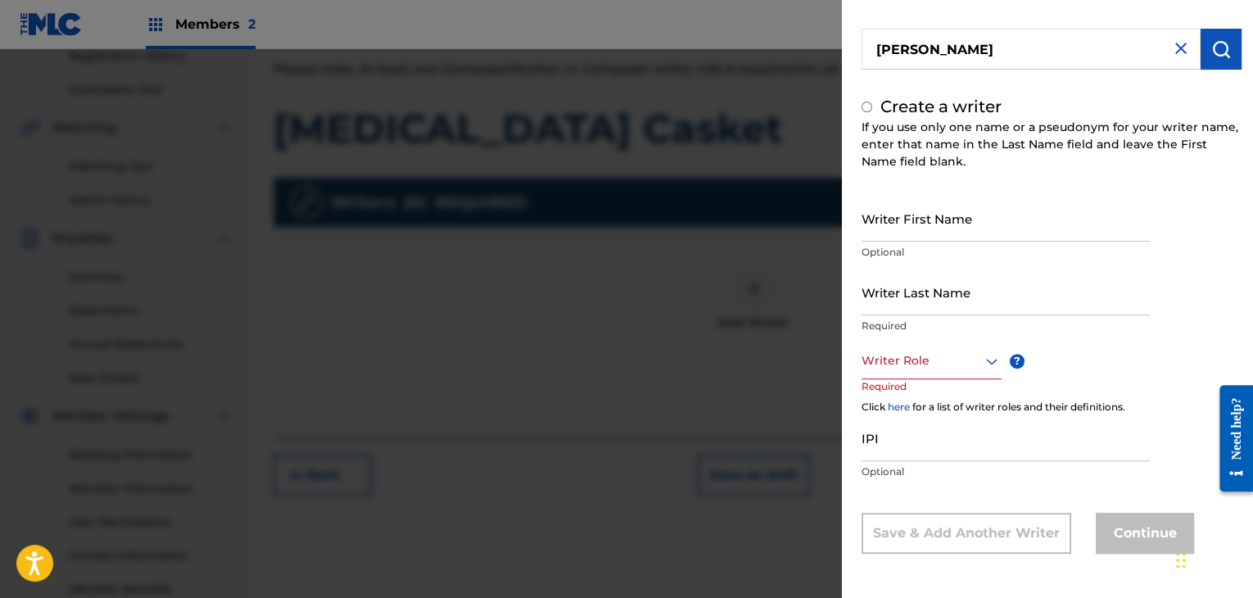
radio input "false"
radio input "true"
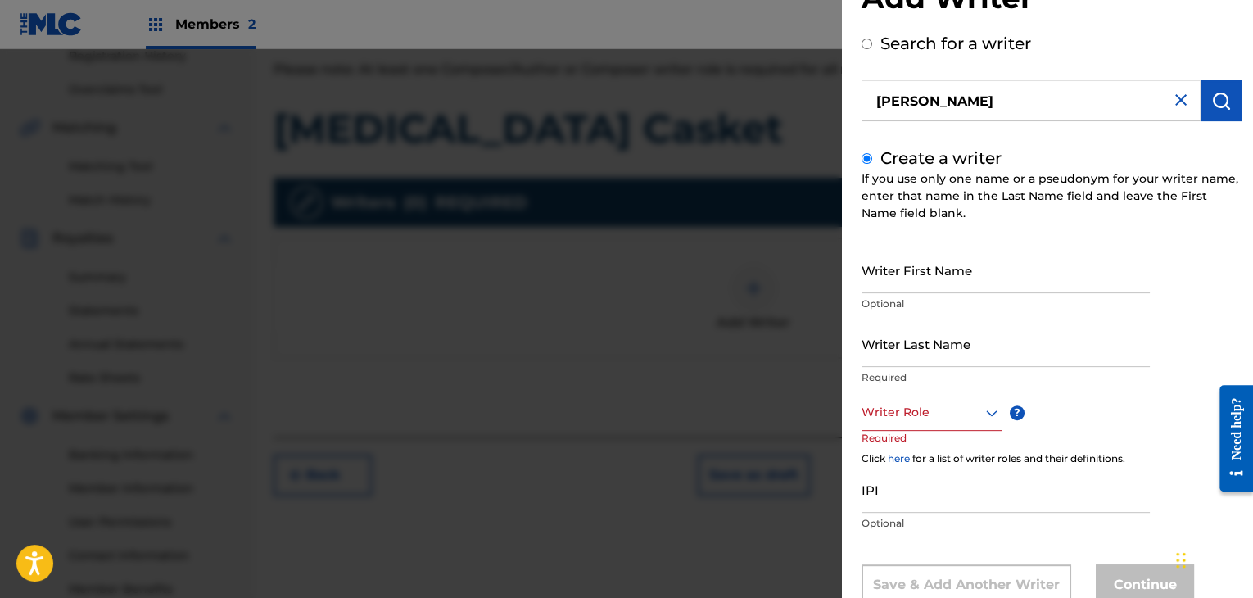
click at [953, 289] on input "Writer First Name" at bounding box center [1005, 269] width 288 height 47
click at [885, 94] on input "[PERSON_NAME]" at bounding box center [1030, 100] width 339 height 41
radio input "true"
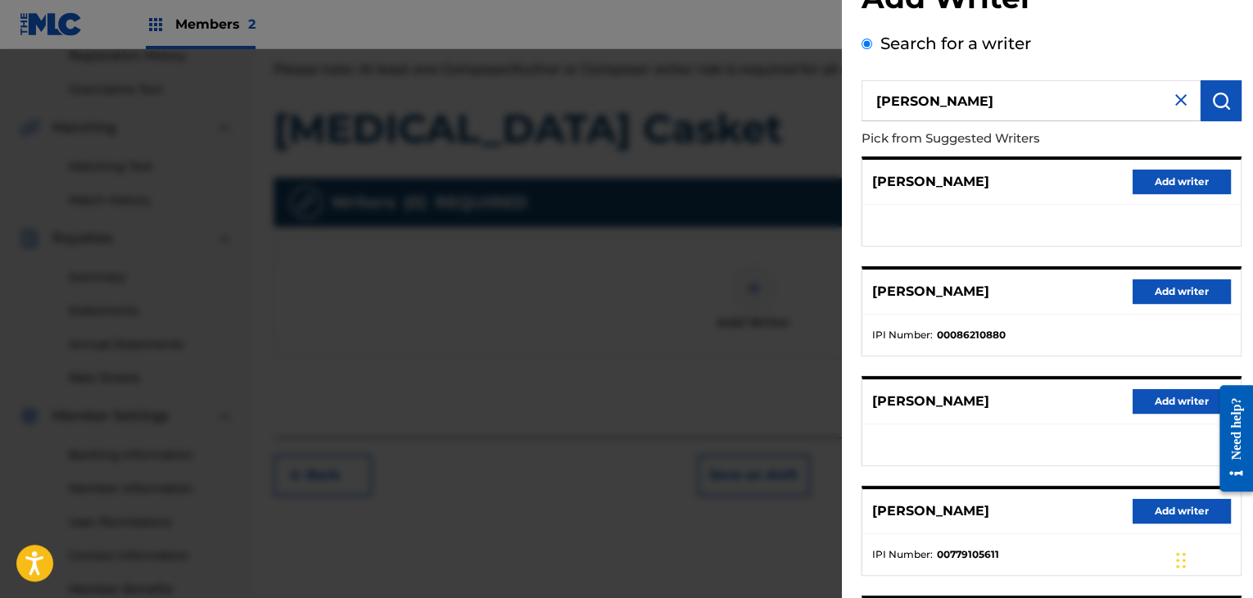
click at [885, 94] on input "[PERSON_NAME]" at bounding box center [1030, 100] width 339 height 41
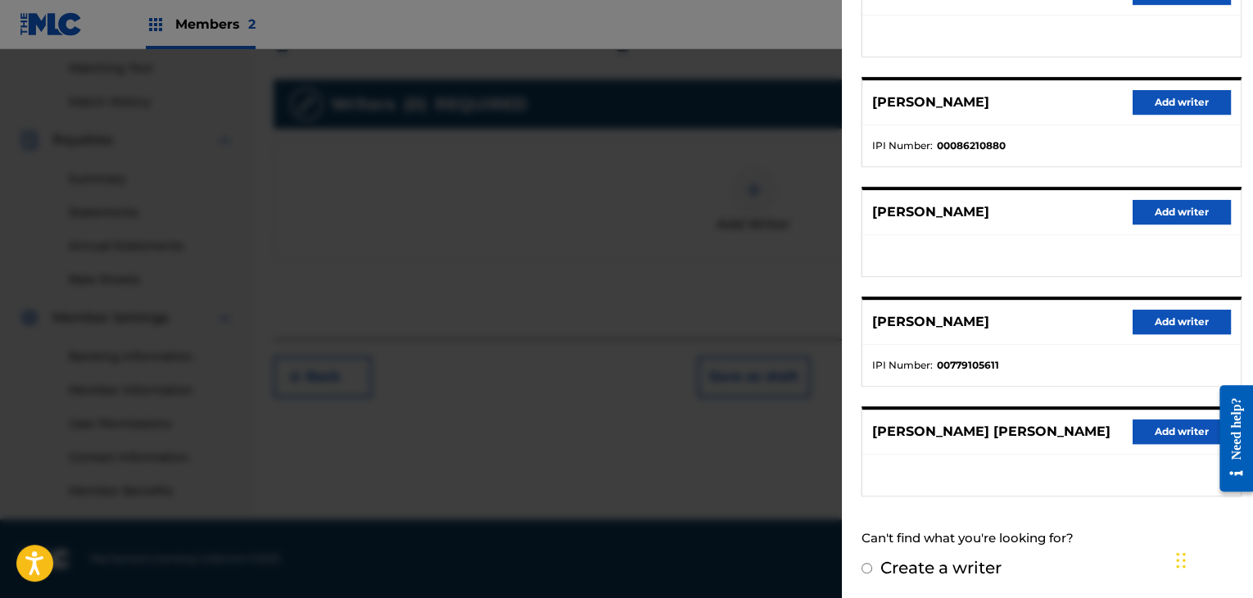
scroll to position [0, 0]
click at [936, 570] on label "Create a writer" at bounding box center [940, 568] width 121 height 20
radio input "true"
click at [872, 570] on input "Create a writer" at bounding box center [866, 567] width 11 height 11
radio input "false"
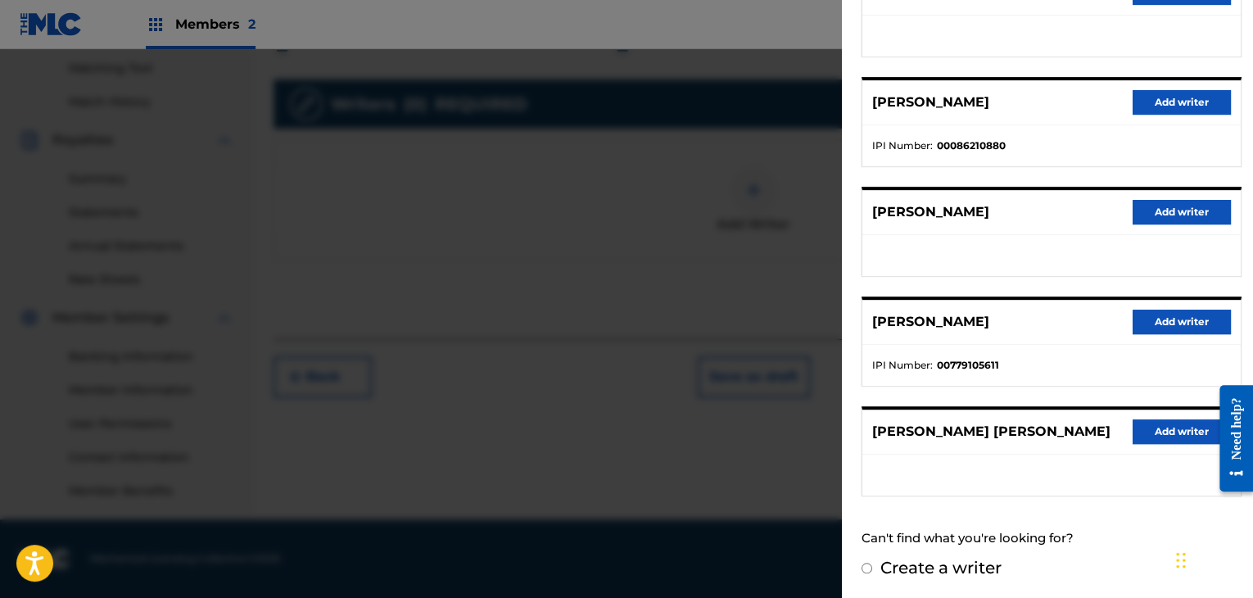
radio input "true"
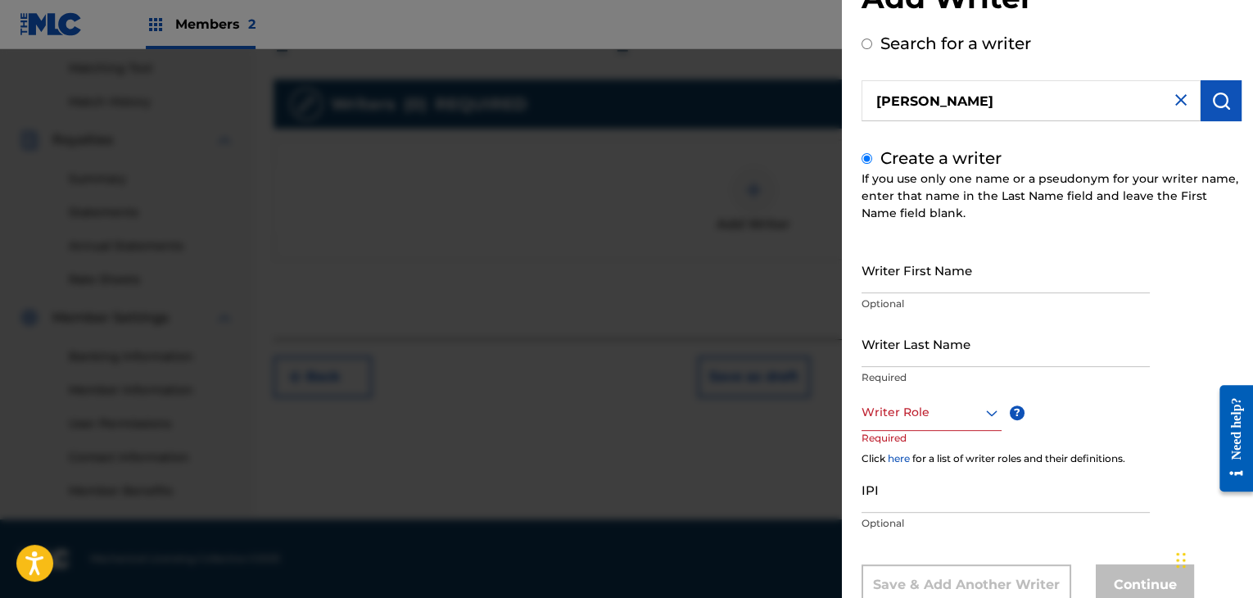
scroll to position [111, 0]
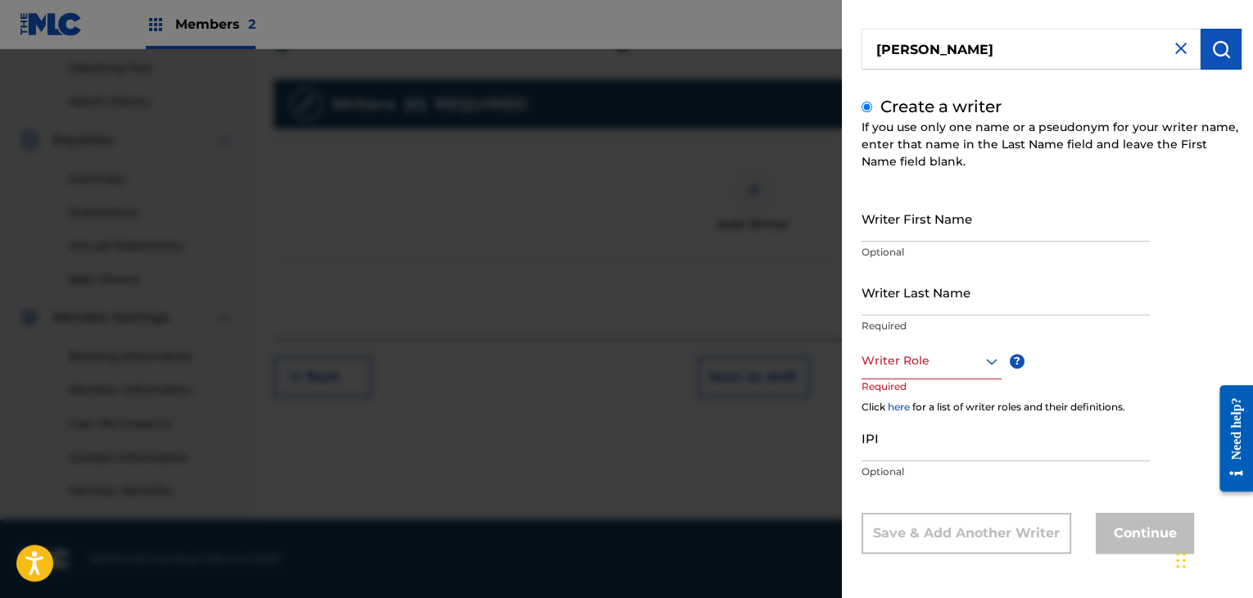
click at [927, 205] on input "Writer First Name" at bounding box center [1005, 218] width 288 height 47
paste input "[PERSON_NAME]"
type input "[PERSON_NAME]"
click at [879, 307] on input "Writer Last Name" at bounding box center [1005, 292] width 288 height 47
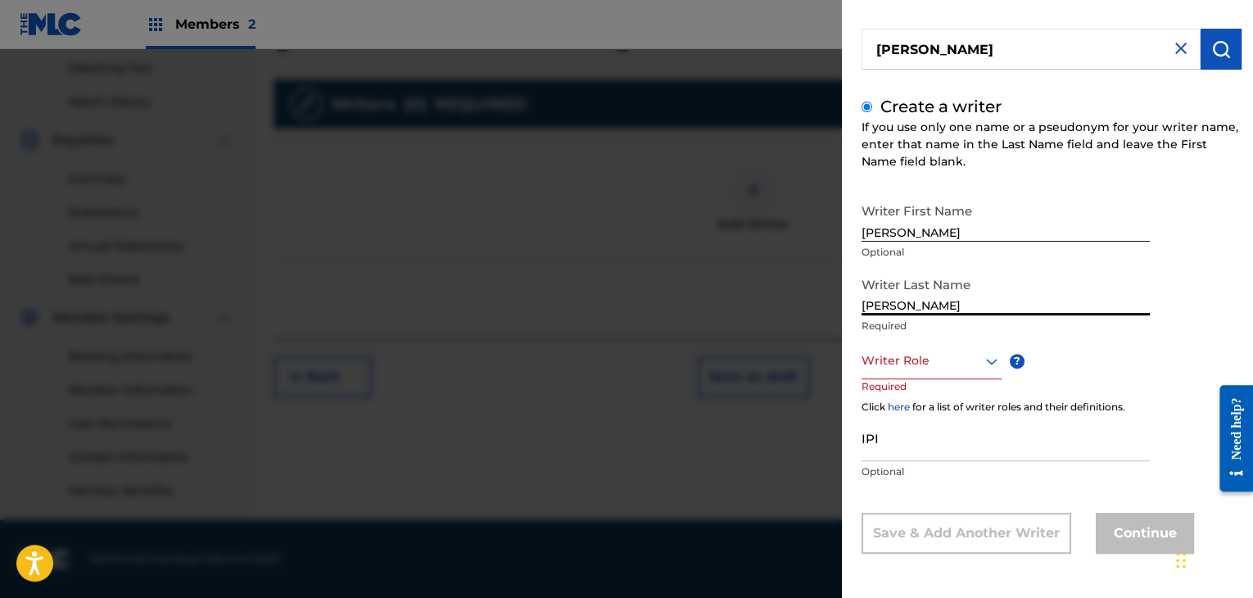
type input "[PERSON_NAME]"
click at [904, 354] on div at bounding box center [931, 360] width 140 height 20
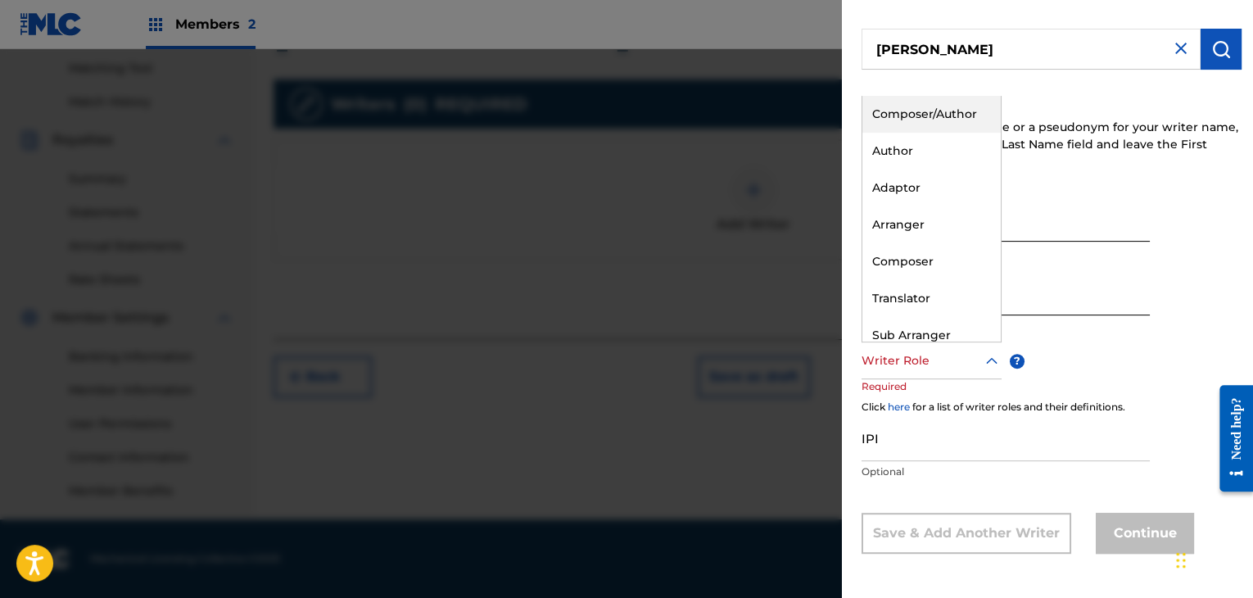
click at [920, 113] on div "Composer/Author" at bounding box center [931, 114] width 138 height 37
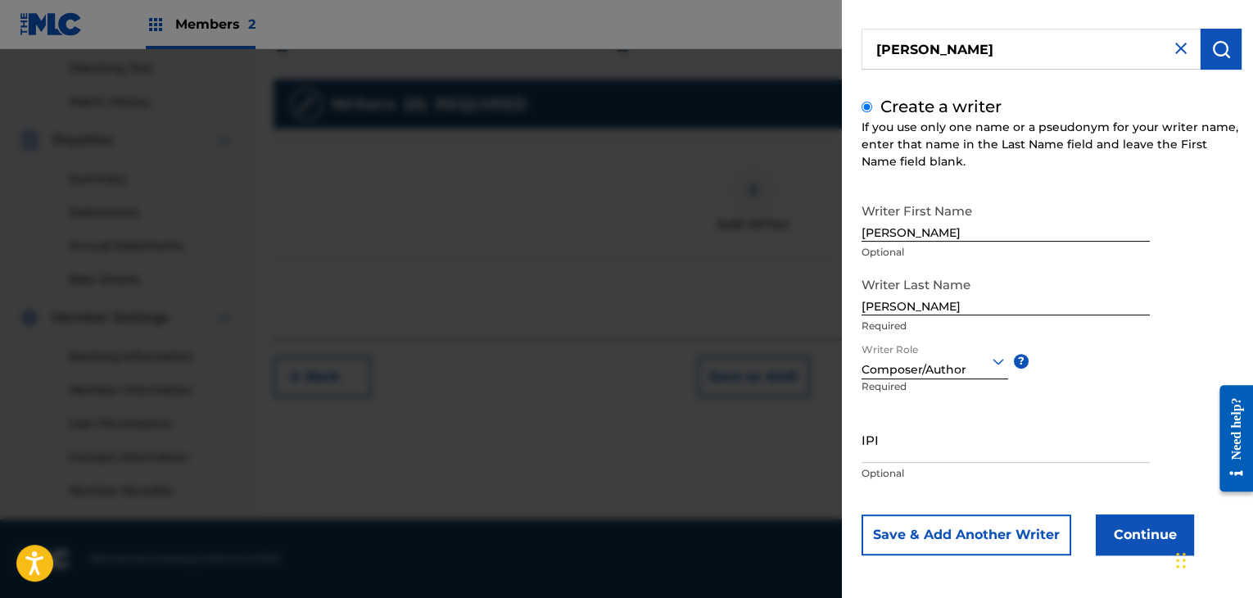
click at [1126, 539] on button "Continue" at bounding box center [1144, 534] width 98 height 41
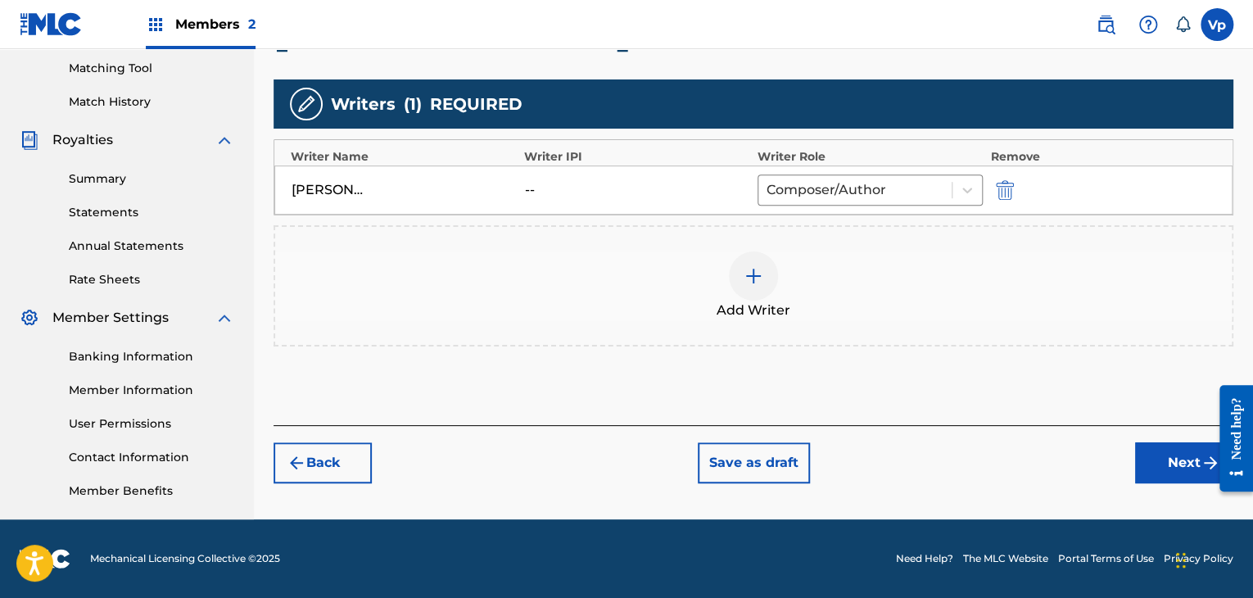
click at [1152, 459] on button "Next" at bounding box center [1184, 462] width 98 height 41
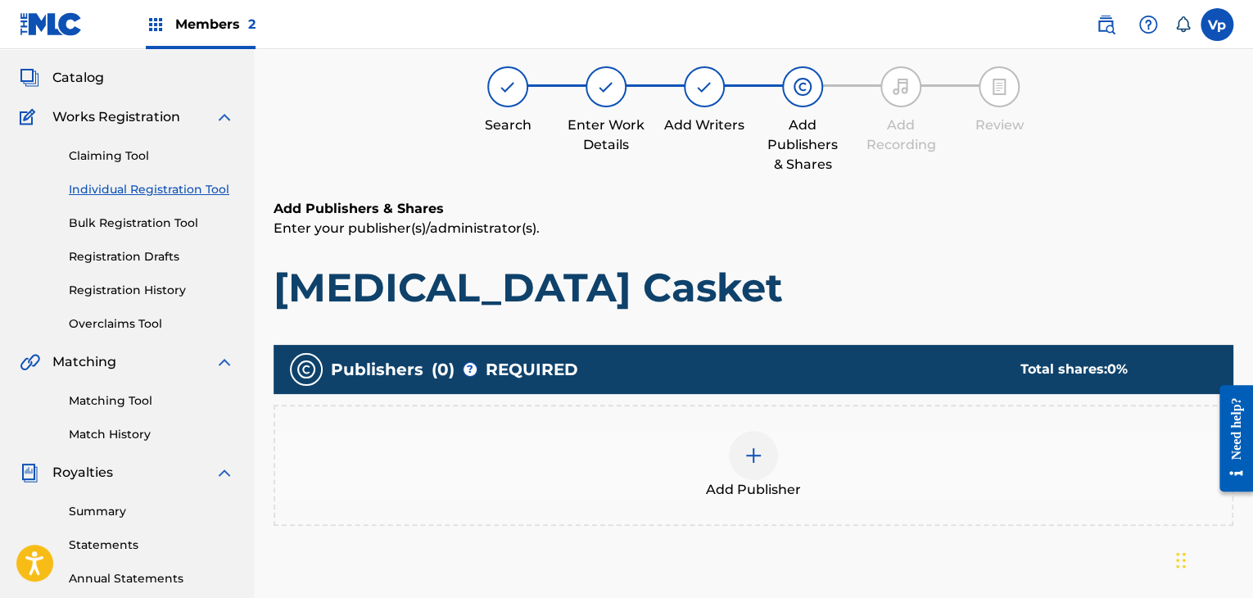
scroll to position [74, 0]
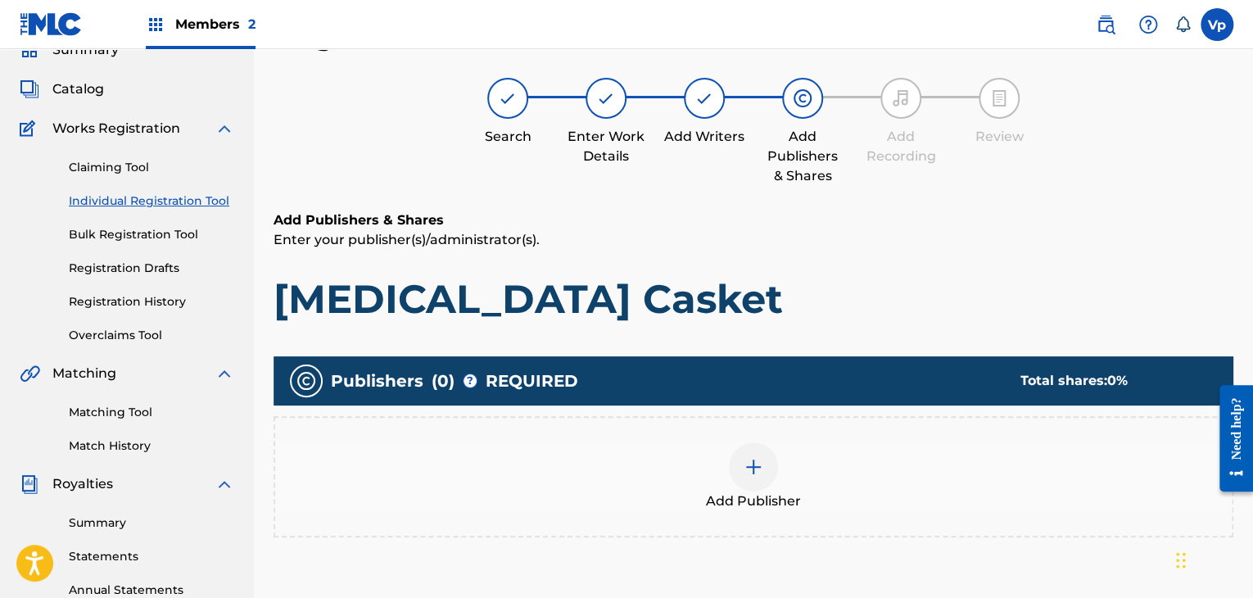
click at [812, 466] on div "Add Publisher" at bounding box center [753, 476] width 956 height 69
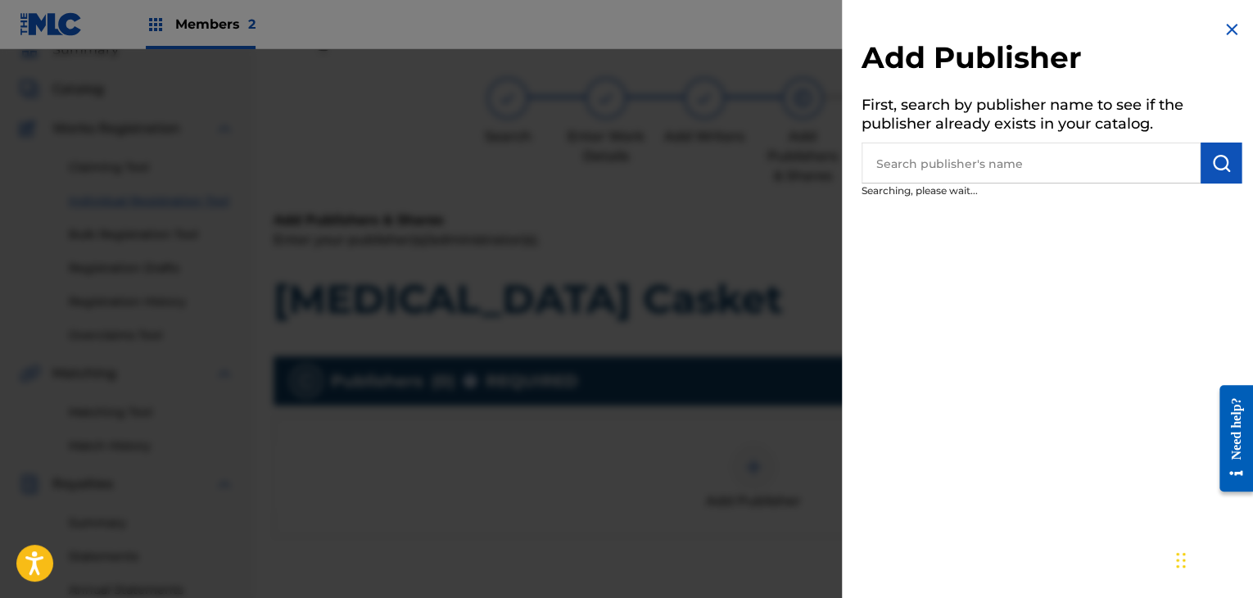
click at [919, 158] on input "text" at bounding box center [1030, 162] width 339 height 41
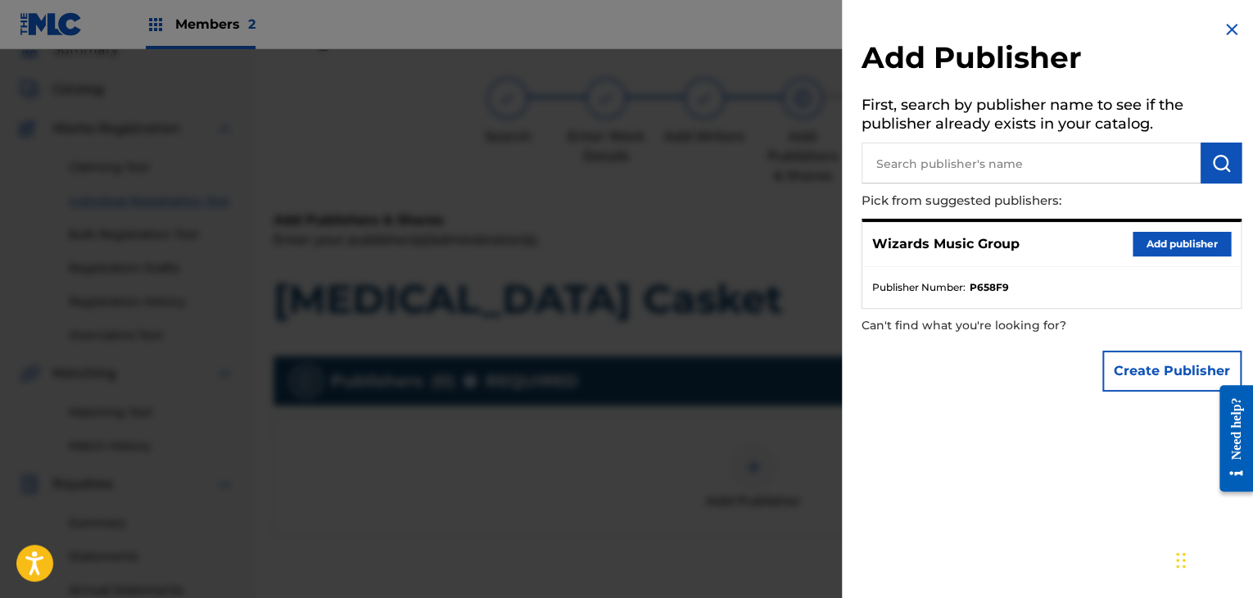
click at [1140, 234] on button "Add publisher" at bounding box center [1181, 244] width 98 height 25
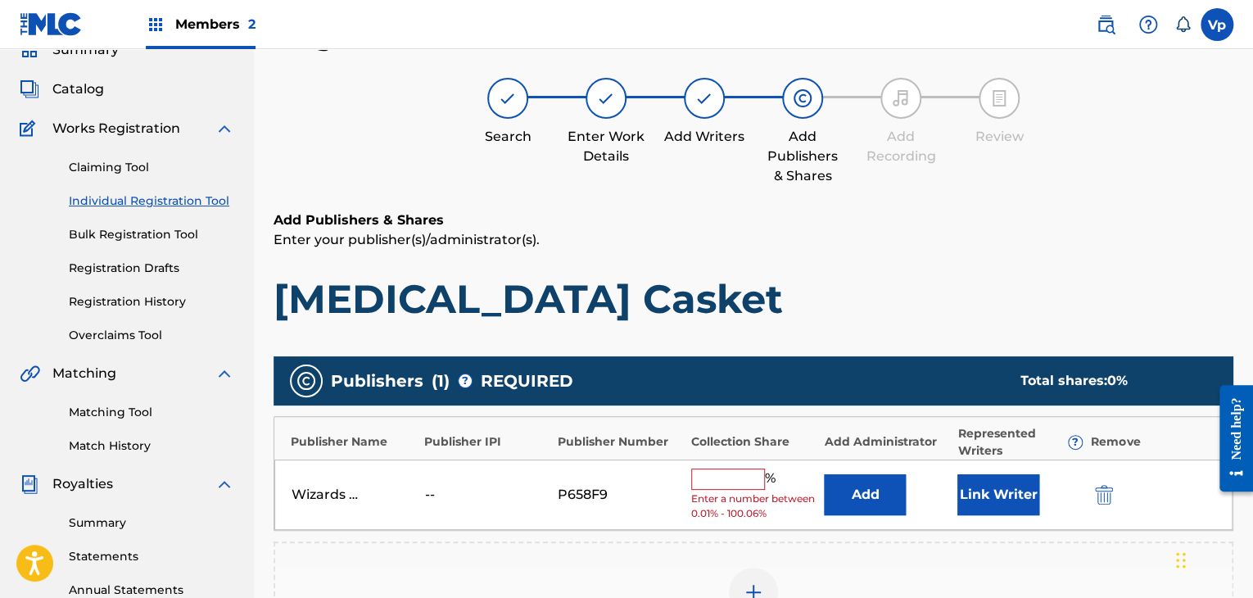
click at [741, 481] on input "text" at bounding box center [728, 478] width 74 height 21
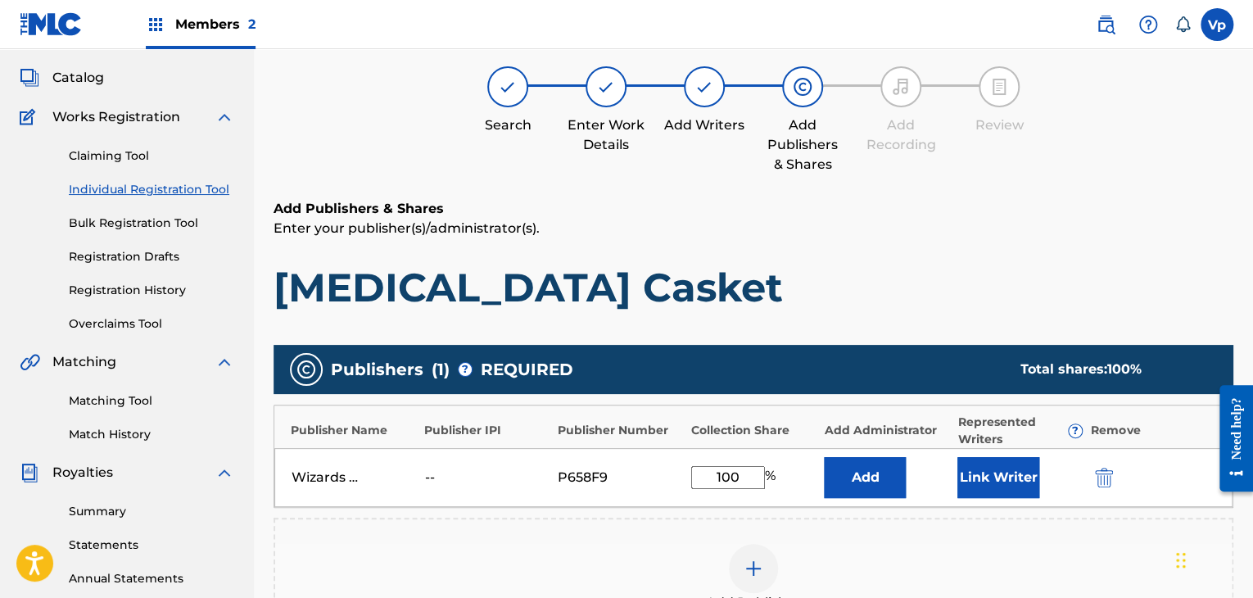
scroll to position [237, 0]
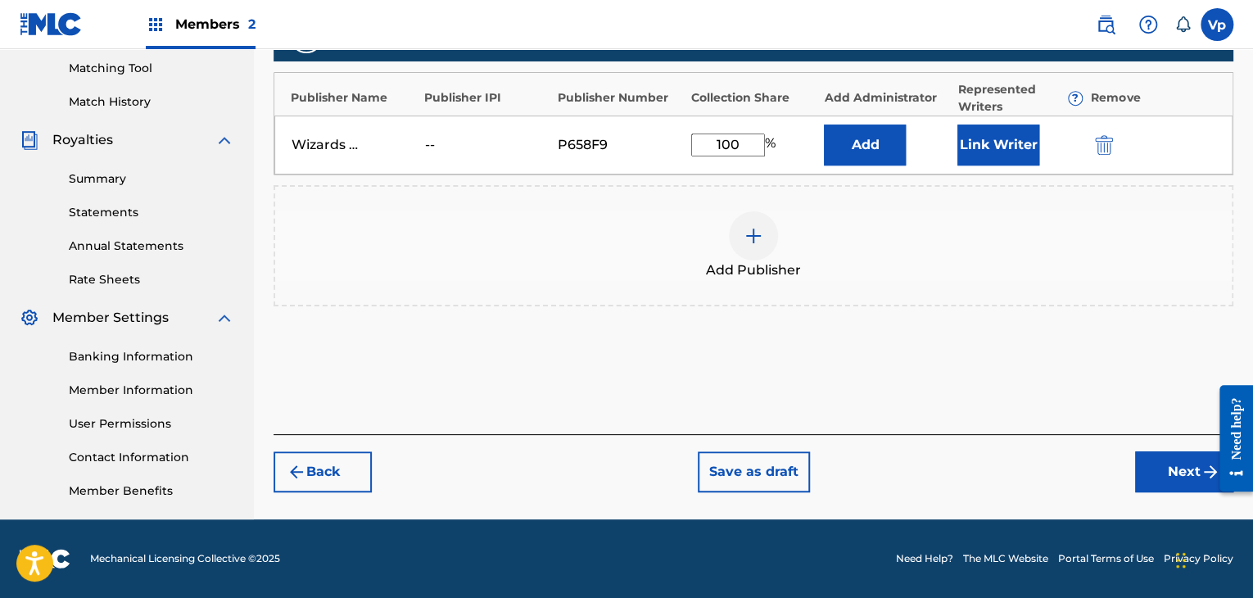
type input "100"
click at [1176, 456] on button "Next" at bounding box center [1184, 471] width 98 height 41
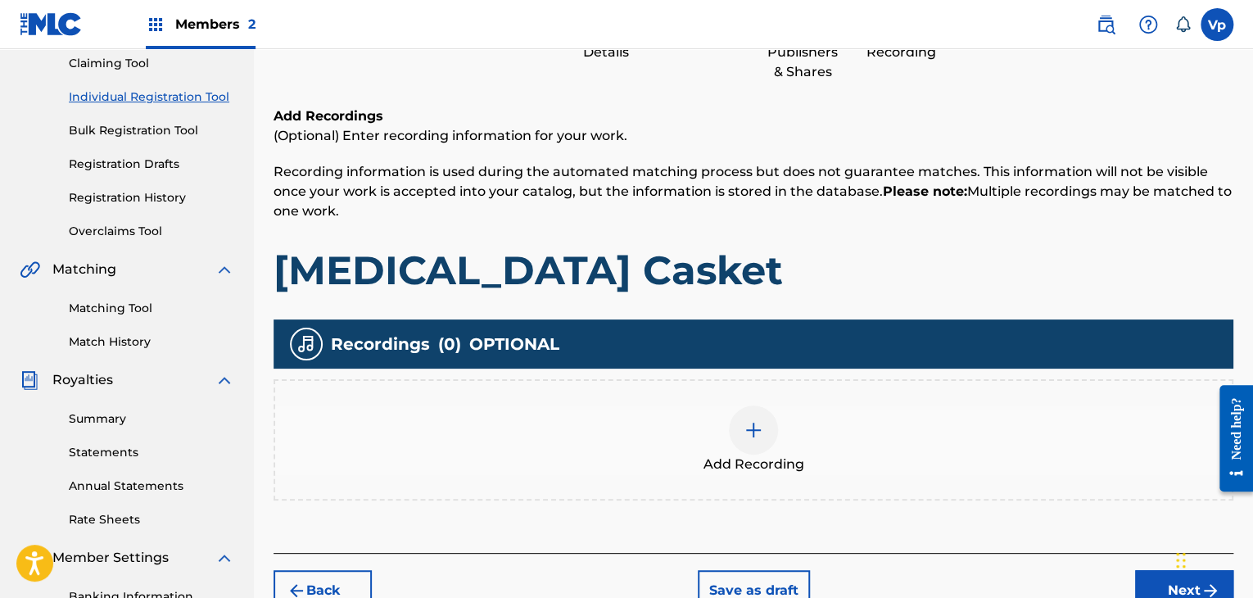
scroll to position [319, 0]
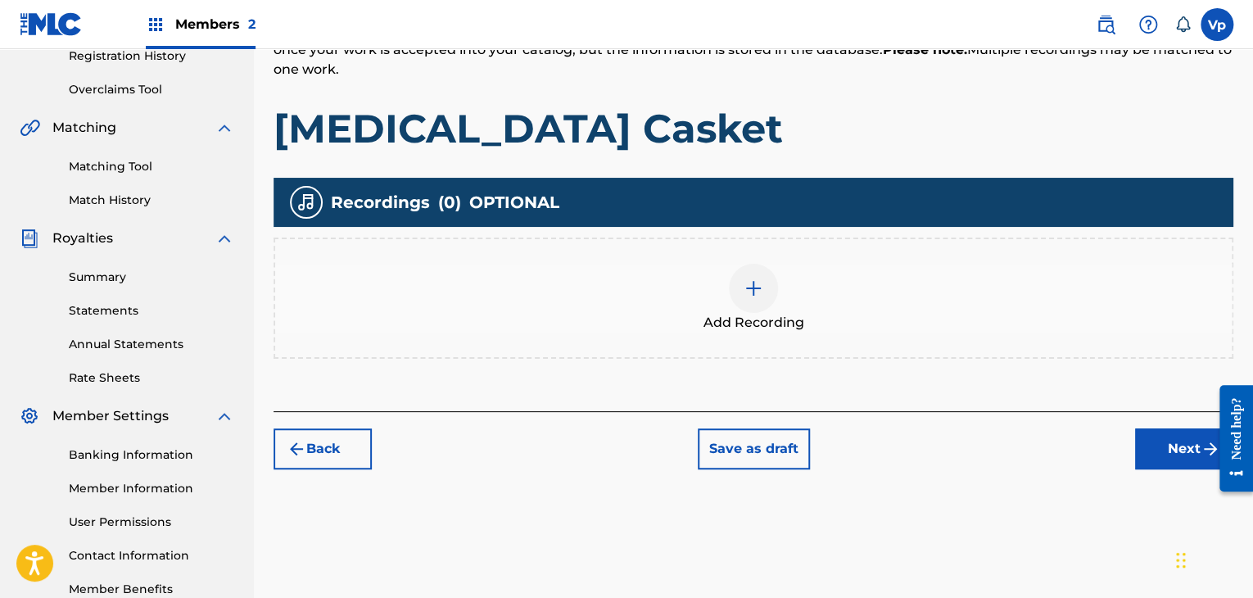
click at [729, 322] on span "Add Recording" at bounding box center [753, 323] width 101 height 20
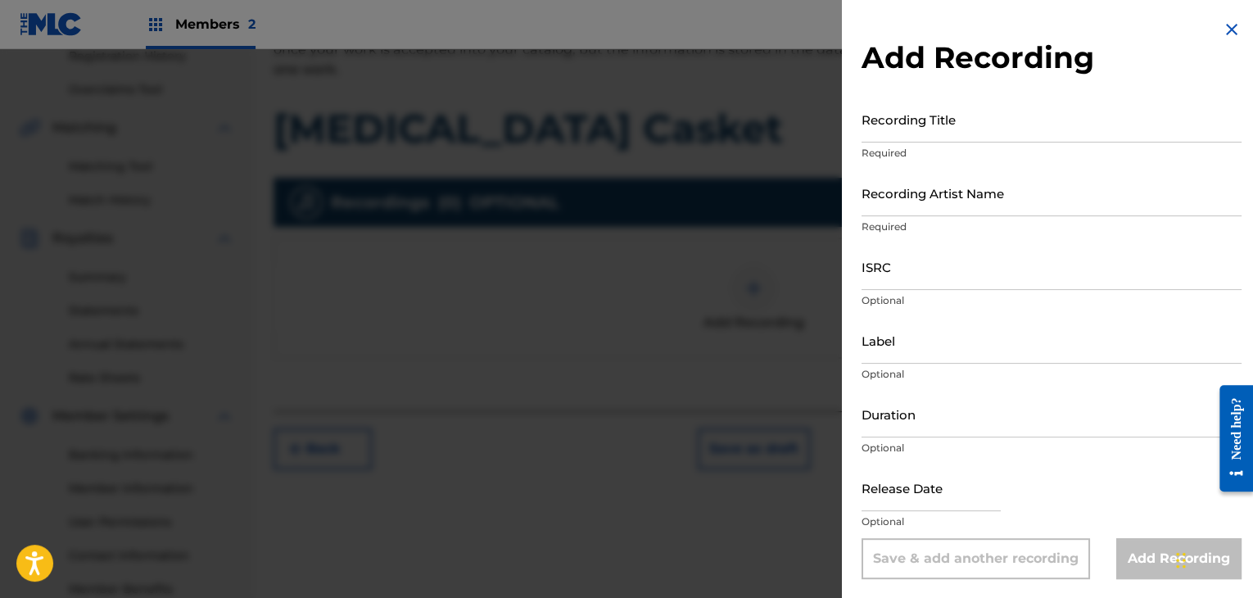
click at [991, 138] on input "Recording Title" at bounding box center [1051, 119] width 380 height 47
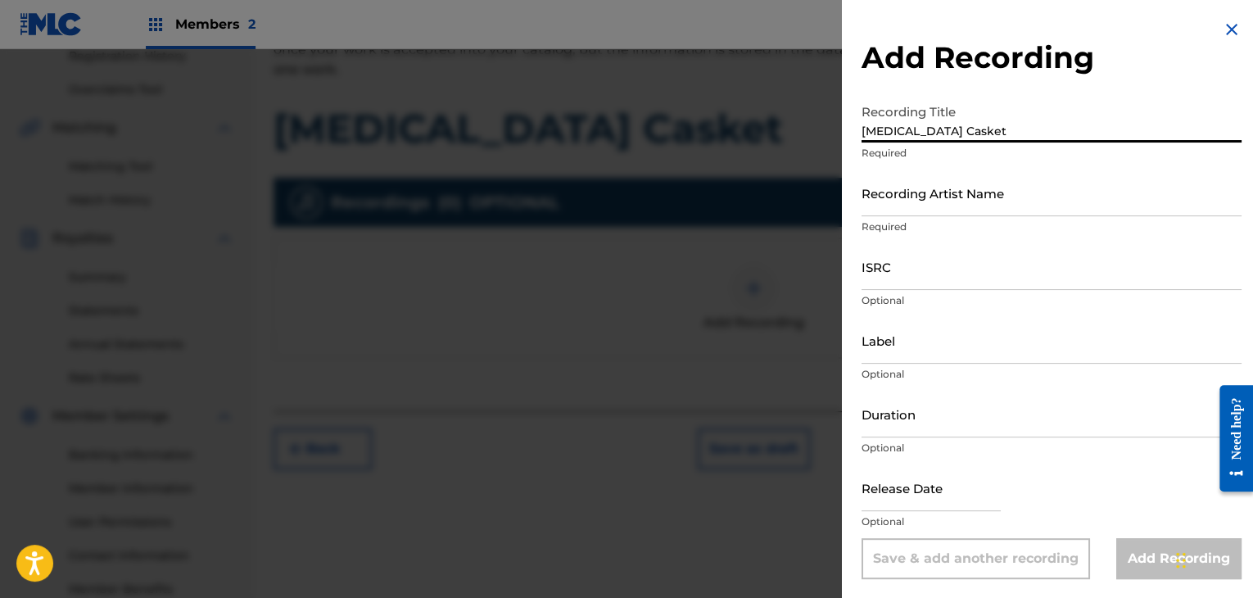
type input "[MEDICAL_DATA] Casket"
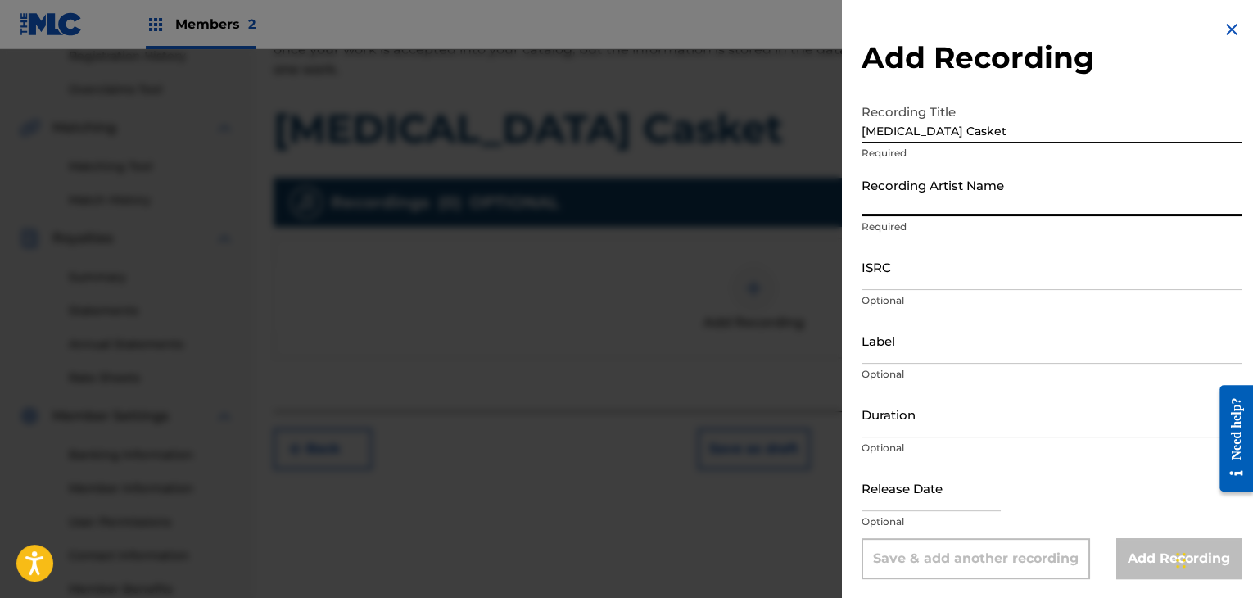
click at [914, 188] on input "Recording Artist Name" at bounding box center [1051, 192] width 380 height 47
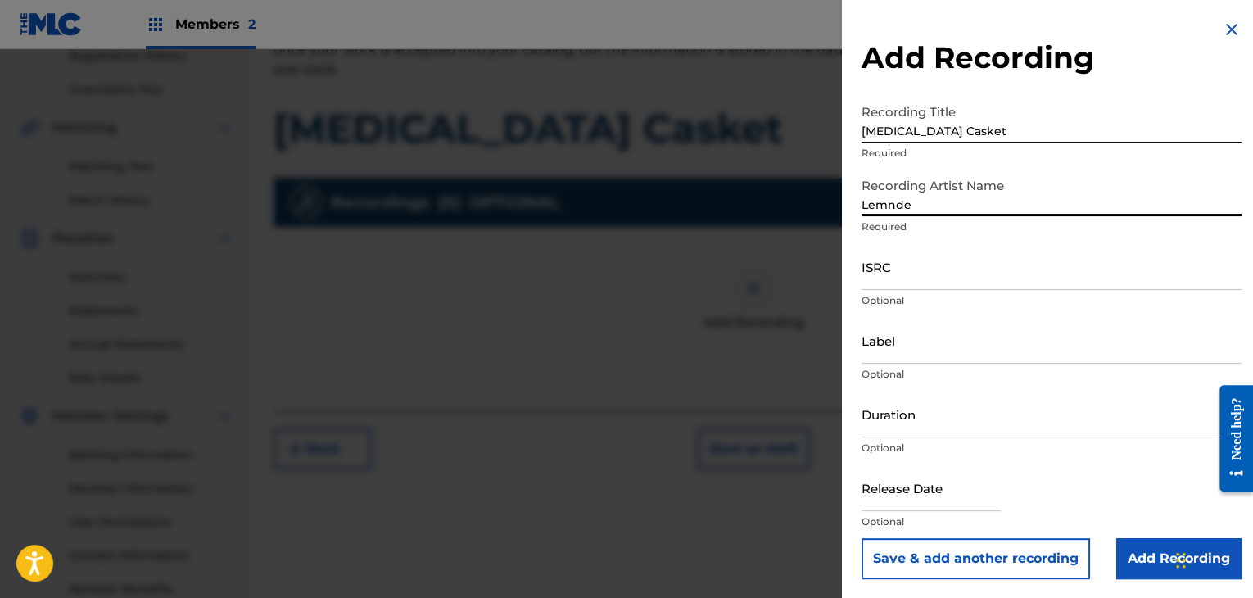
type input "Lemnde"
click at [897, 284] on input "ISRC" at bounding box center [1051, 266] width 380 height 47
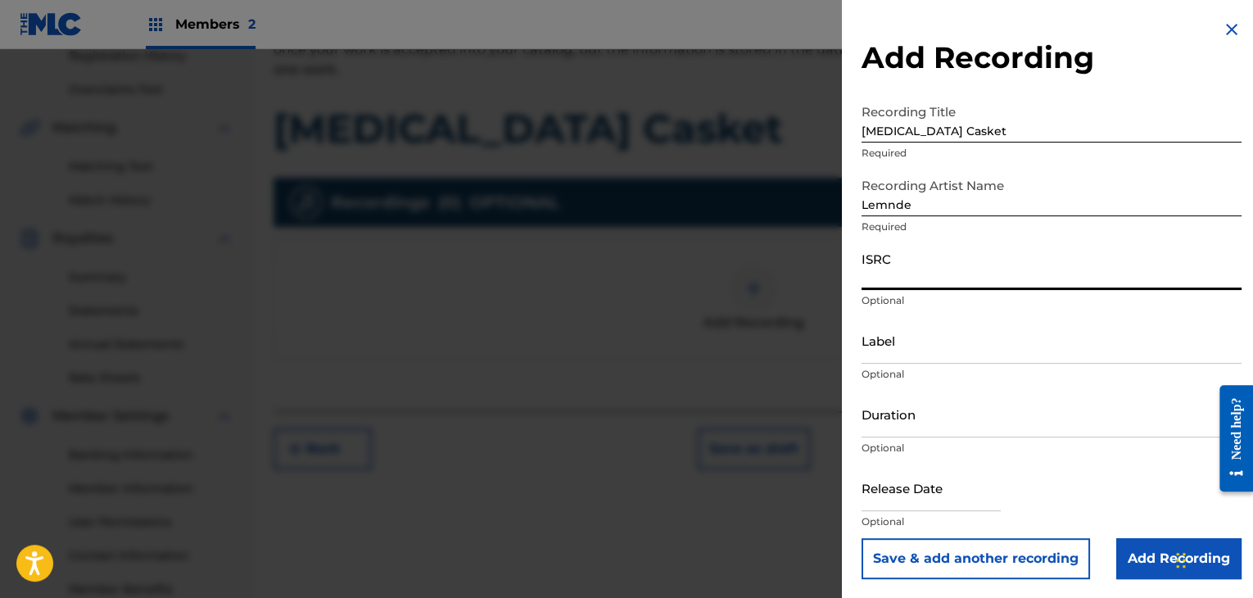
paste input "GXH2J2550613"
type input "GXH2J2550613"
click at [909, 429] on input "Duration" at bounding box center [1051, 414] width 380 height 47
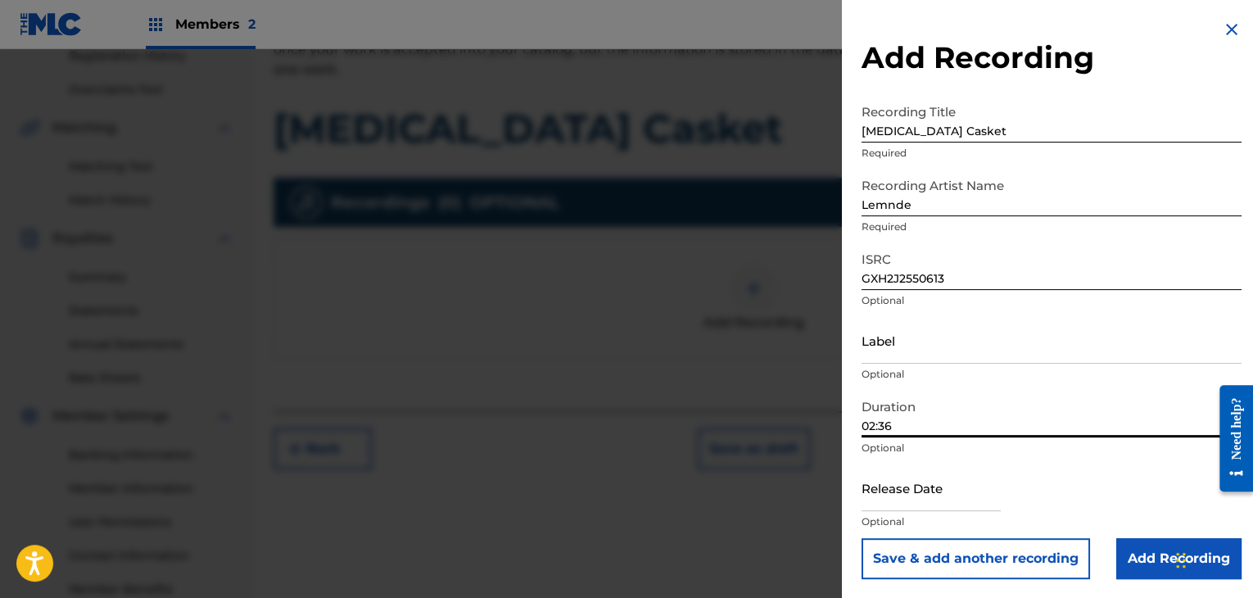
scroll to position [1, 0]
type input "02:36"
click at [940, 487] on input "text" at bounding box center [930, 486] width 139 height 47
select select "7"
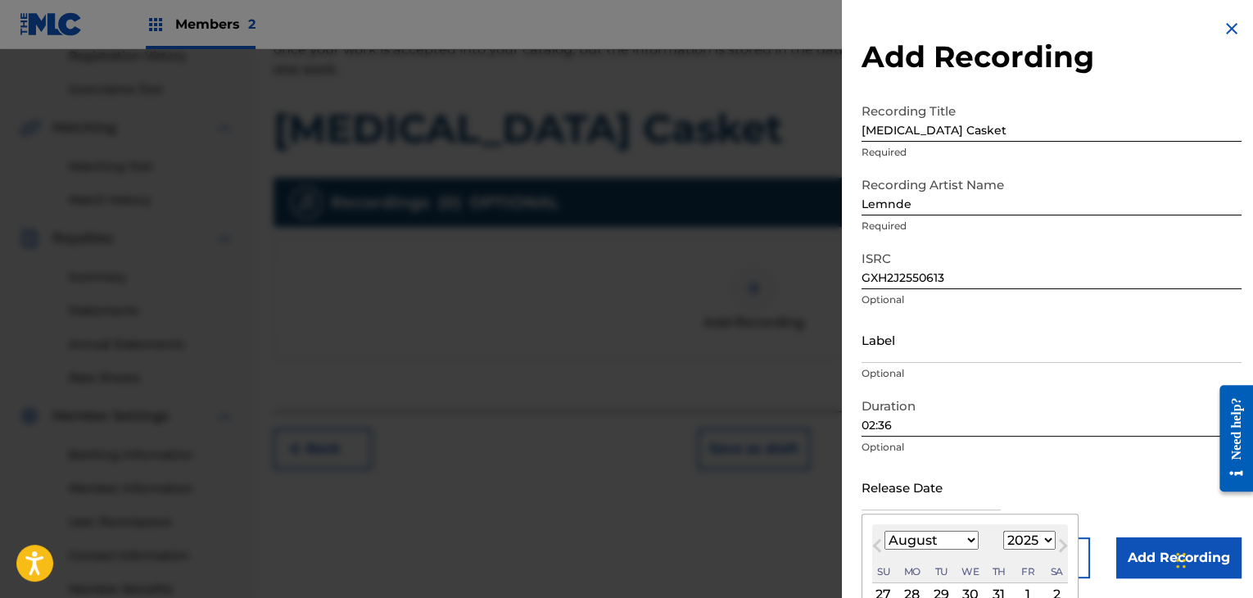
click at [961, 540] on select "January February March April May June July August September October November De…" at bounding box center [931, 539] width 94 height 19
click at [1011, 535] on select "1900 1901 1902 1903 1904 1905 1906 1907 1908 1909 1910 1911 1912 1913 1914 1915…" at bounding box center [1029, 539] width 52 height 19
select select "2021"
click at [1003, 530] on select "1900 1901 1902 1903 1904 1905 1906 1907 1908 1909 1910 1911 1912 1913 1914 1915…" at bounding box center [1029, 539] width 52 height 19
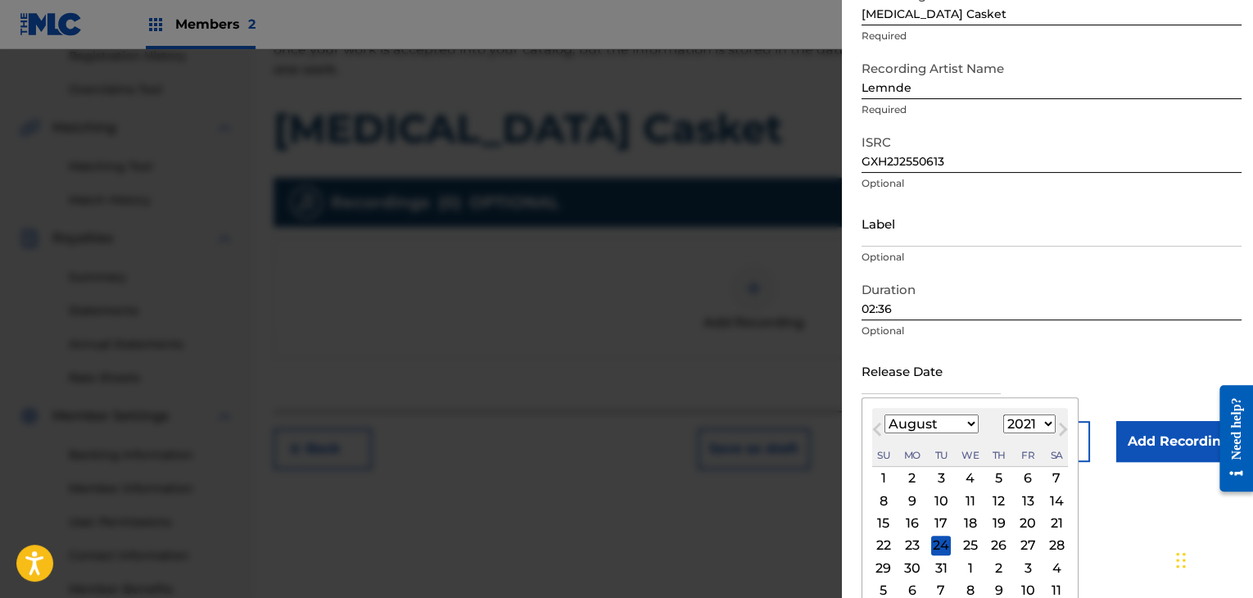
scroll to position [131, 0]
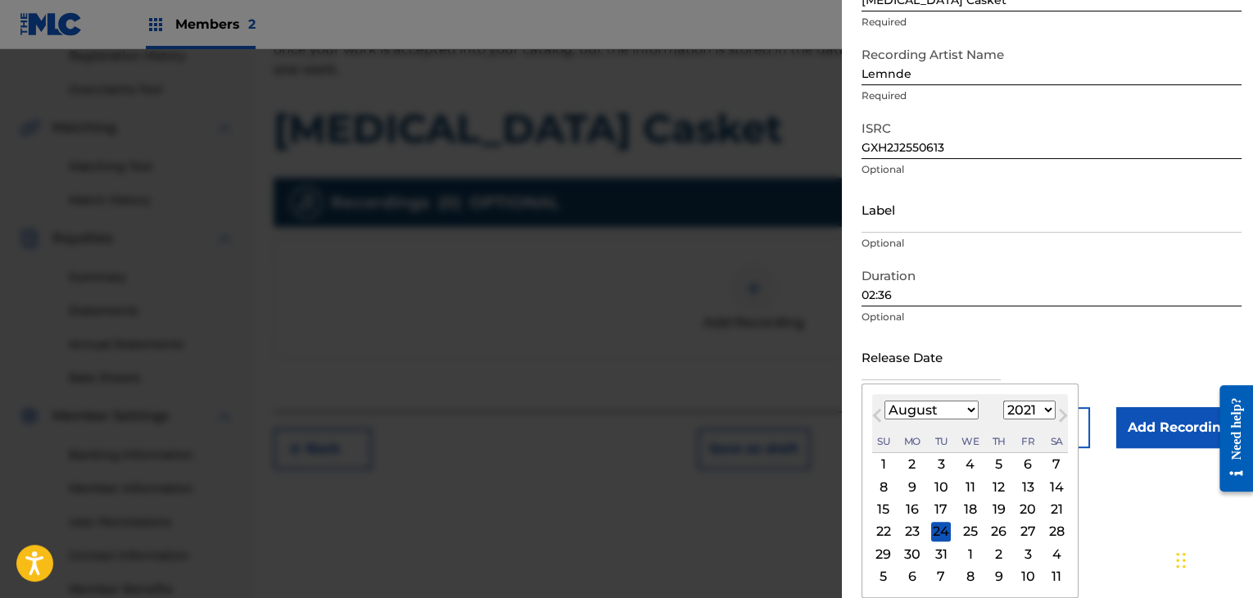
click at [903, 465] on div "2" at bounding box center [912, 464] width 20 height 20
type input "[DATE]"
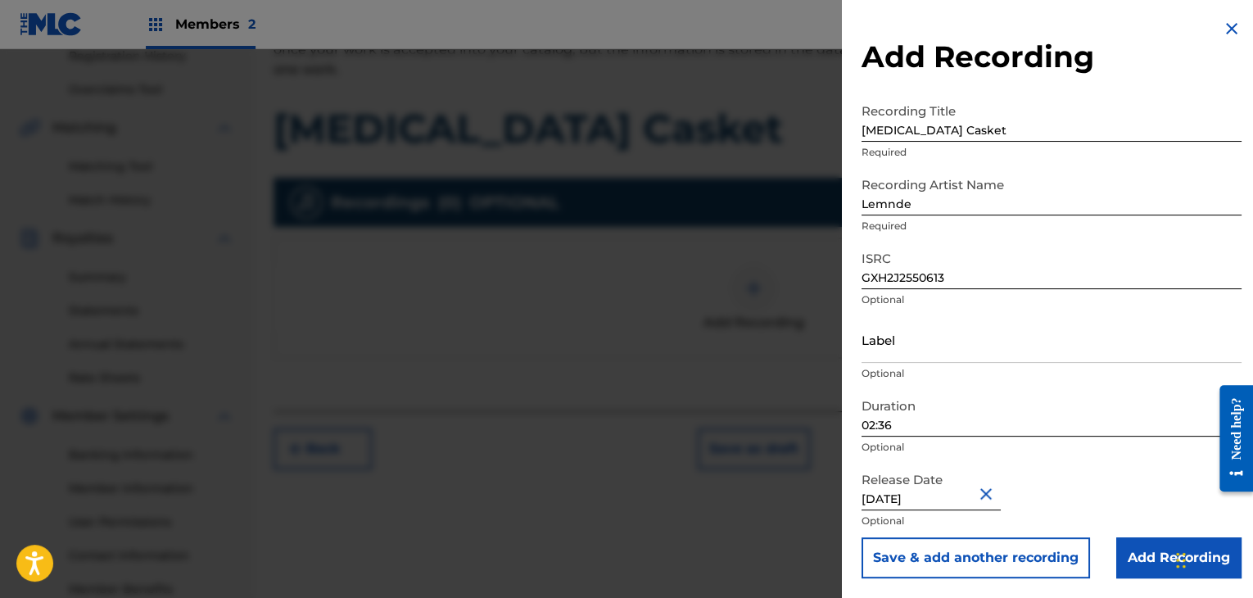
scroll to position [1, 0]
click at [1149, 557] on input "Add Recording" at bounding box center [1178, 557] width 125 height 41
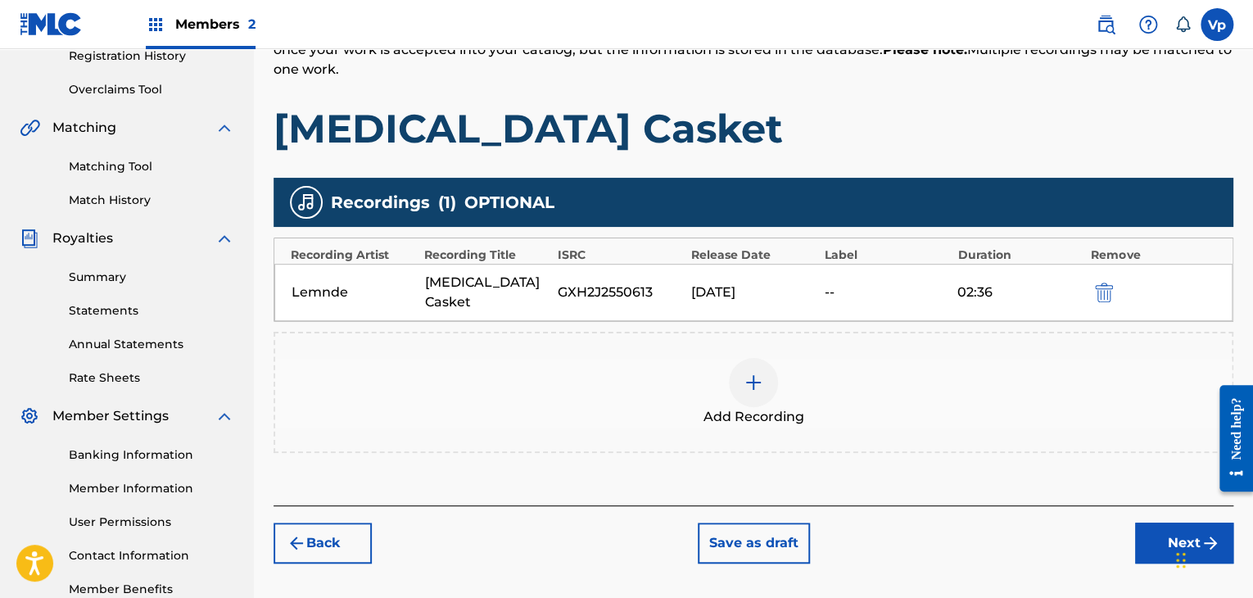
click at [1155, 522] on button "Next" at bounding box center [1184, 542] width 98 height 41
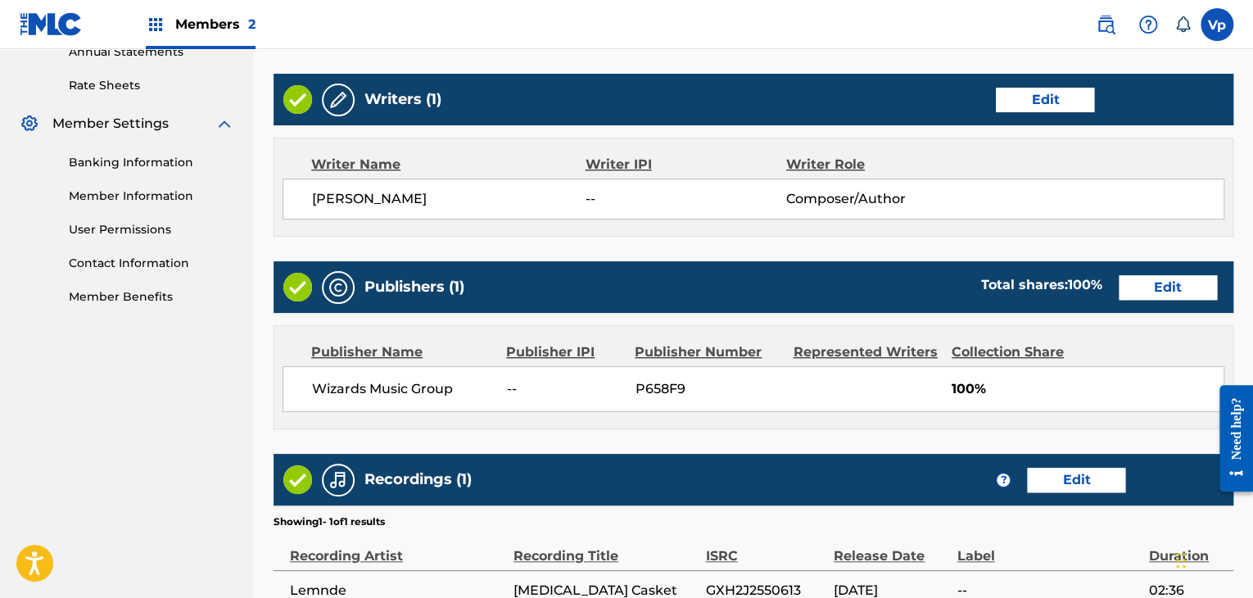
scroll to position [729, 0]
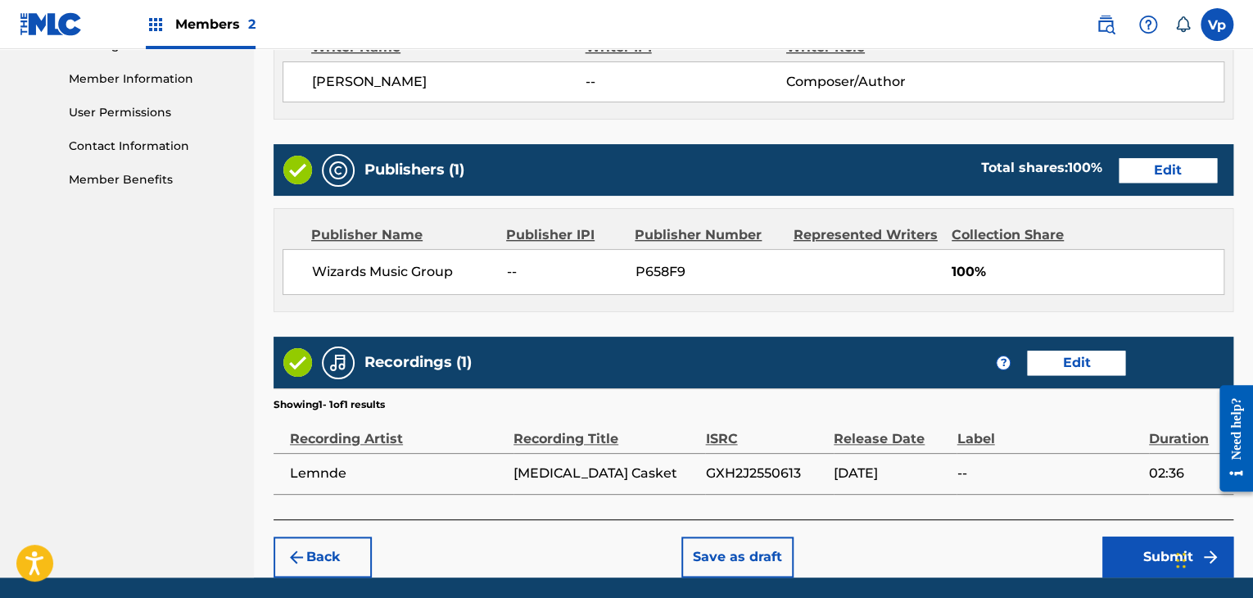
click at [1138, 544] on button "Submit" at bounding box center [1167, 556] width 131 height 41
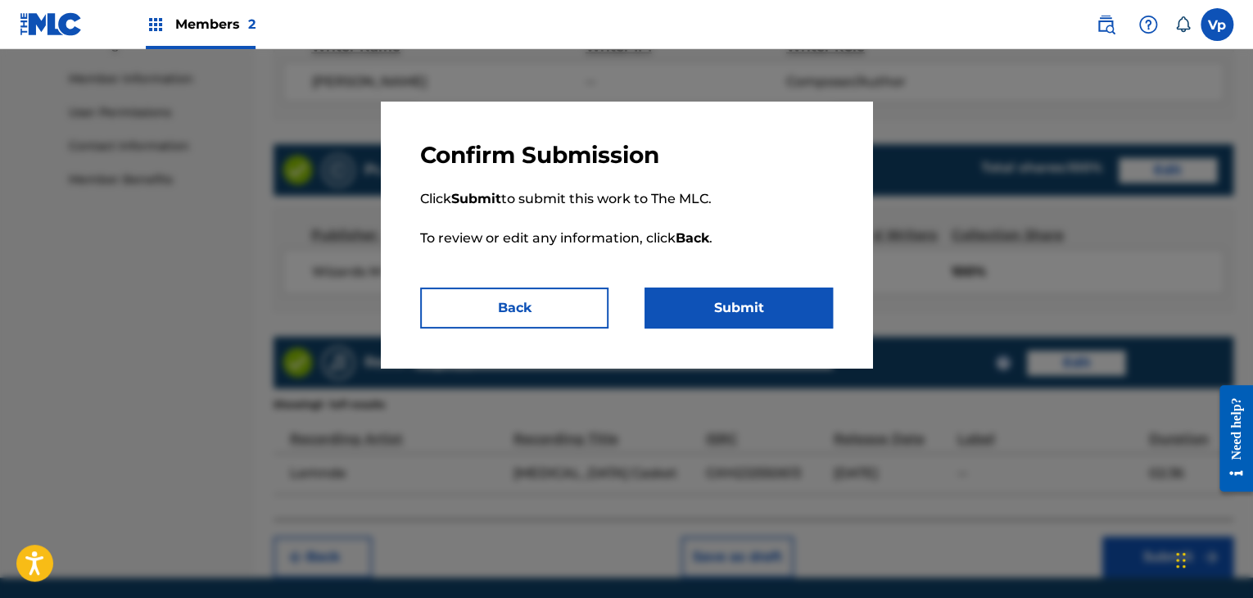
click at [747, 322] on button "Submit" at bounding box center [738, 307] width 188 height 41
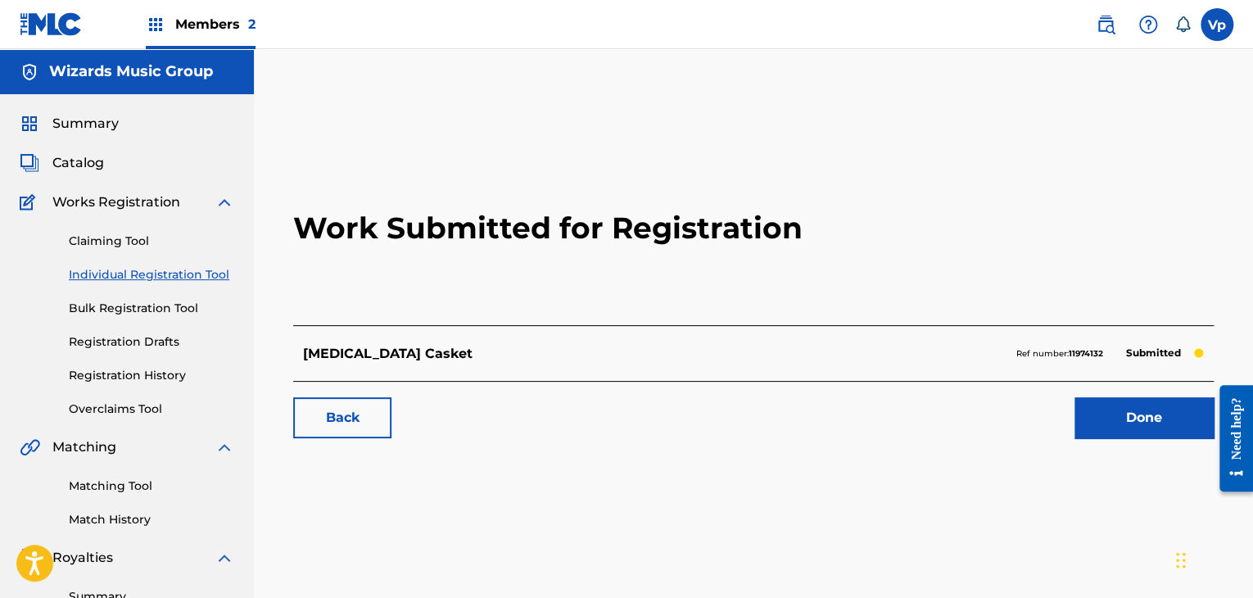
click at [568, 178] on h2 "Work Submitted for Registration" at bounding box center [753, 228] width 920 height 194
click at [1168, 408] on link "Done" at bounding box center [1143, 417] width 139 height 41
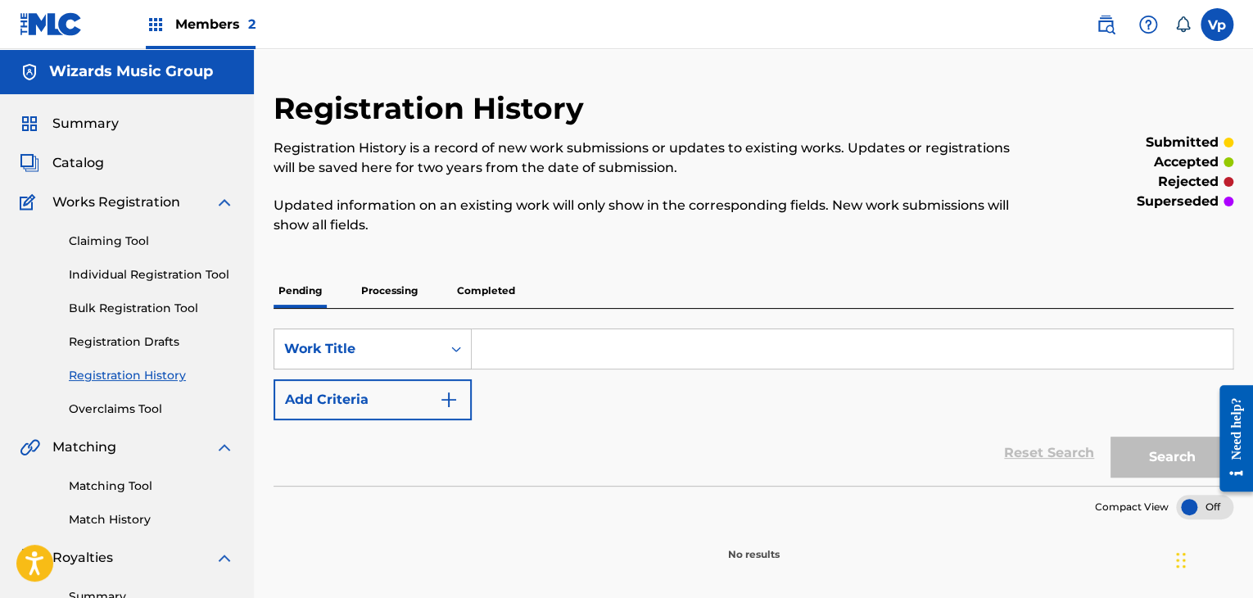
click at [163, 273] on link "Individual Registration Tool" at bounding box center [151, 274] width 165 height 17
